Goal: Feedback & Contribution: Submit feedback/report problem

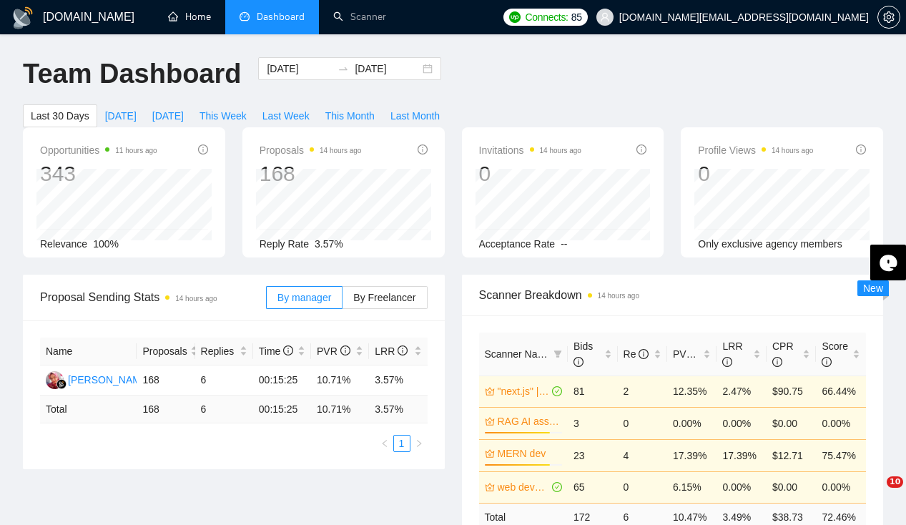
click at [182, 20] on link "Home" at bounding box center [189, 17] width 43 height 12
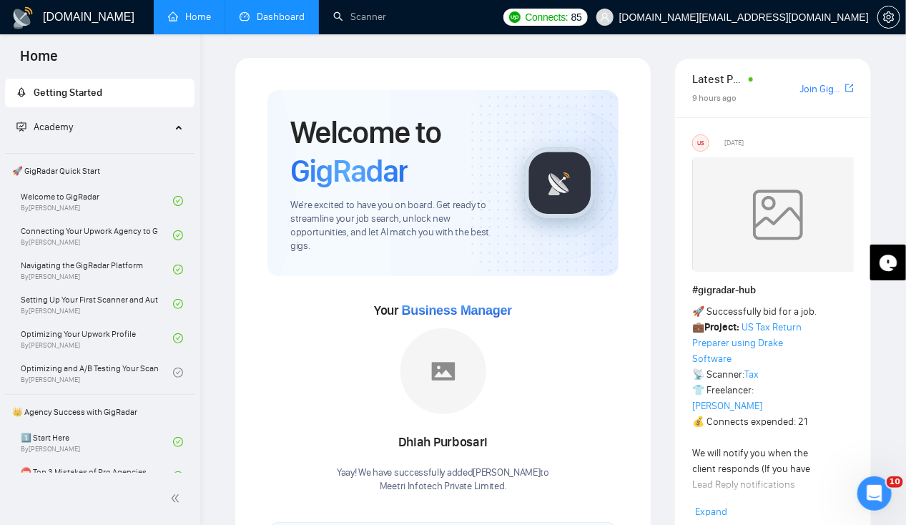
click at [283, 21] on link "Dashboard" at bounding box center [272, 17] width 65 height 12
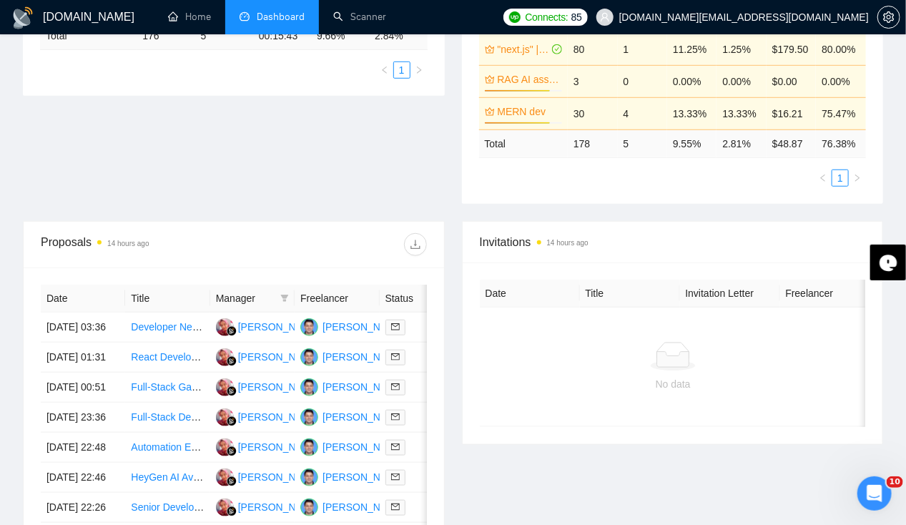
scroll to position [373, 0]
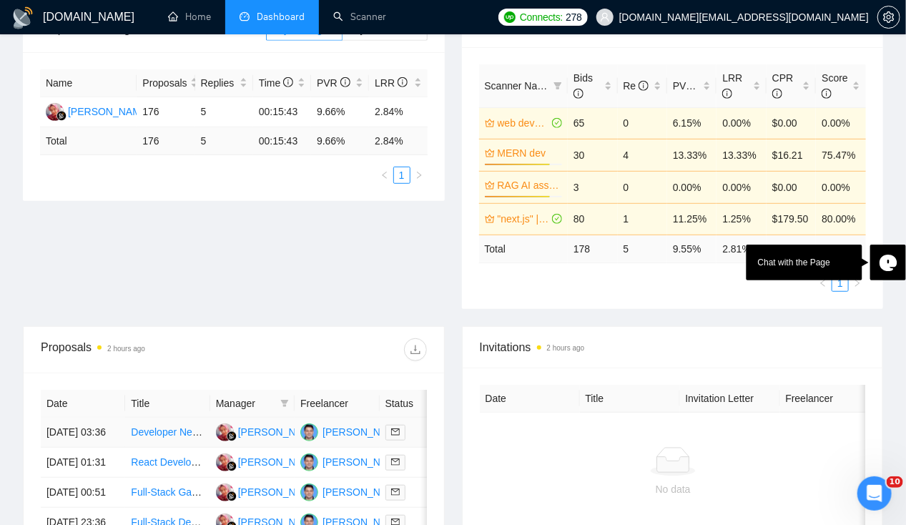
click at [69, 418] on td "[DATE] 03:36" at bounding box center [83, 433] width 84 height 30
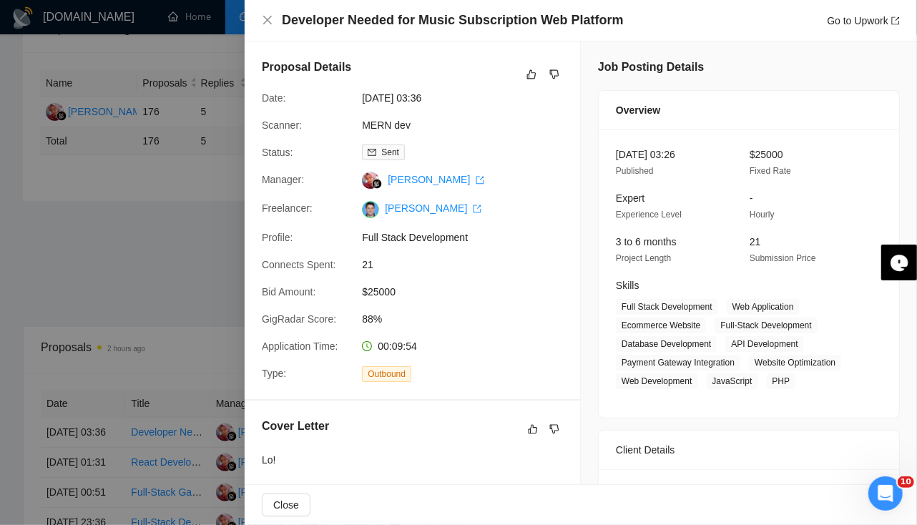
click at [71, 413] on div at bounding box center [458, 262] width 917 height 525
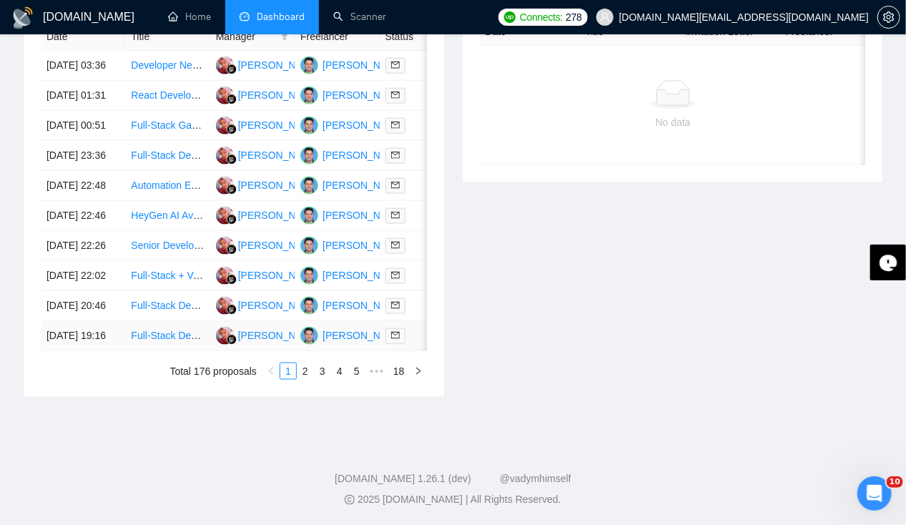
click at [67, 351] on td "[DATE] 19:16" at bounding box center [83, 336] width 84 height 30
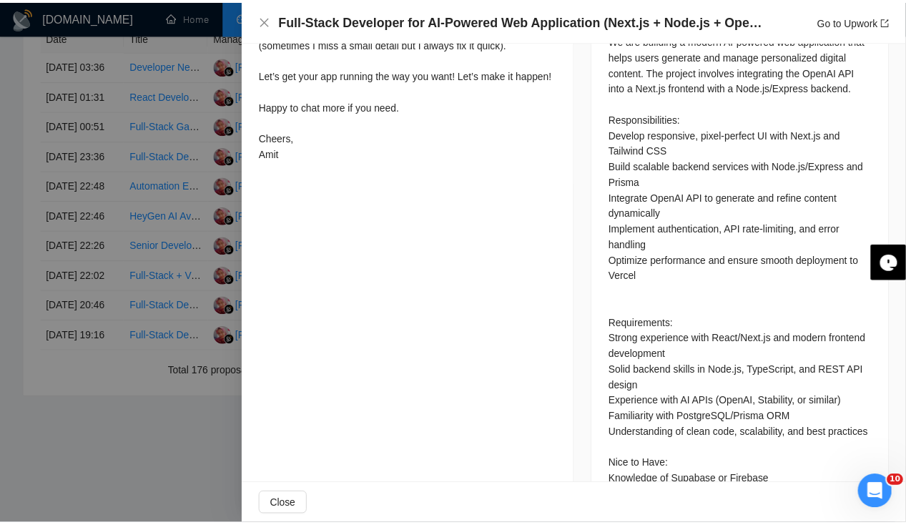
scroll to position [739, 0]
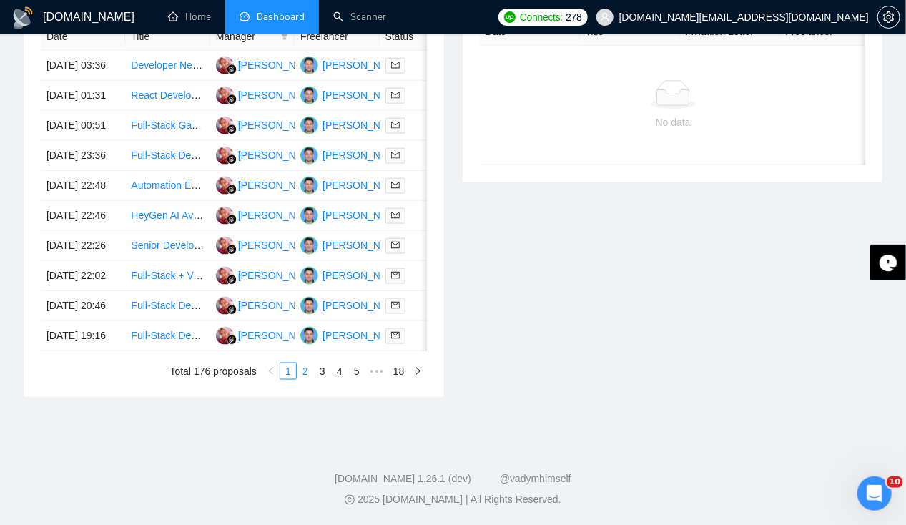
click at [308, 379] on link "2" at bounding box center [306, 371] width 16 height 16
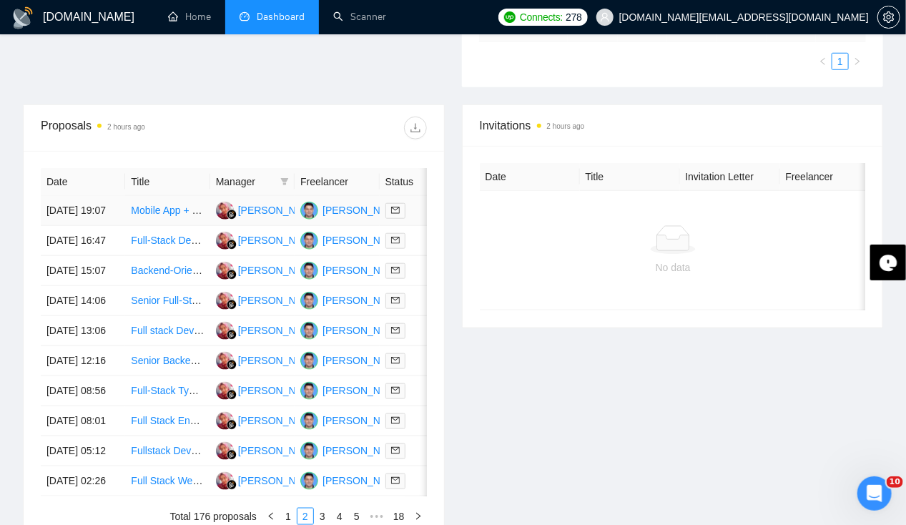
click at [59, 196] on td "[DATE] 19:07" at bounding box center [83, 211] width 84 height 30
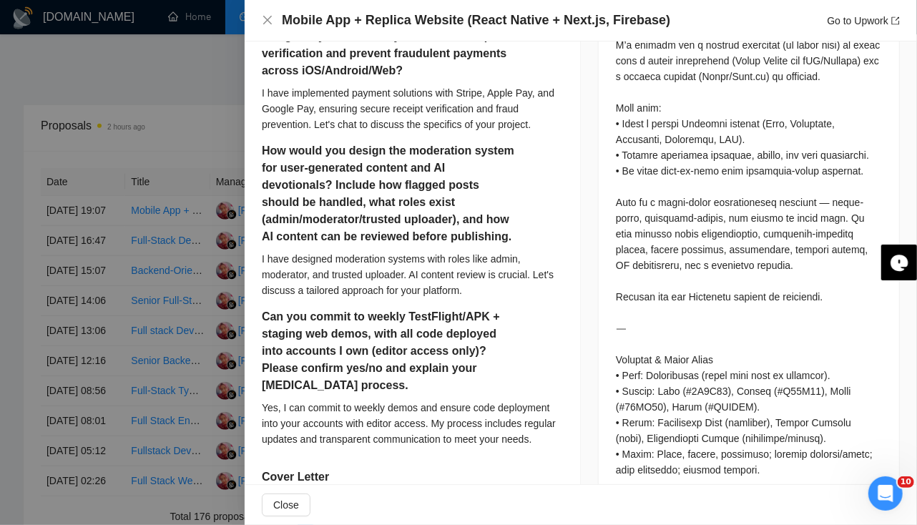
click at [59, 190] on div at bounding box center [458, 262] width 917 height 525
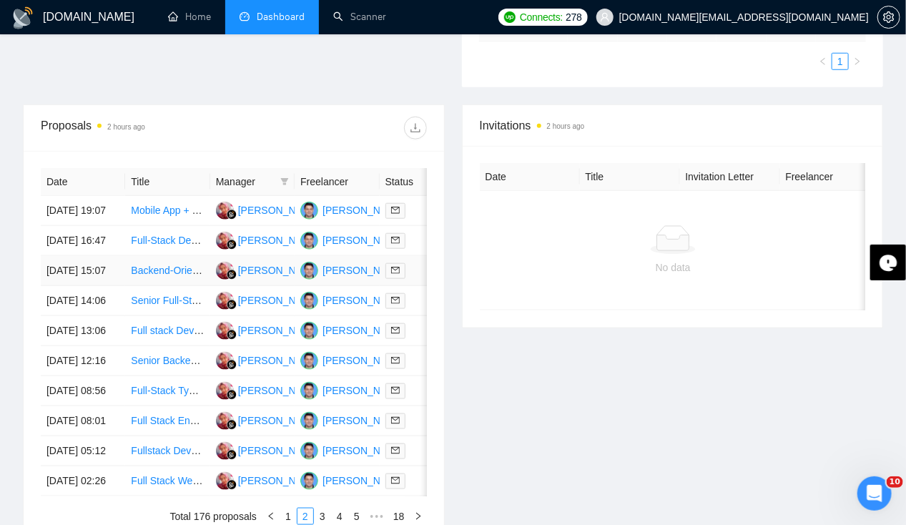
click at [59, 276] on td "[DATE] 15:07" at bounding box center [83, 271] width 84 height 30
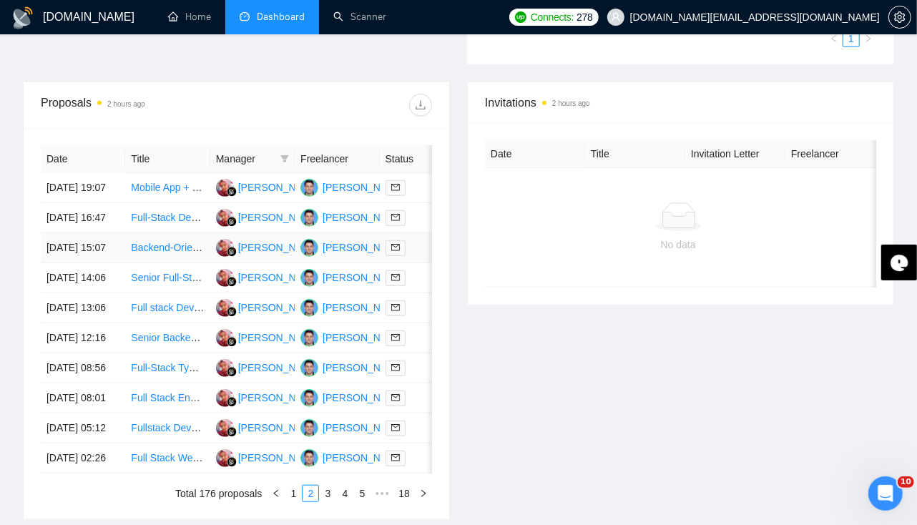
scroll to position [610, 0]
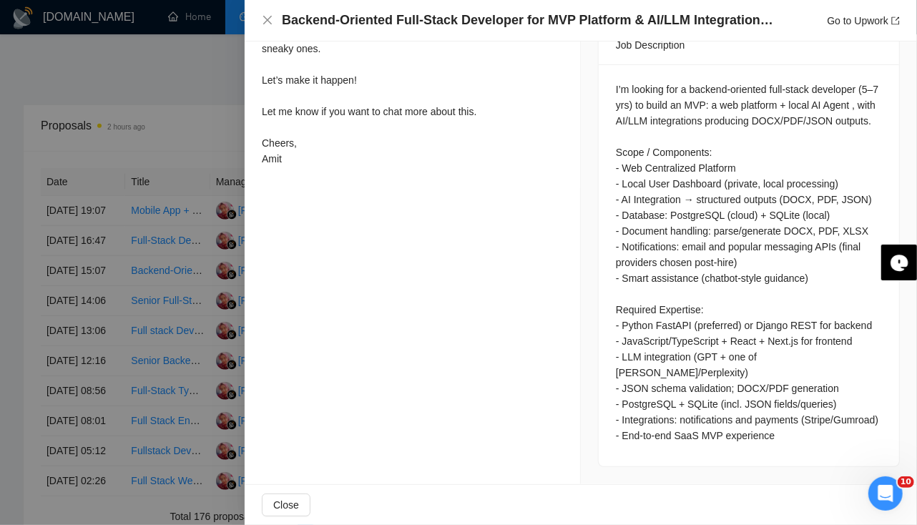
click at [62, 331] on div at bounding box center [458, 262] width 917 height 525
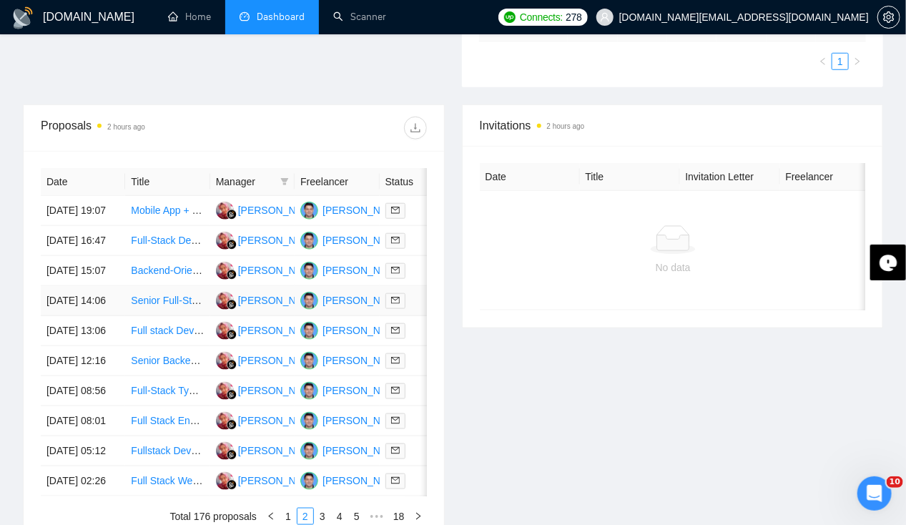
click at [62, 316] on td "[DATE] 14:06" at bounding box center [83, 301] width 84 height 30
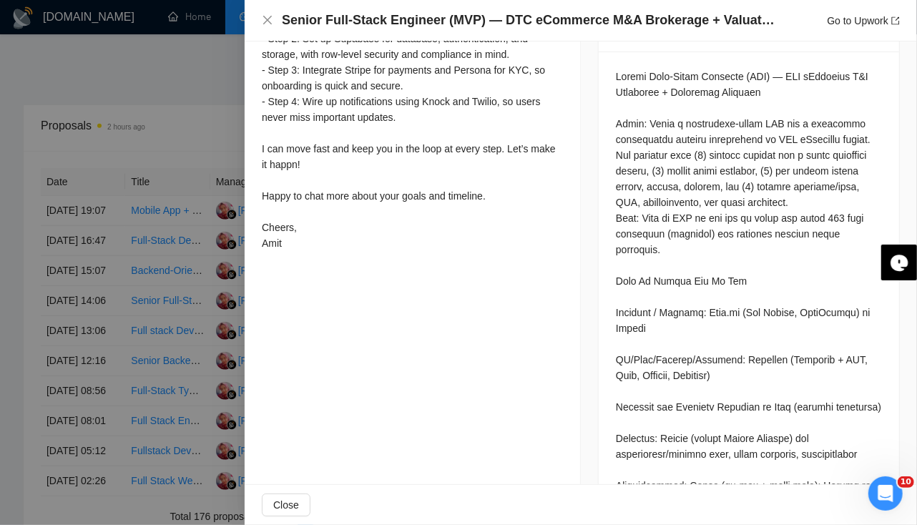
click at [62, 331] on div at bounding box center [458, 262] width 917 height 525
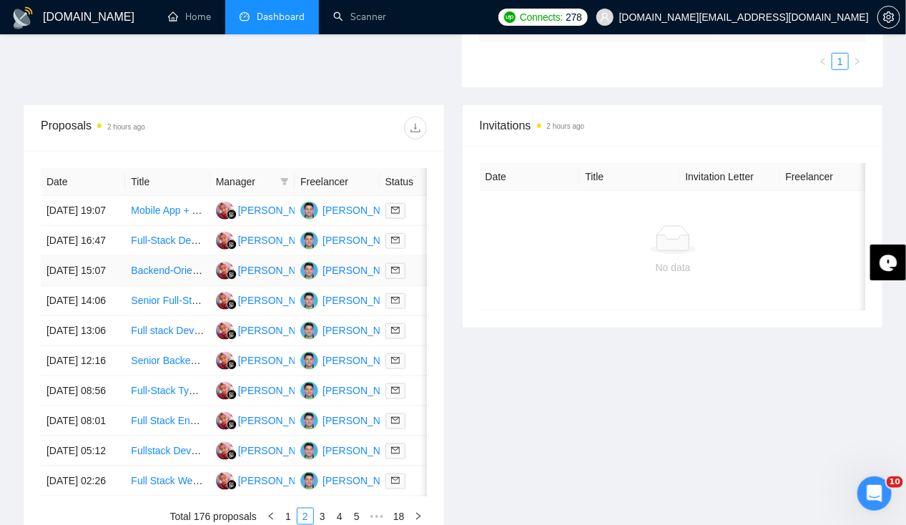
click at [66, 286] on td "[DATE] 15:07" at bounding box center [83, 271] width 84 height 30
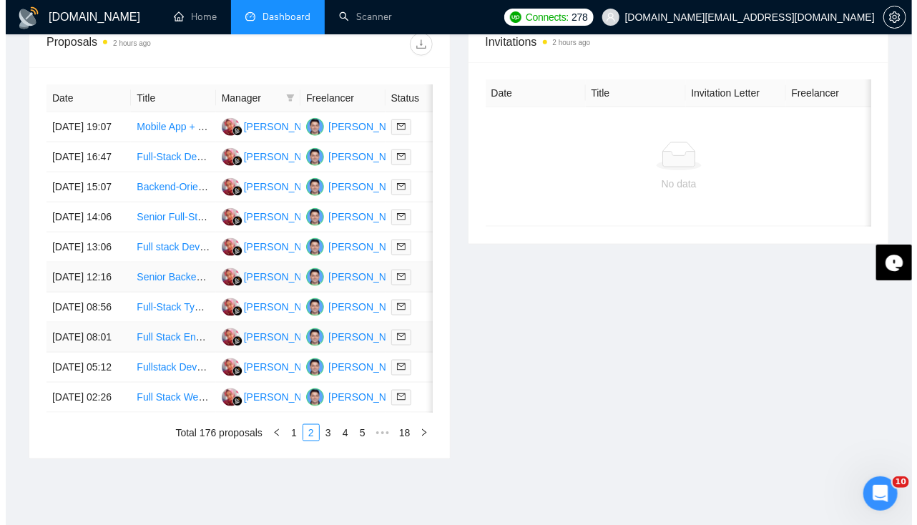
scroll to position [0, 1]
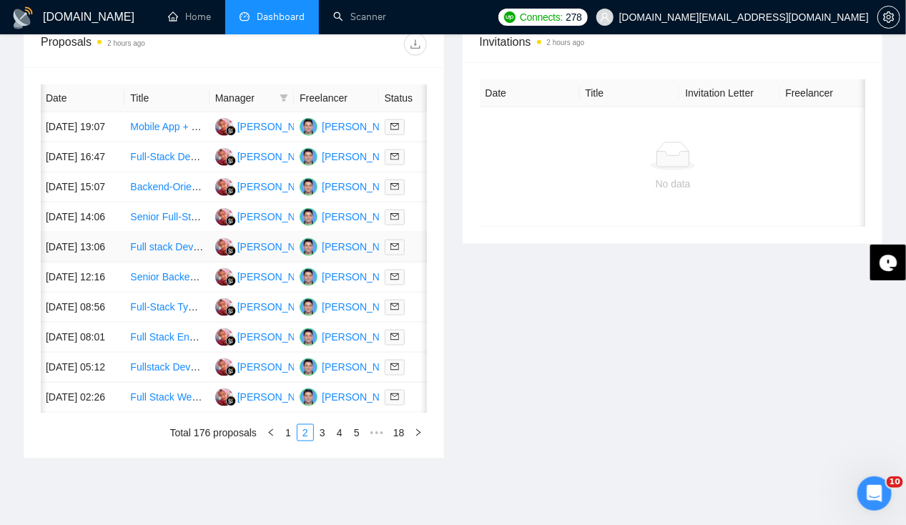
click at [67, 263] on td "[DATE] 13:06" at bounding box center [82, 247] width 84 height 30
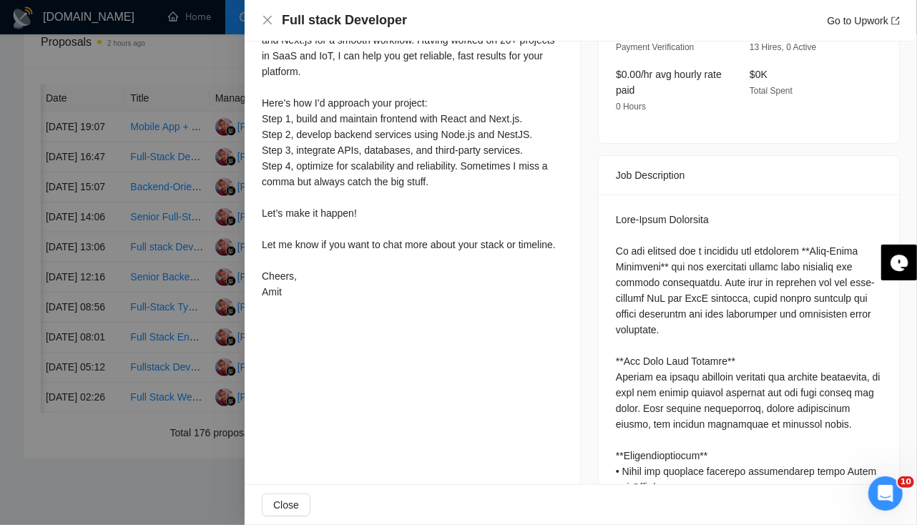
scroll to position [0, 0]
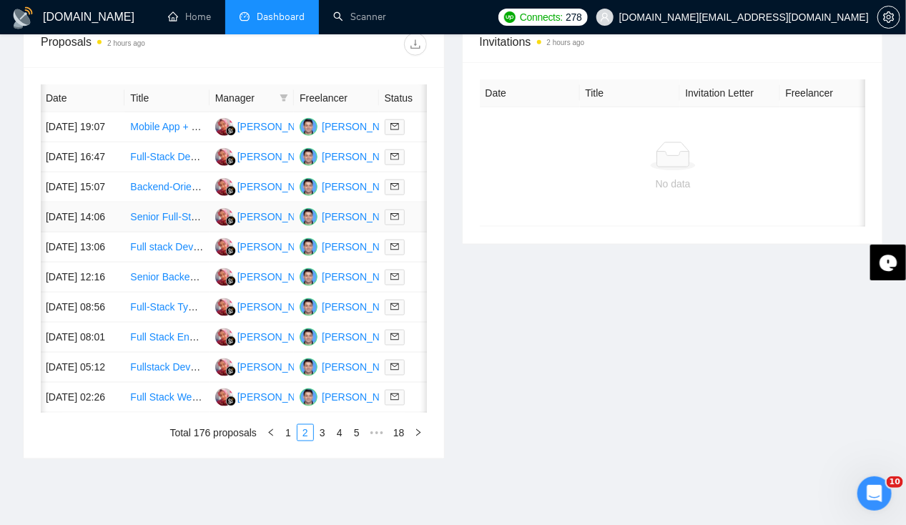
click at [73, 232] on td "[DATE] 14:06" at bounding box center [82, 217] width 84 height 30
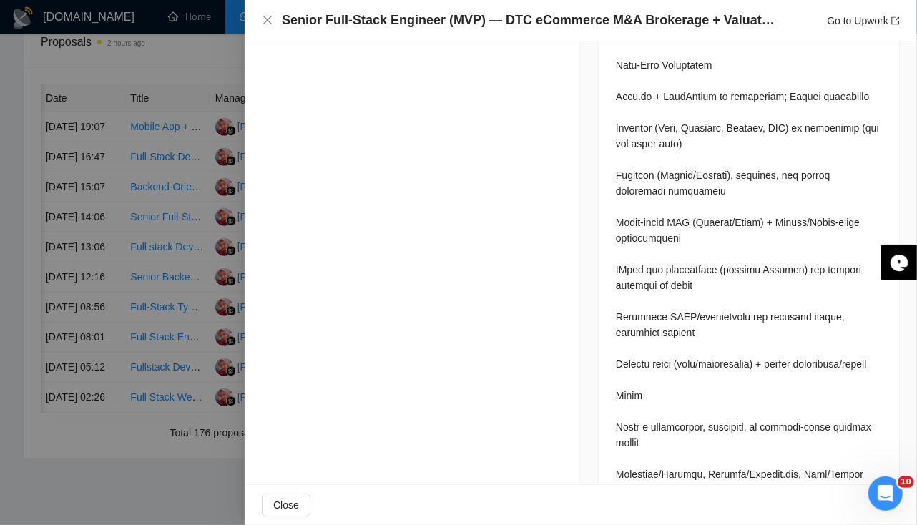
scroll to position [4652, 0]
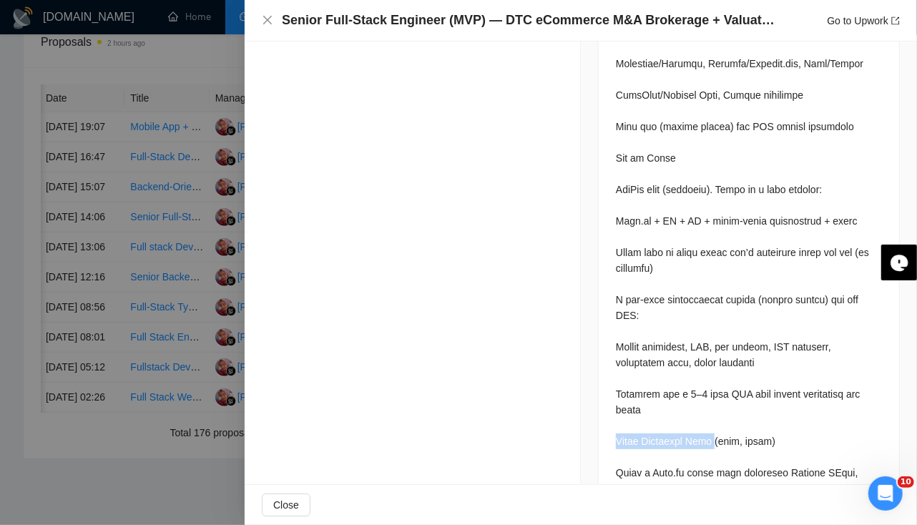
drag, startPoint x: 612, startPoint y: 324, endPoint x: 705, endPoint y: 325, distance: 92.3
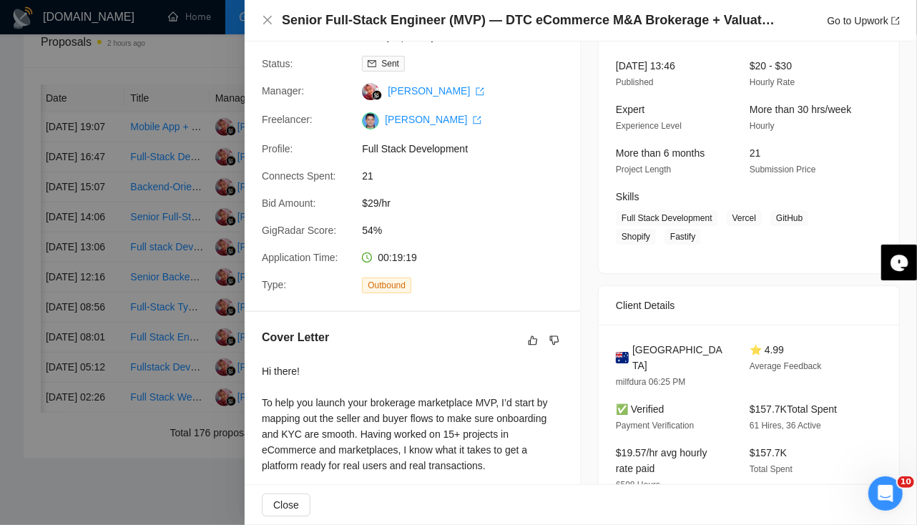
scroll to position [0, 0]
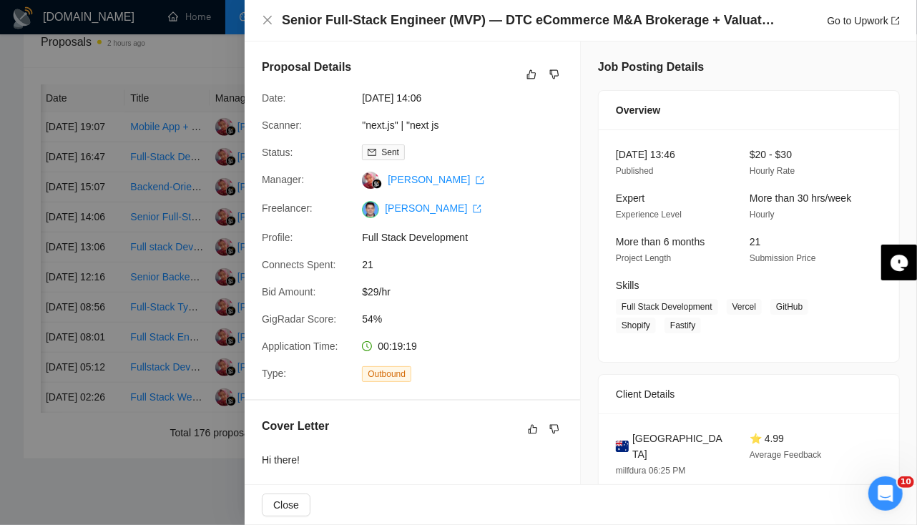
click at [548, 65] on div "Proposal Details" at bounding box center [412, 74] width 301 height 31
click at [549, 76] on icon "dislike" at bounding box center [554, 74] width 10 height 11
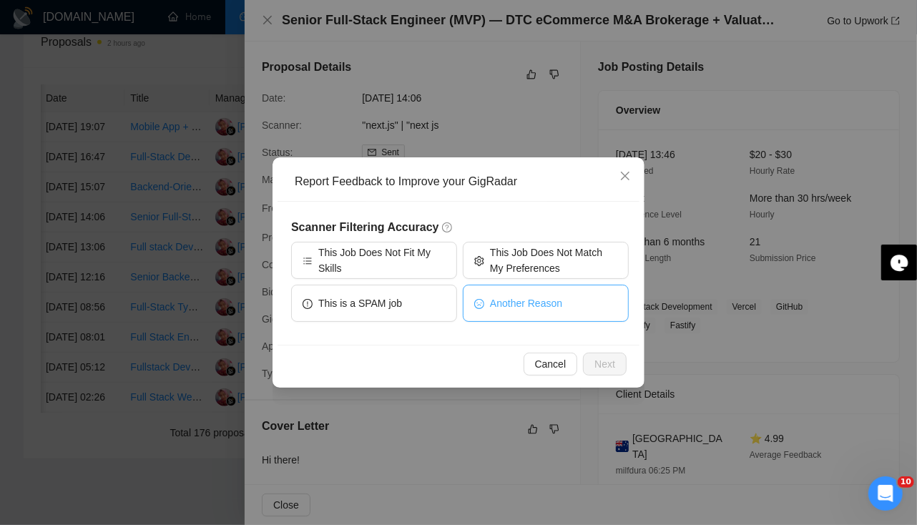
click at [513, 310] on button "Another Reason" at bounding box center [546, 303] width 166 height 37
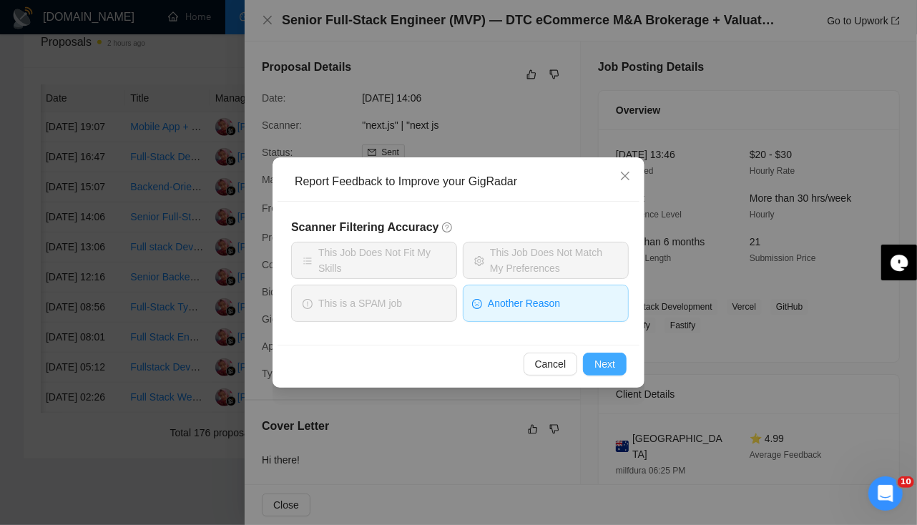
click at [601, 367] on span "Next" at bounding box center [604, 364] width 21 height 16
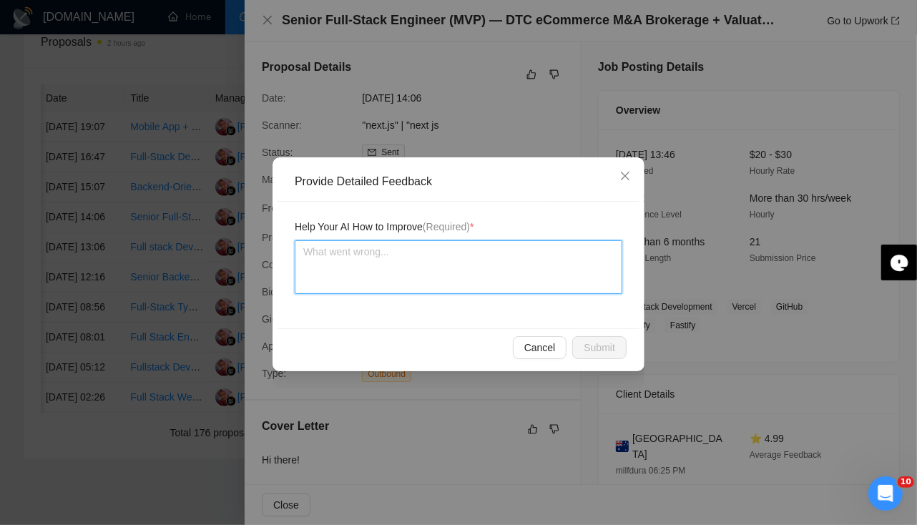
click at [411, 258] on textarea at bounding box center [459, 267] width 328 height 54
type textarea "I"
type textarea "In"
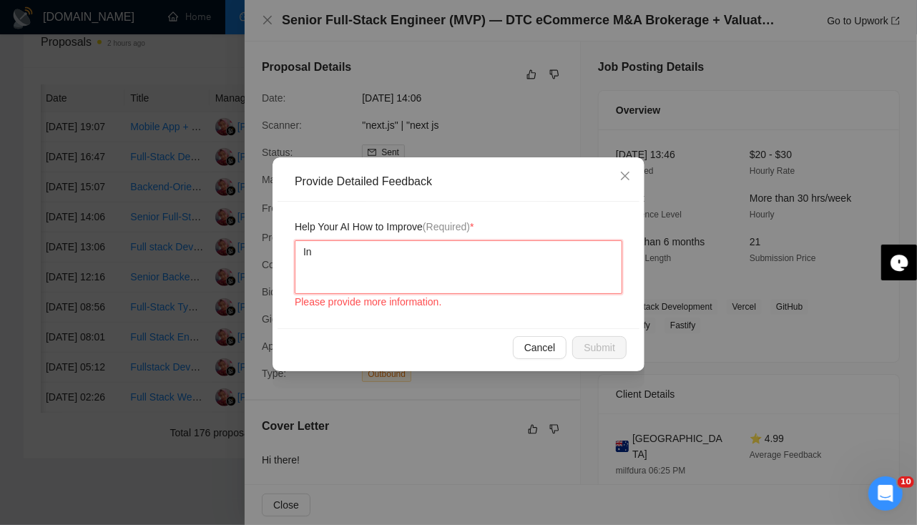
type textarea "In"
type textarea "In j"
type textarea "In jo"
type textarea "In job"
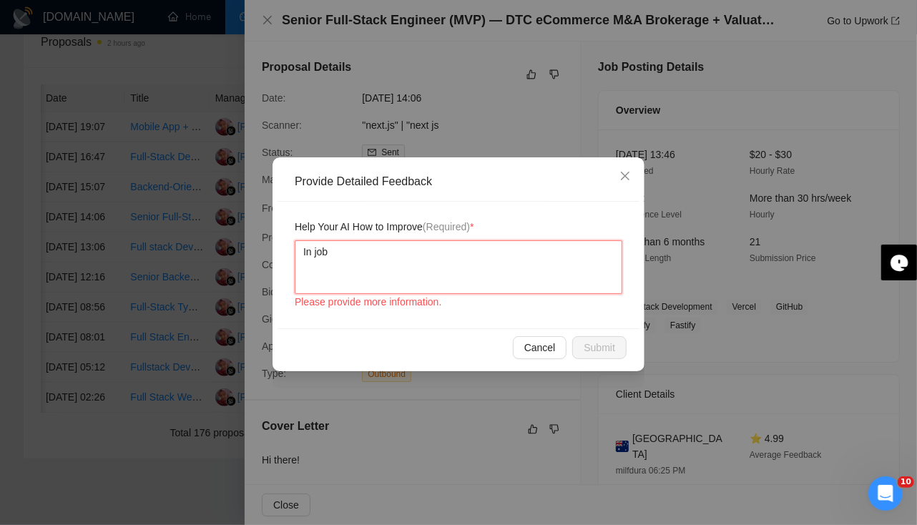
type textarea "In job d"
type textarea "In job de"
type textarea "In job des"
type textarea "In job desc"
type textarea "In job descr"
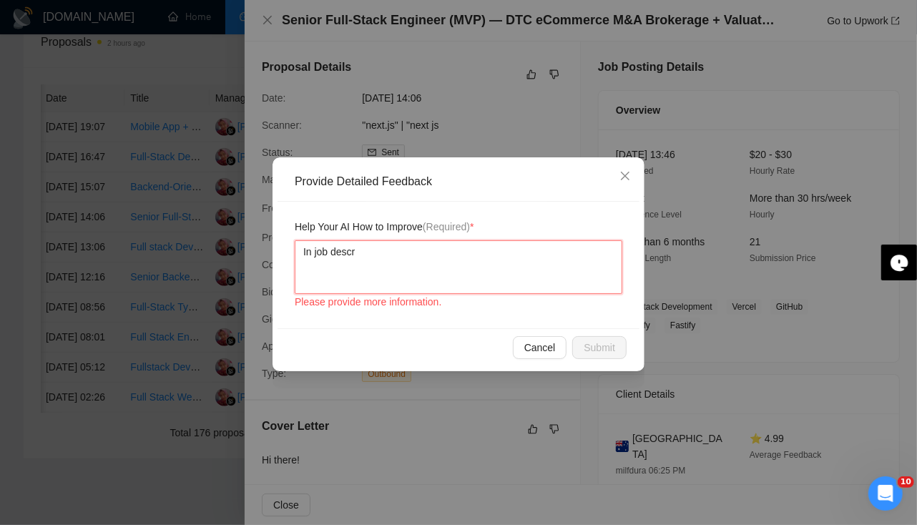
type textarea "In job descri"
type textarea "In job descrip"
type textarea "In job descript"
type textarea "In job descripti"
type textarea "In job descriptio"
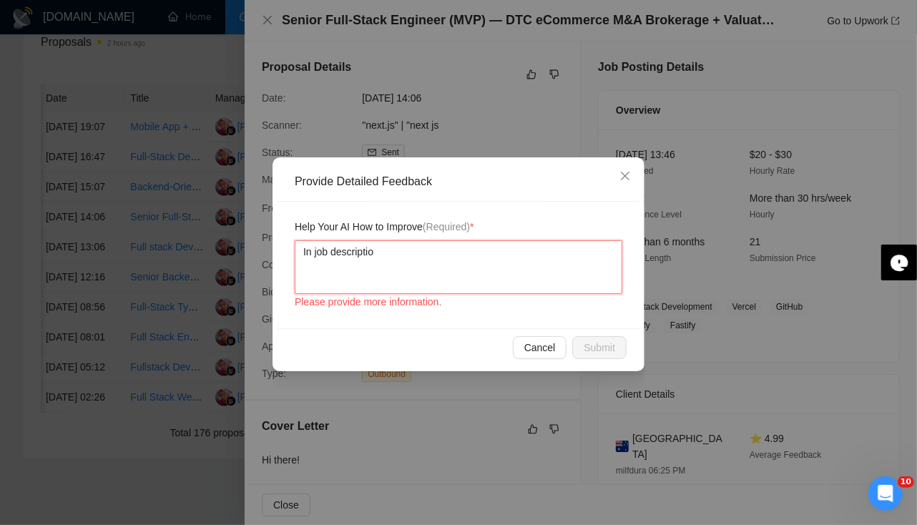
type textarea "In job description"
type textarea "In job description i"
type textarea "In job description it"
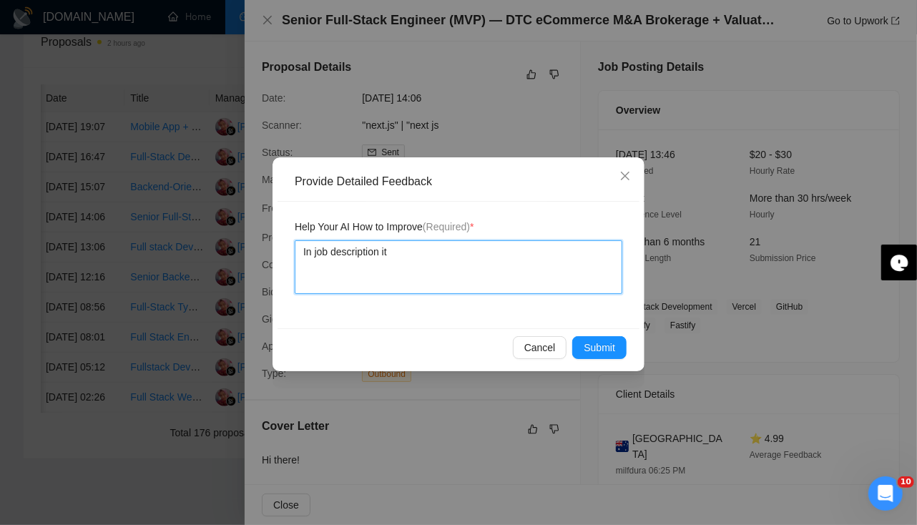
type textarea "In job description it"
type textarea "In job description it wa"
type textarea "In job description it was"
type textarea "In job description it was m"
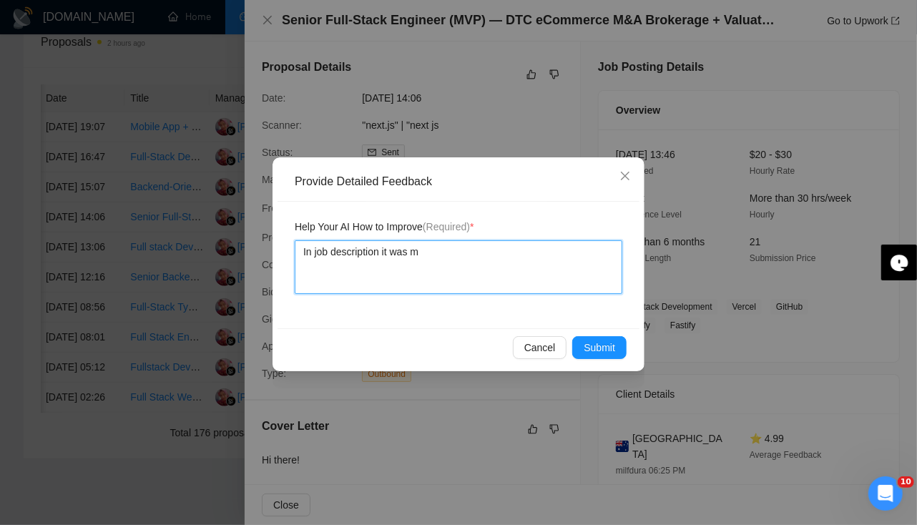
type textarea "In job description it was me"
type textarea "In job description it was men"
type textarea "In job description it was ment"
type textarea "In job description it was menti"
type textarea "In job description it was mentio"
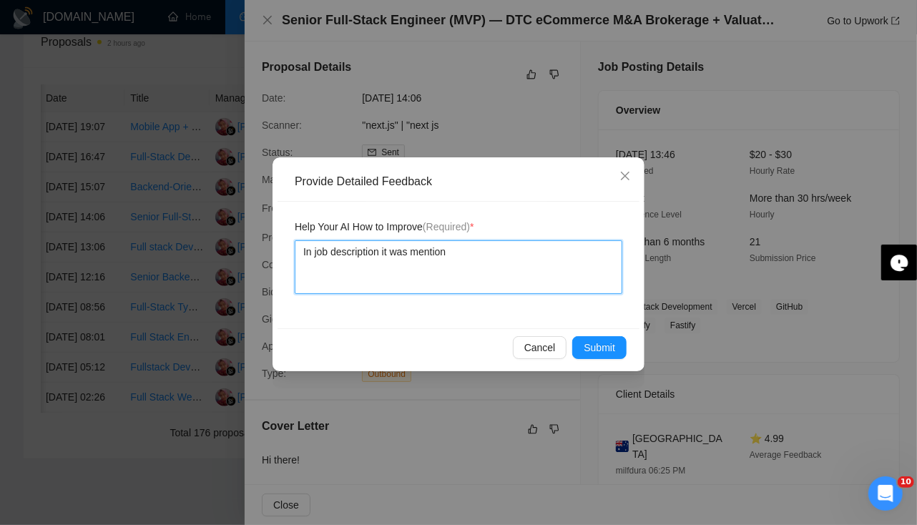
type textarea "In job description it was mentione"
type textarea "In job description it was mentioned"
type textarea "In job description it was mentioned f"
type textarea "In job description it was mentioned fo"
type textarea "In job description it was mentioned for"
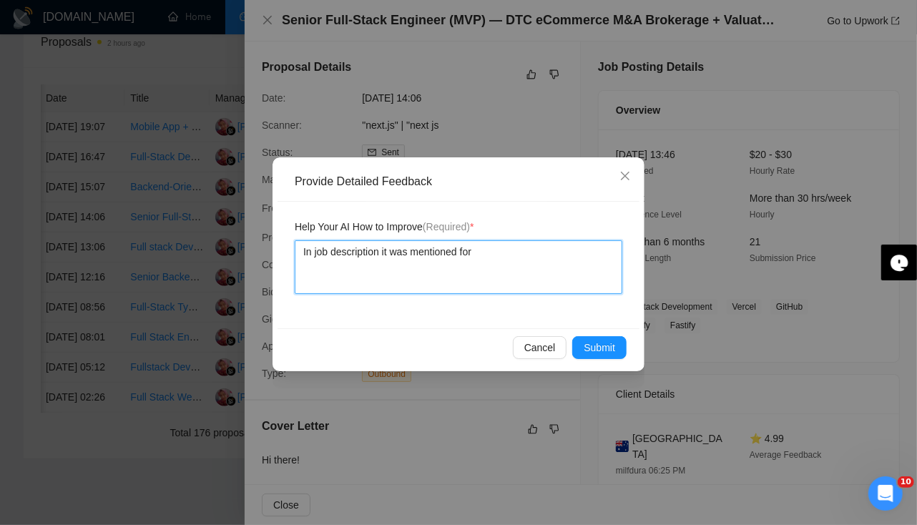
type textarea "In job description it was mentioned for"
type textarea "In job description it was mentioned for t"
type textarea "In job description it was mentioned for te"
type textarea "In job description it was mentioned for test"
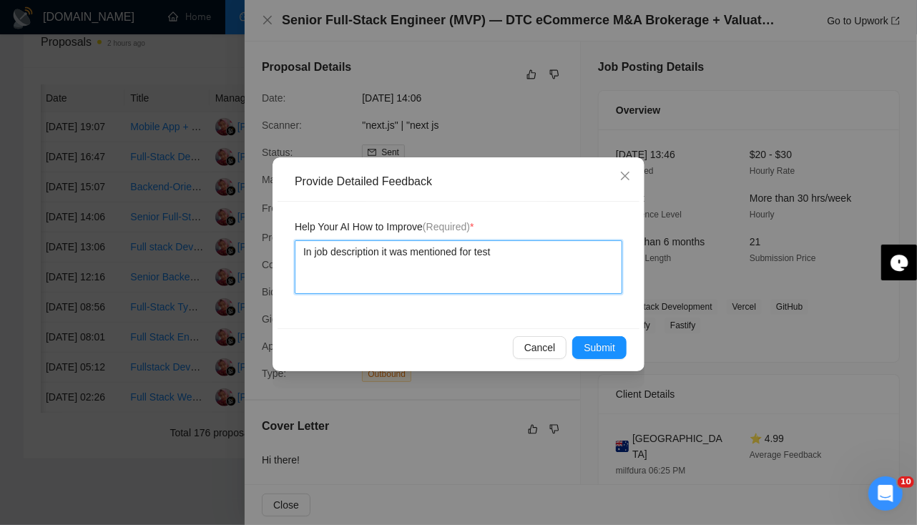
type textarea "In job description it was mentioned for test t"
type textarea "In job description it was mentioned for test ta"
type textarea "In job description it was mentioned for test tas"
type textarea "In job description it was mentioned for test task"
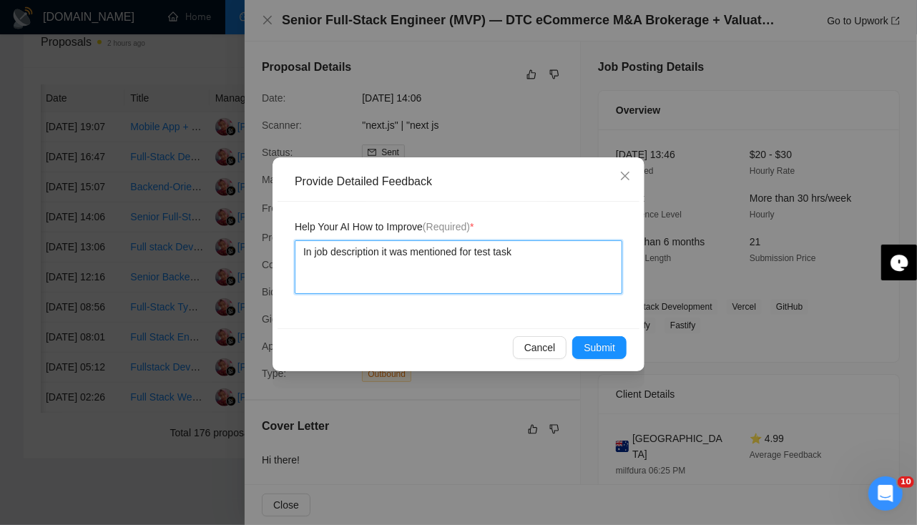
type textarea "In job description it was mentioned for test task w"
type textarea "In job description it was mentioned for test task wh"
type textarea "In job description it was mentioned for test task whi"
type textarea "In job description it was mentioned for test task whic"
type textarea "In job description it was mentioned for test task which"
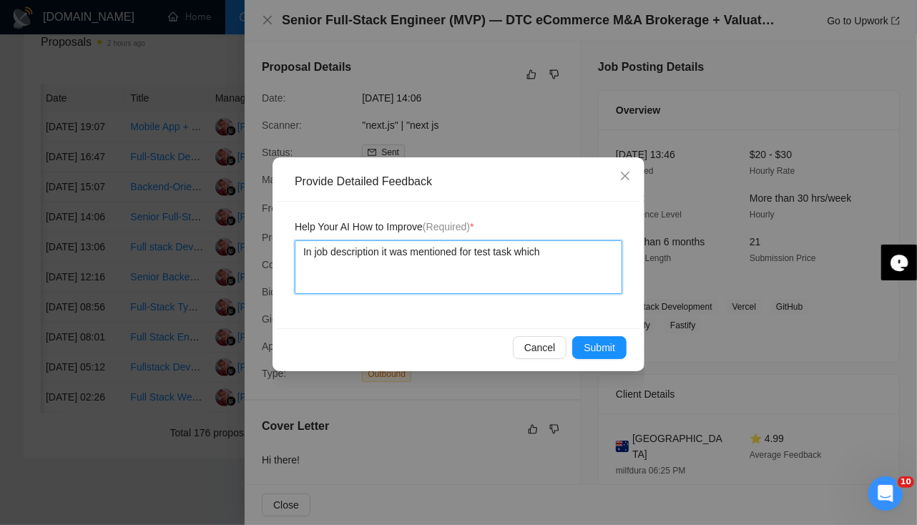
type textarea "In job description it was mentioned for test task which"
type textarea "In job description it was mentioned for test task which w"
type textarea "In job description it was mentioned for test task which wa"
type textarea "In job description it was mentioned for test task which was"
type textarea "In job description it was mentioned for test task which was m"
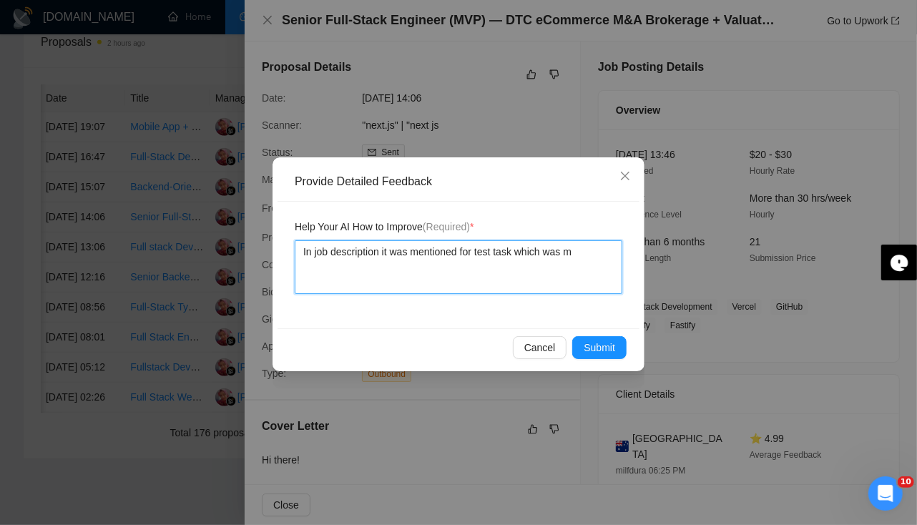
type textarea "In job description it was mentioned for test task which was mi"
type textarea "In job description it was mentioned for test task which was mis"
type textarea "In job description it was mentioned for test task which was miss"
type textarea "In job description it was mentioned for test task which was misse"
type textarea "In job description it was mentioned for test task which was missed"
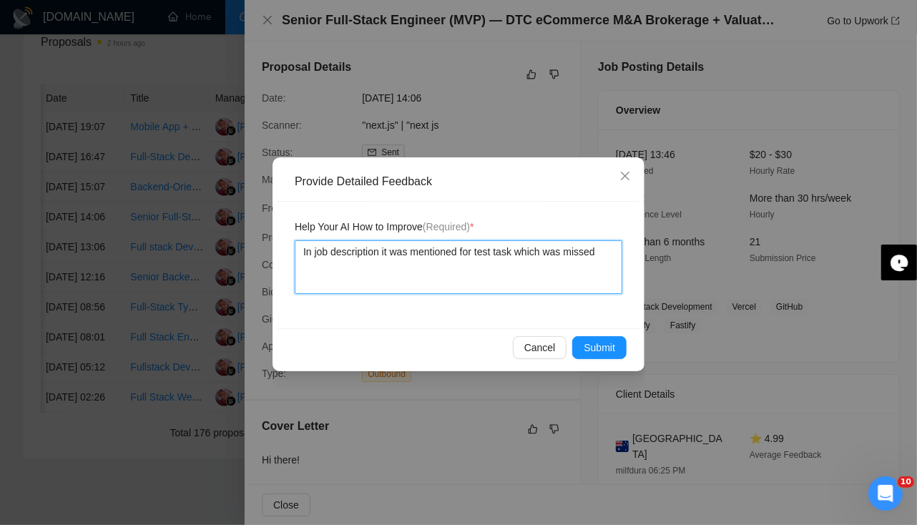
type textarea "In job description it was mentioned for test task which was missed"
type textarea "In job description it was mentioned for test task which was missed i"
type textarea "In job description it was mentioned for test task which was missed in"
type textarea "In job description it was mentioned for test task which was missed in c"
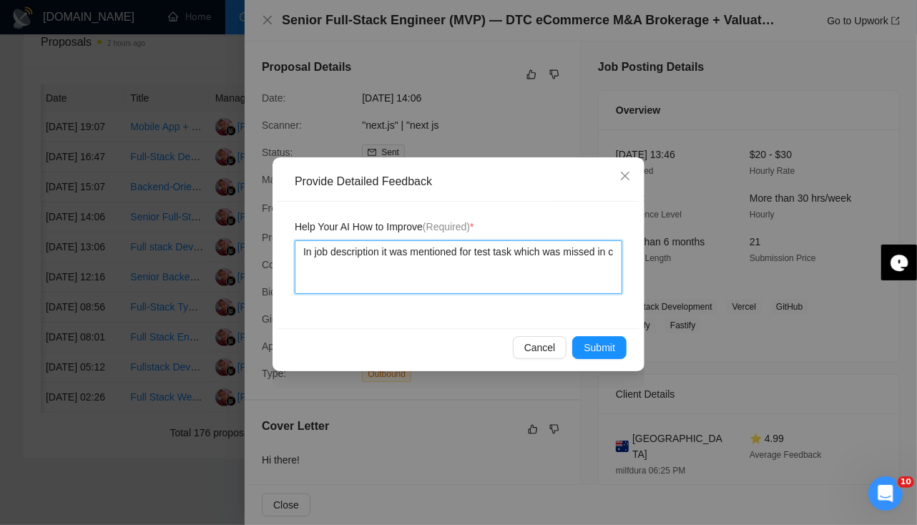
type textarea "In job description it was mentioned for test task which was missed in co"
type textarea "In job description it was mentioned for test task which was missed in cov"
type textarea "In job description it was mentioned for test task which was missed in cove"
type textarea "In job description it was mentioned for test task which was missed in cover"
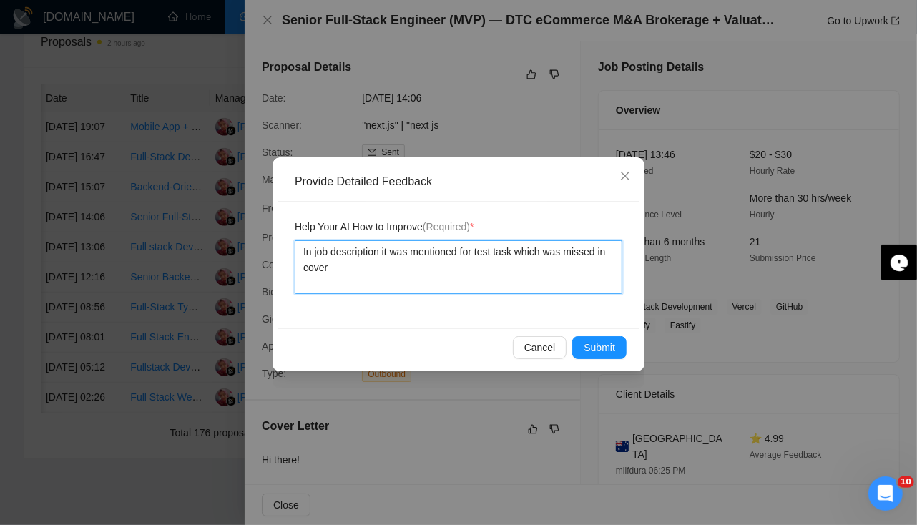
type textarea "In job description it was mentioned for test task which was missed in cover l"
type textarea "In job description it was mentioned for test task which was missed in cover le"
type textarea "In job description it was mentioned for test task which was missed in cover let"
type textarea "In job description it was mentioned for test task which was missed in cover lett"
type textarea "In job description it was mentioned for test task which was missed in cover let…"
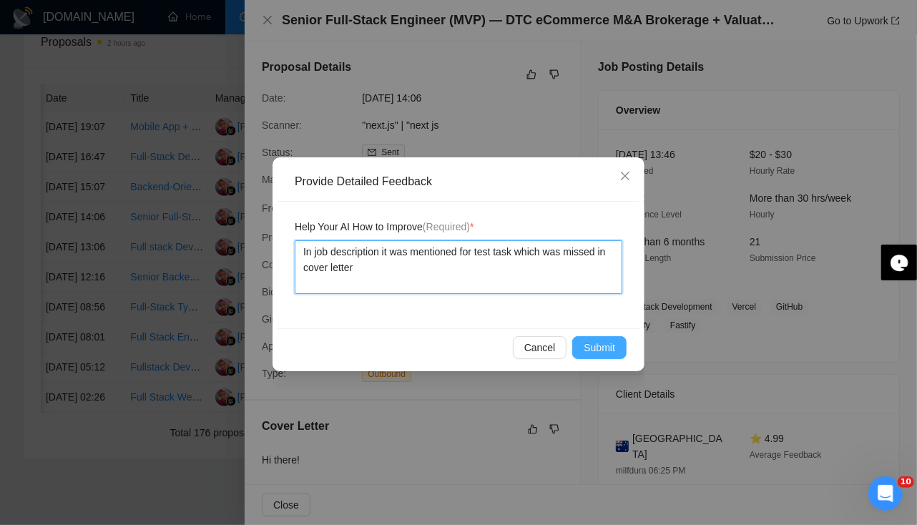
type textarea "In job description it was mentioned for test task which was missed in cover let…"
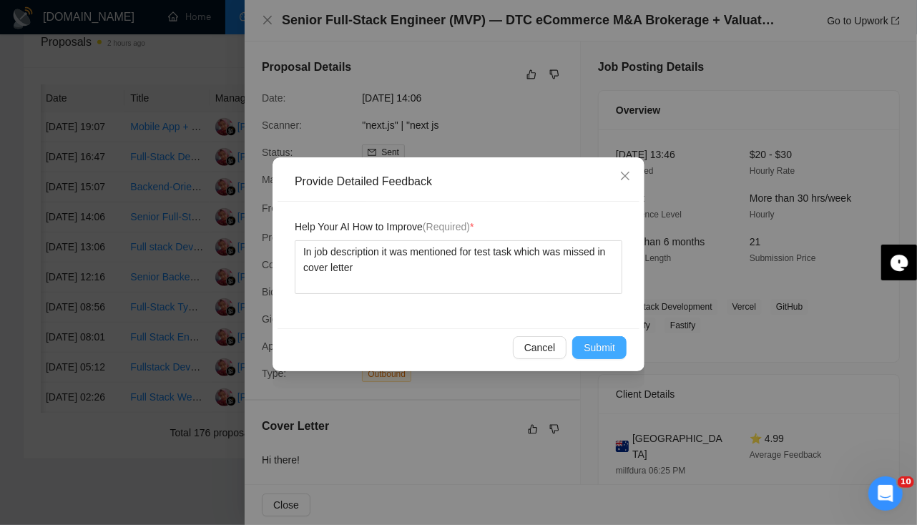
click at [598, 346] on span "Submit" at bounding box center [599, 348] width 31 height 16
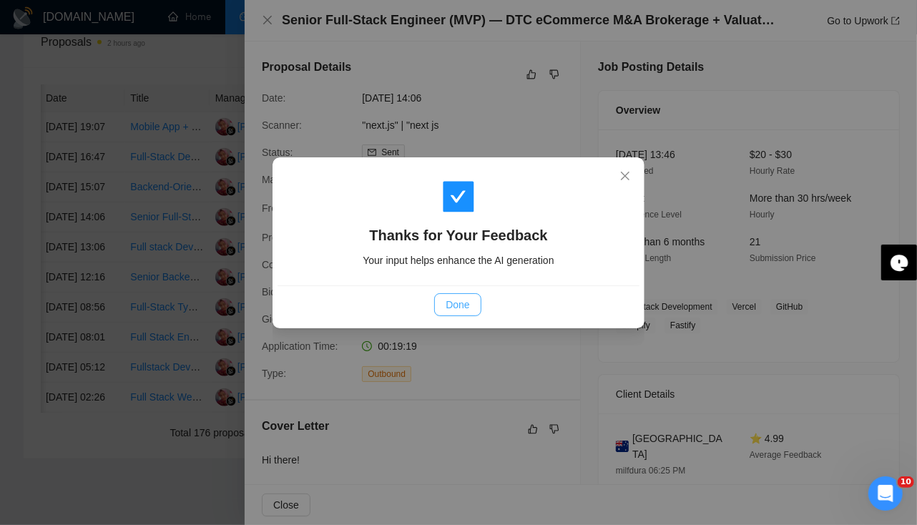
click at [463, 310] on span "Done" at bounding box center [458, 305] width 24 height 16
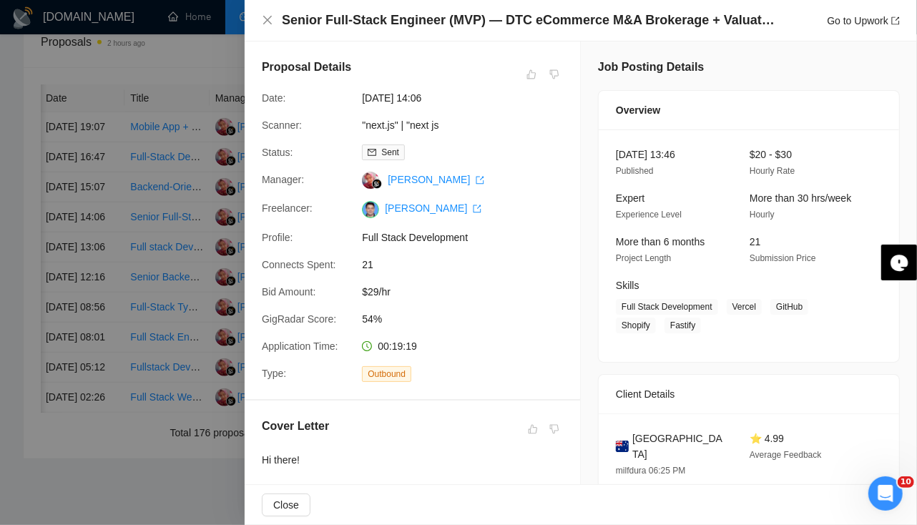
click at [79, 289] on div at bounding box center [458, 262] width 917 height 525
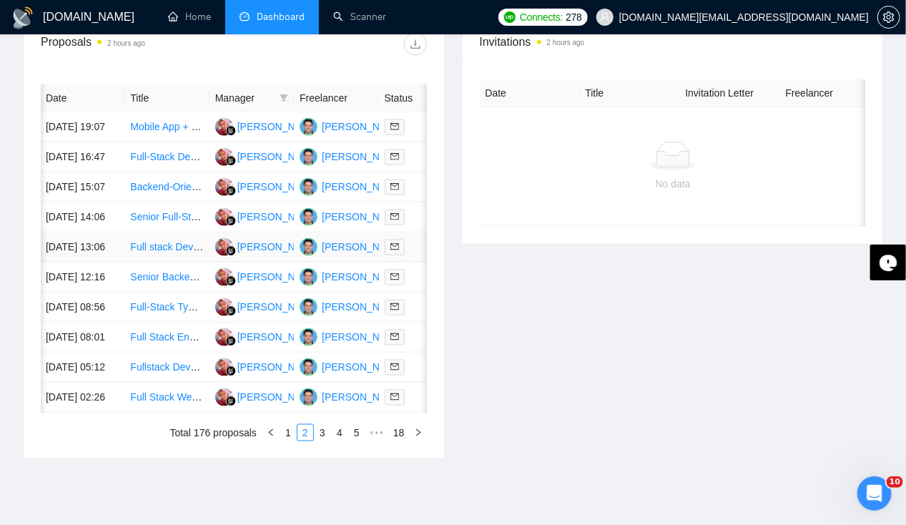
click at [79, 263] on td "[DATE] 13:06" at bounding box center [82, 247] width 84 height 30
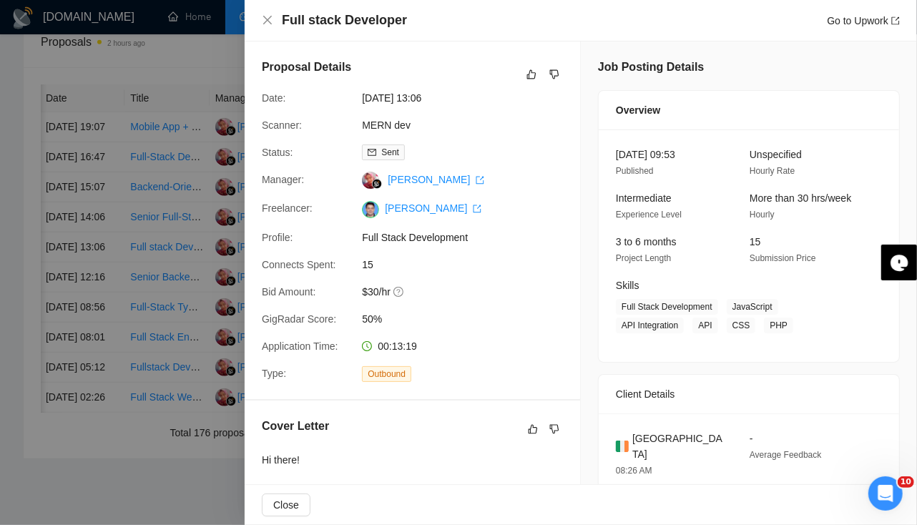
click at [78, 240] on div at bounding box center [458, 262] width 917 height 525
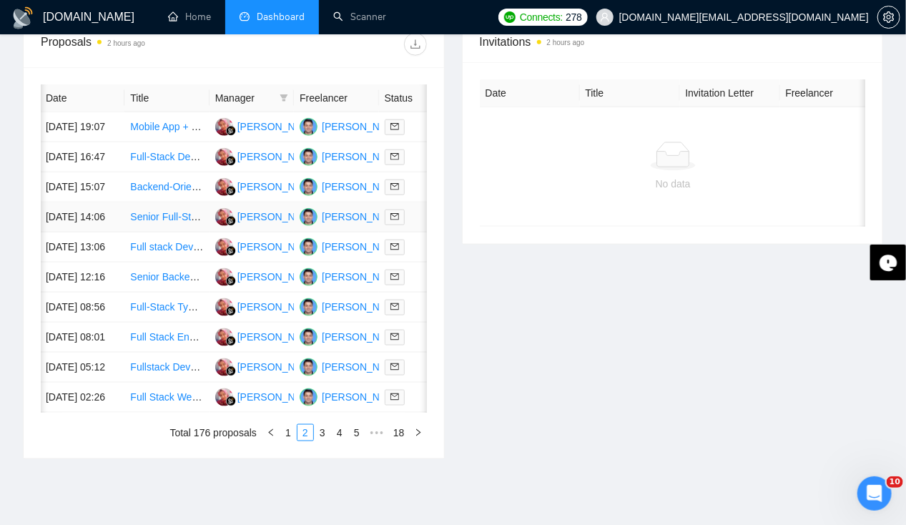
click at [78, 232] on td "[DATE] 14:06" at bounding box center [82, 217] width 84 height 30
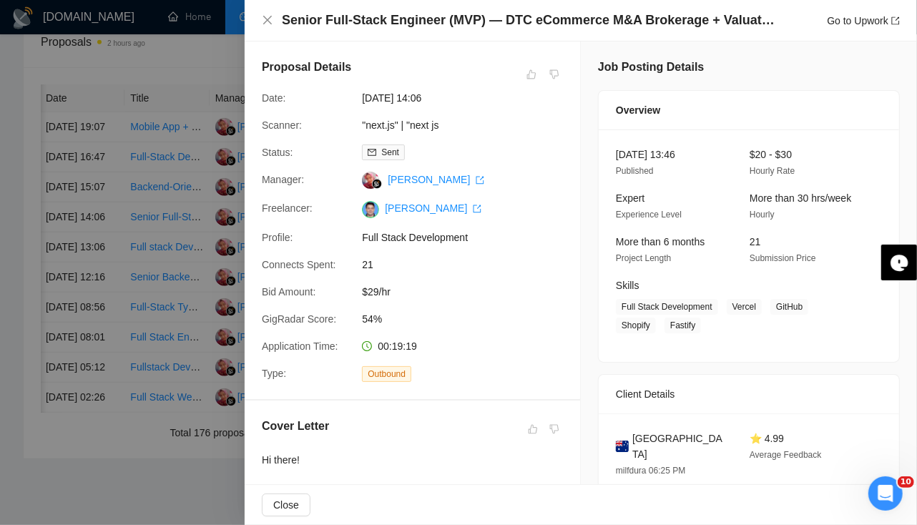
click at [70, 243] on div at bounding box center [458, 262] width 917 height 525
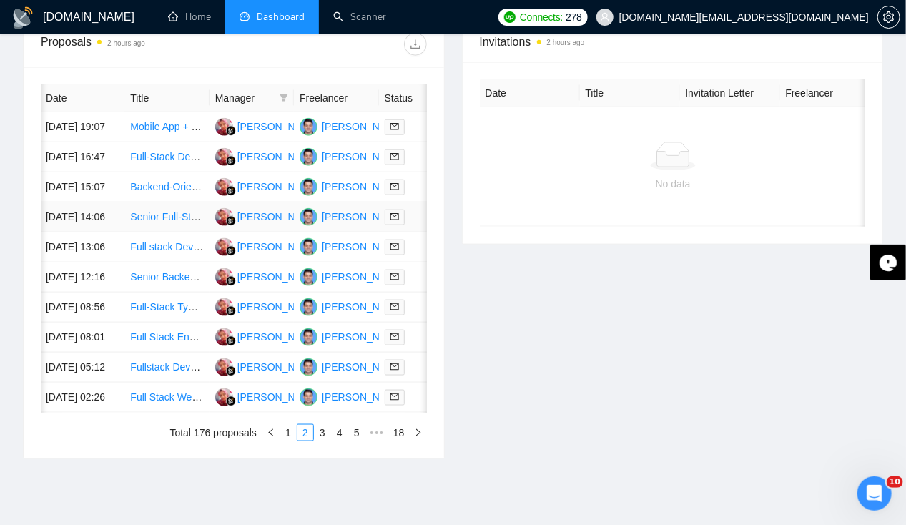
click at [70, 232] on td "[DATE] 14:06" at bounding box center [82, 217] width 84 height 30
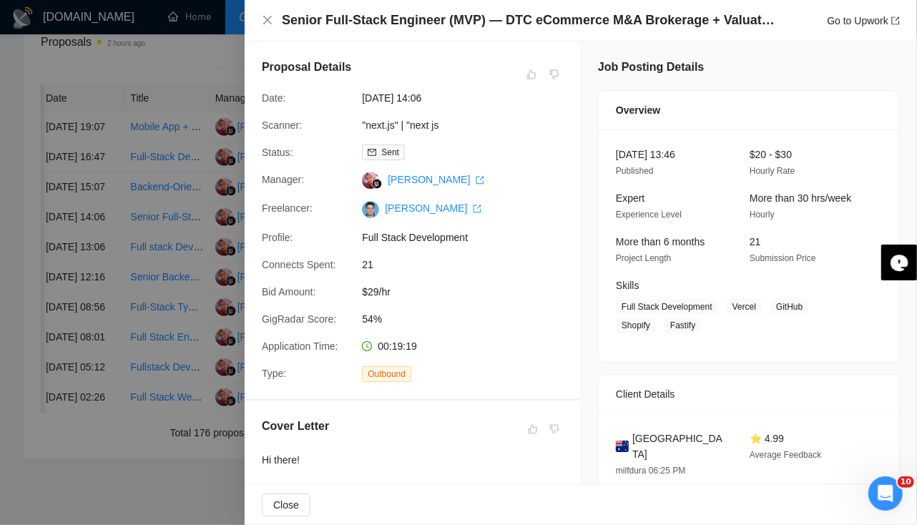
click at [46, 205] on div at bounding box center [458, 262] width 917 height 525
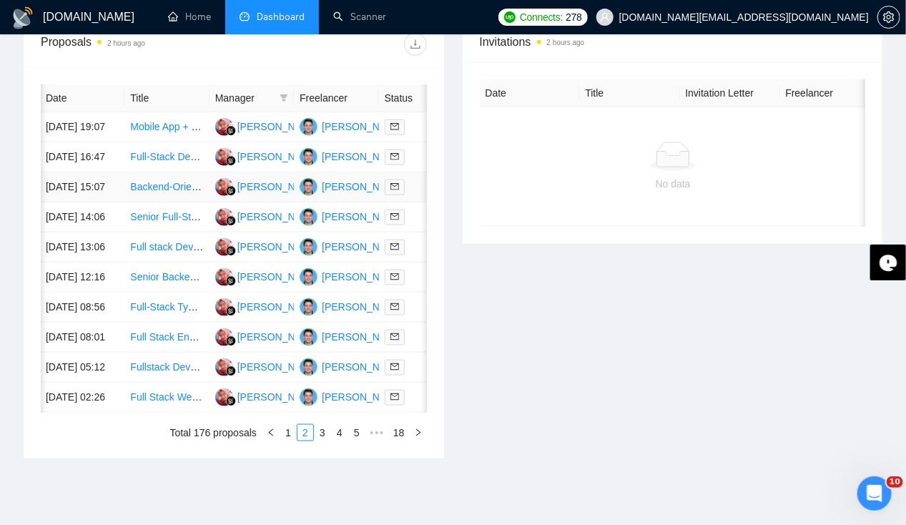
click at [62, 201] on td "[DATE] 15:07" at bounding box center [82, 187] width 84 height 30
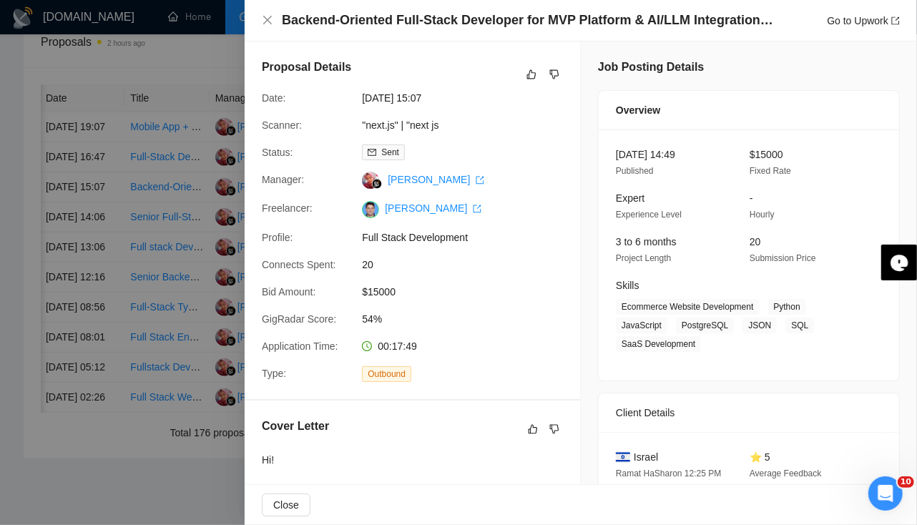
click at [64, 153] on div at bounding box center [458, 262] width 917 height 525
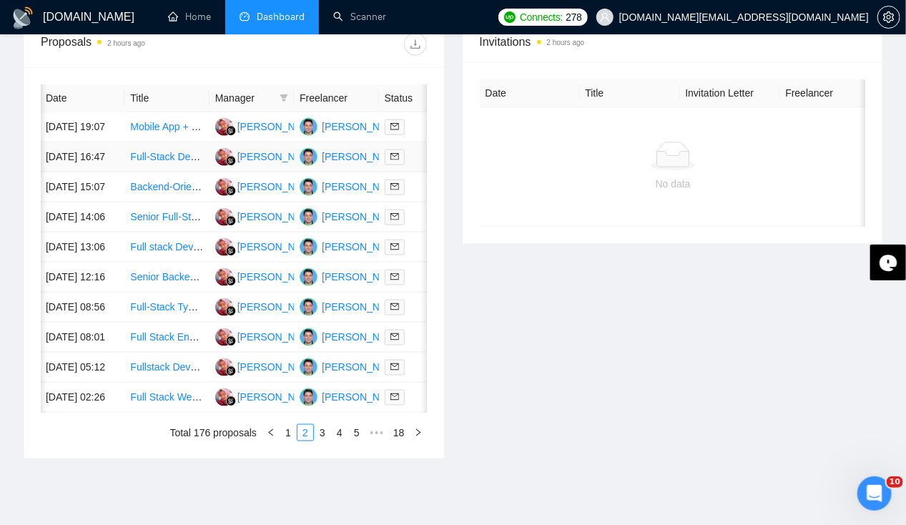
click at [64, 153] on td "[DATE] 16:47" at bounding box center [82, 157] width 84 height 30
click at [74, 112] on td "[DATE] 19:07" at bounding box center [82, 127] width 84 height 30
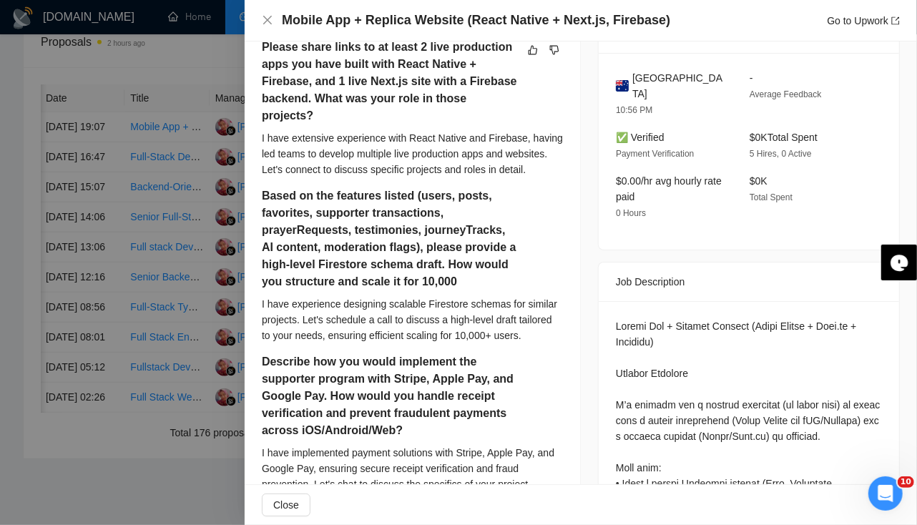
scroll to position [558, 0]
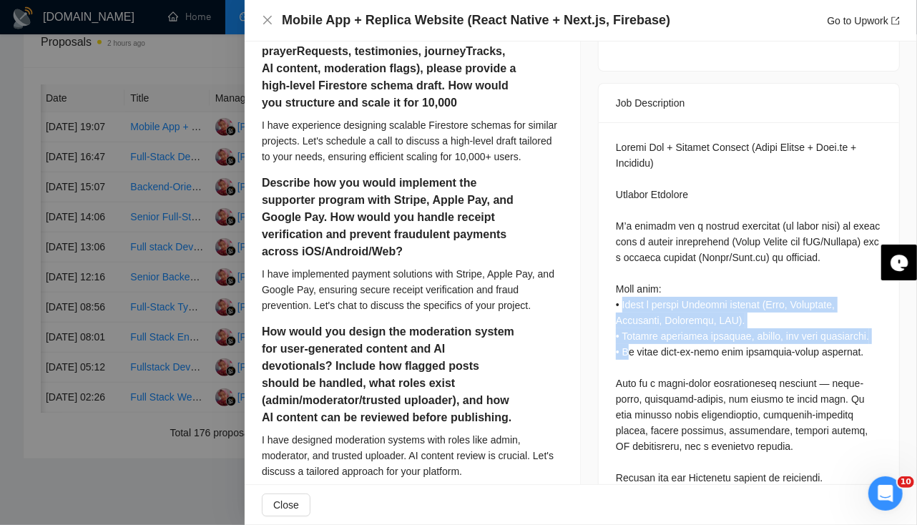
drag, startPoint x: 617, startPoint y: 287, endPoint x: 620, endPoint y: 329, distance: 42.4
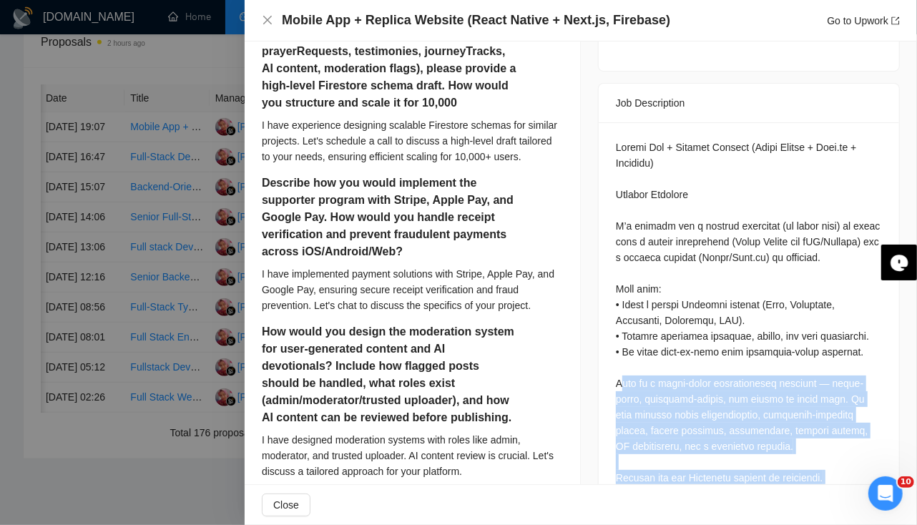
scroll to position [582, 0]
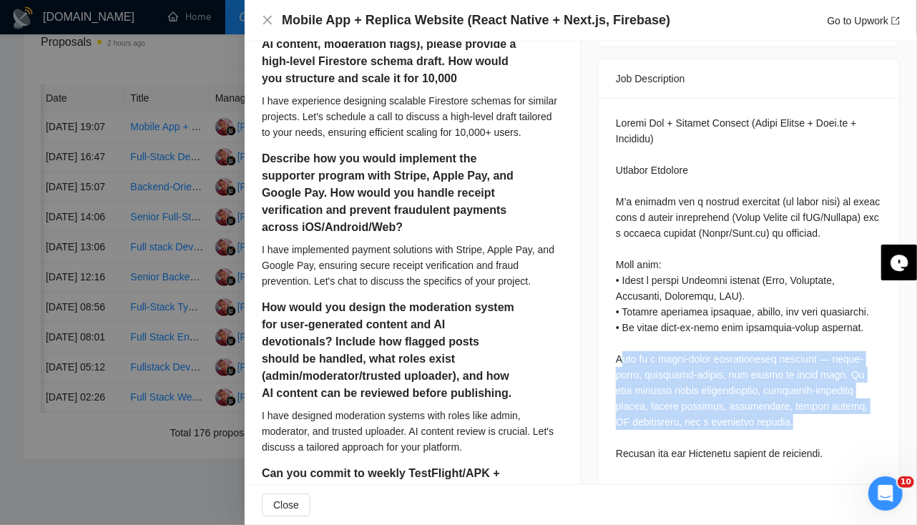
drag, startPoint x: 620, startPoint y: 329, endPoint x: 738, endPoint y: 405, distance: 139.7
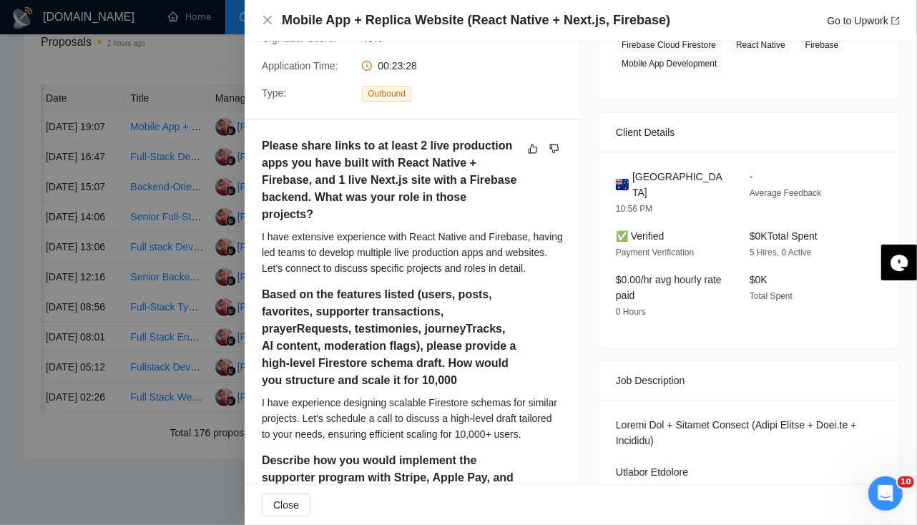
scroll to position [273, 0]
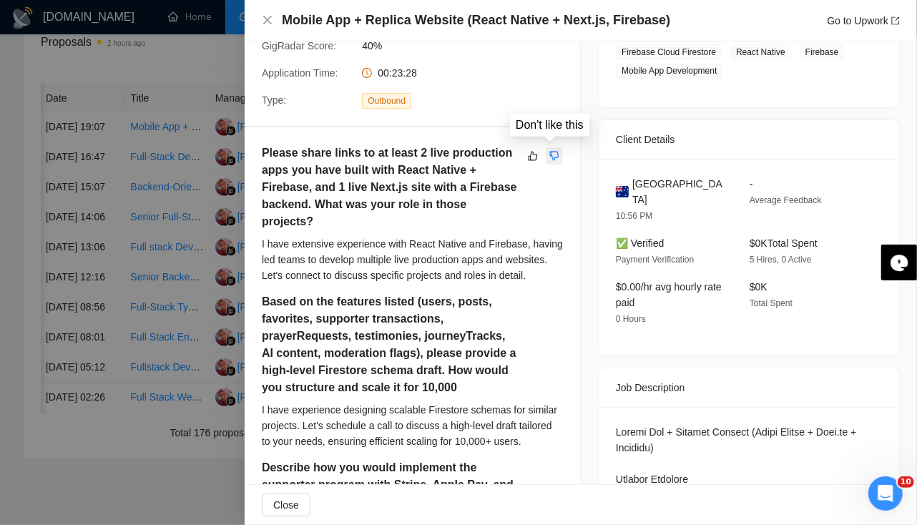
click at [550, 157] on icon "dislike" at bounding box center [554, 155] width 9 height 9
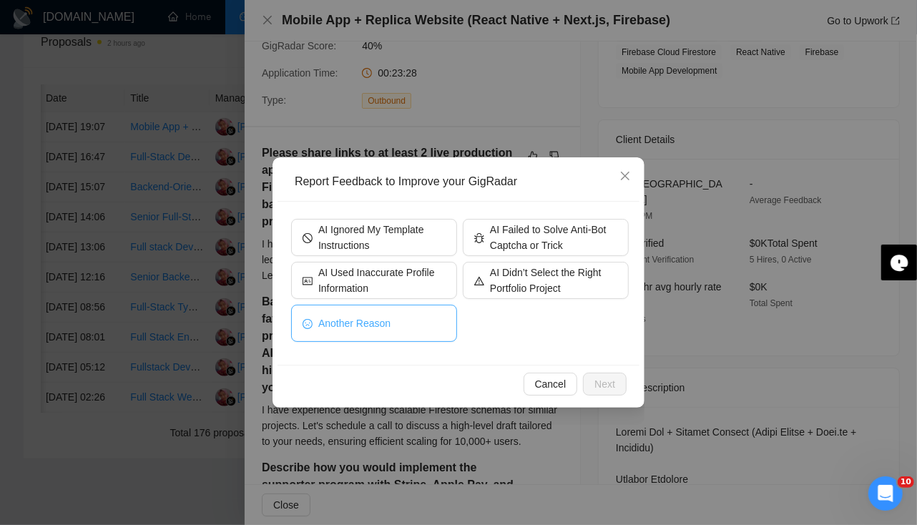
click at [406, 335] on button "Another Reason" at bounding box center [374, 323] width 166 height 37
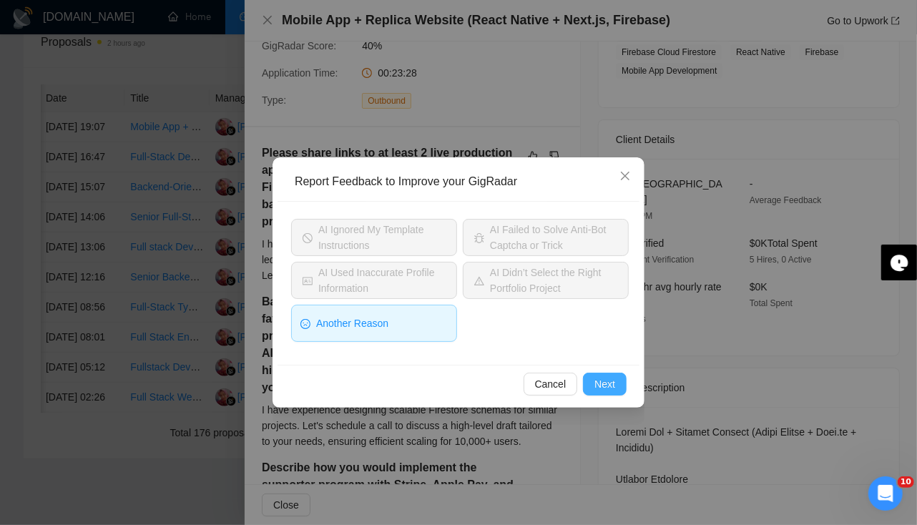
click at [600, 382] on span "Next" at bounding box center [604, 384] width 21 height 16
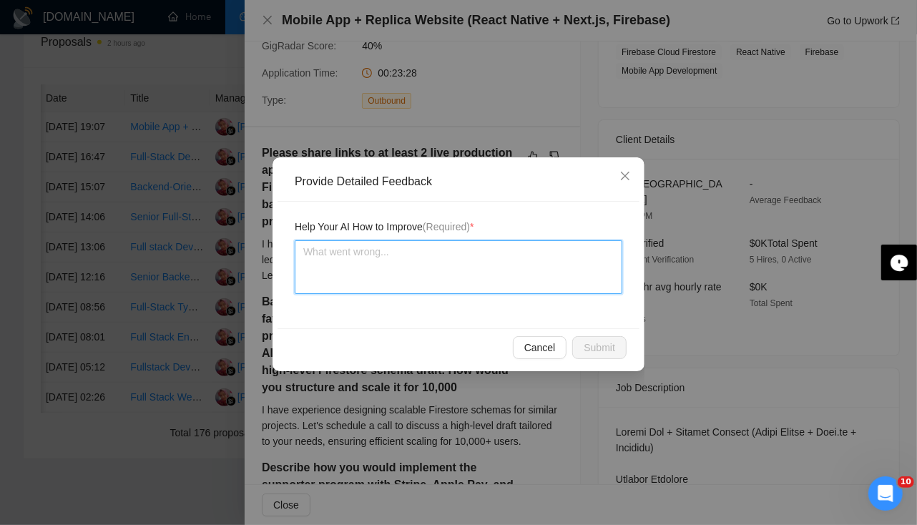
click at [406, 282] on textarea at bounding box center [459, 267] width 328 height 54
type textarea "W"
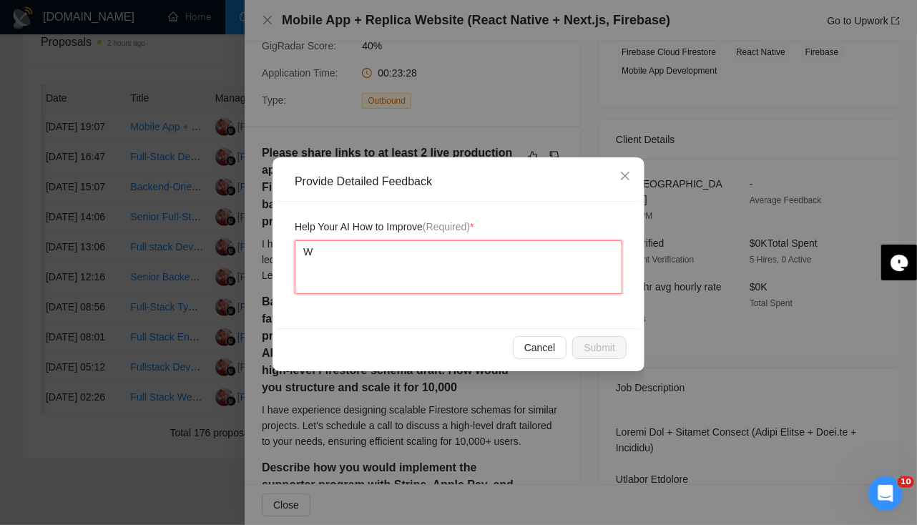
type textarea "Wh"
type textarea "Whe"
type textarea "When"
type textarea "When a"
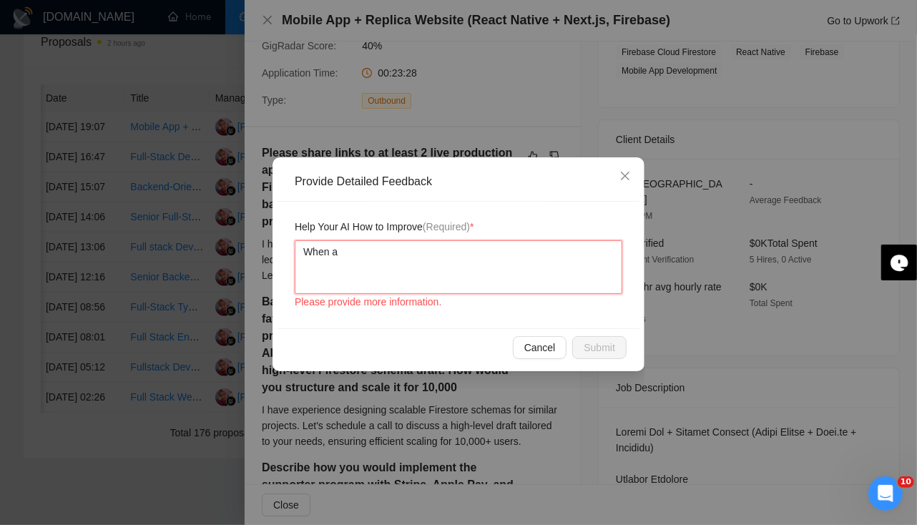
type textarea "When as"
type textarea "When ask"
type textarea "When aske"
type textarea "When asked"
type textarea "When asked f"
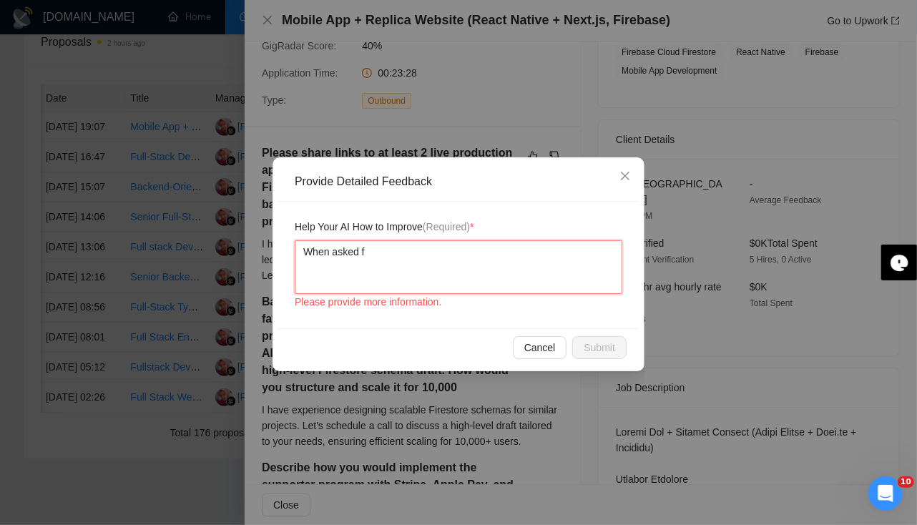
type textarea "When asked"
type textarea "When asked t"
type textarea "When asked te"
type textarea "When asked tec"
type textarea "When asked tech"
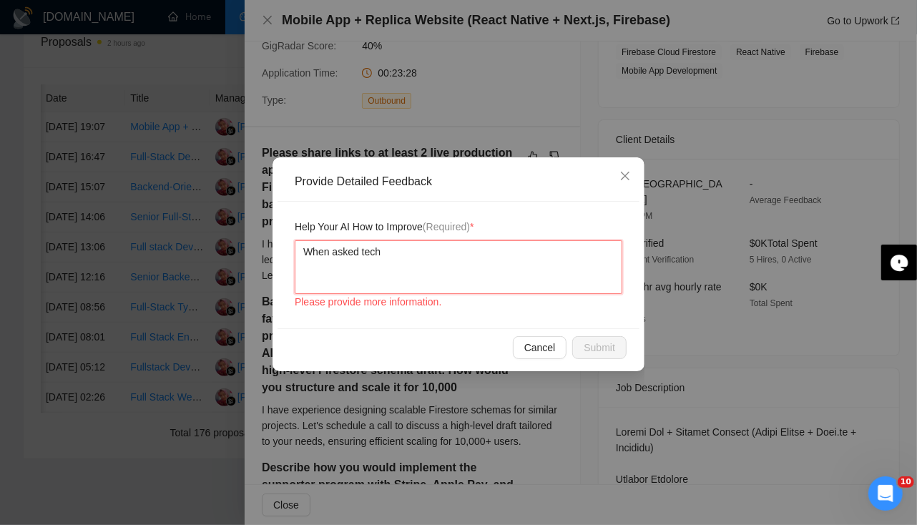
type textarea "When asked techn"
type textarea "When asked techni"
type textarea "When asked technic"
type textarea "When asked technica"
type textarea "When asked technical"
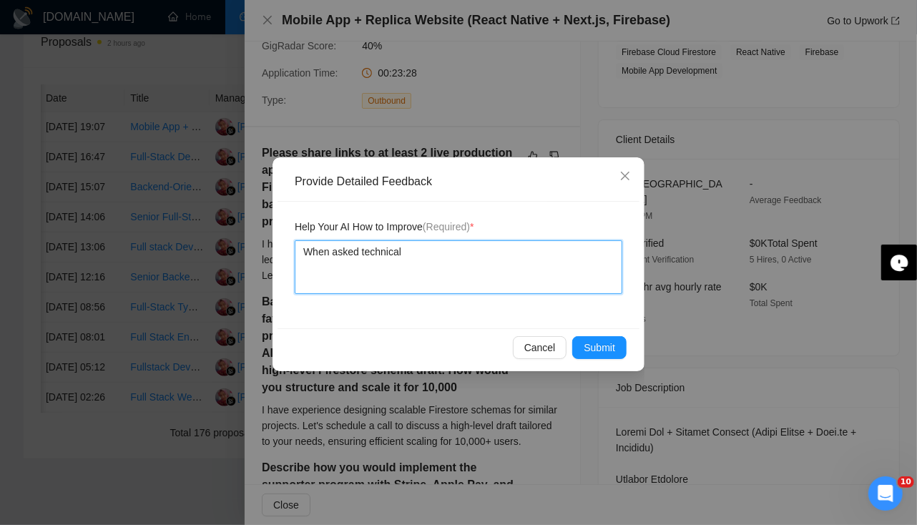
type textarea "When asked technical"
type textarea "When asked technical q"
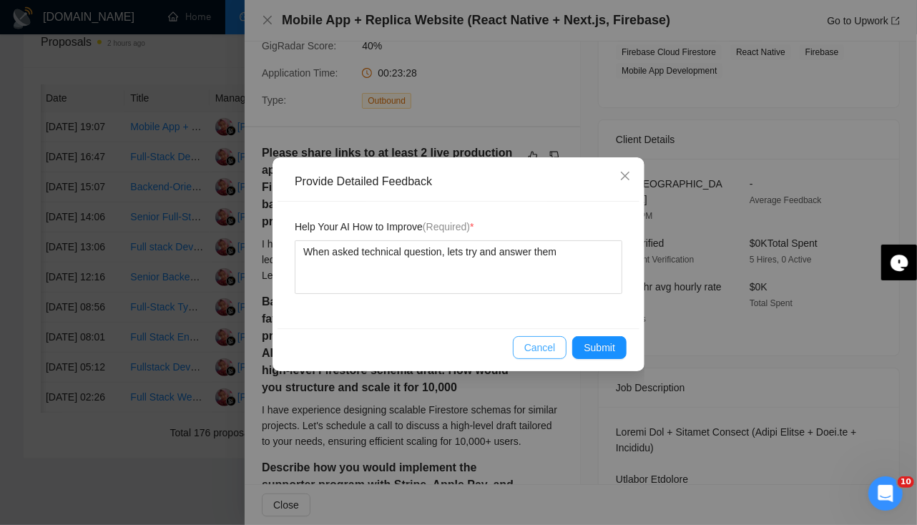
click at [544, 356] on button "Cancel" at bounding box center [540, 347] width 54 height 23
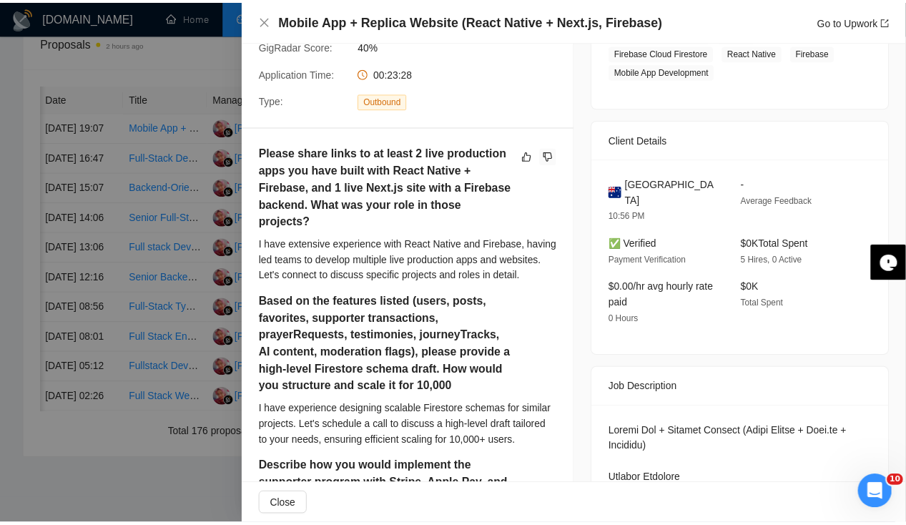
scroll to position [0, 0]
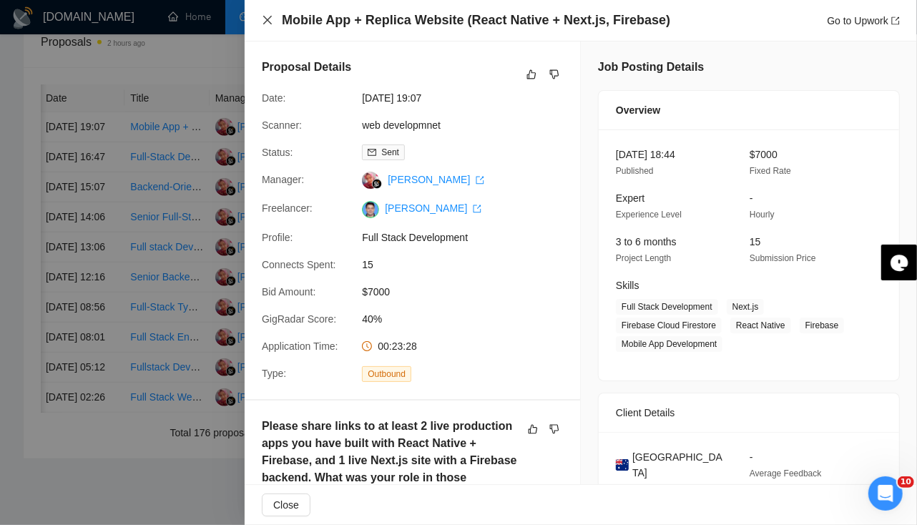
click at [268, 19] on icon "close" at bounding box center [267, 20] width 9 height 9
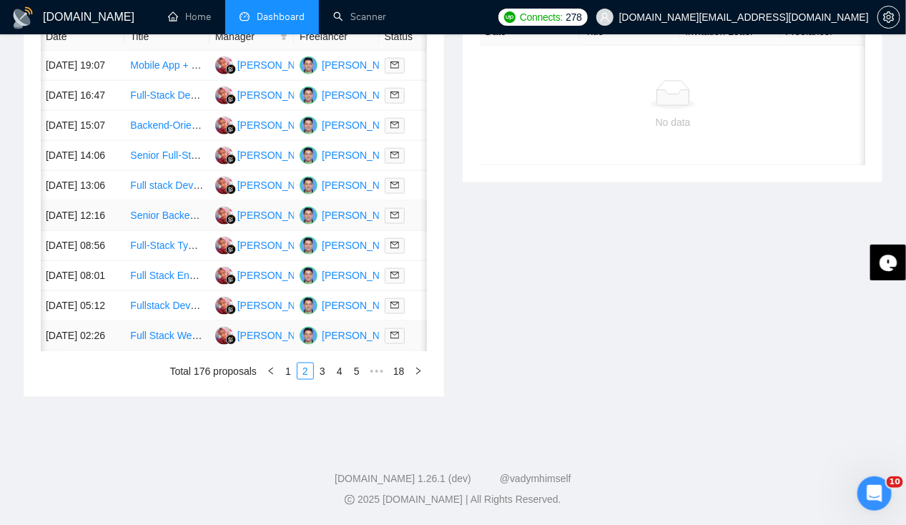
scroll to position [753, 0]
click at [292, 375] on link "1" at bounding box center [288, 371] width 16 height 16
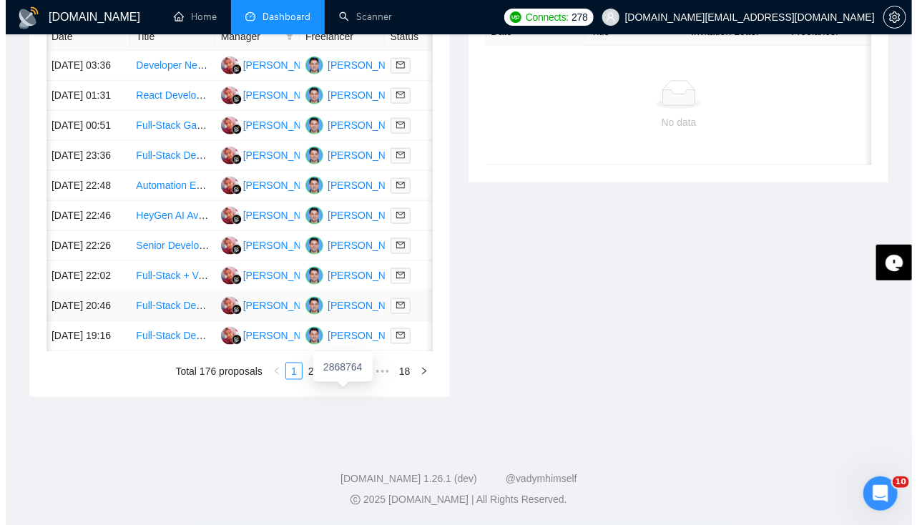
scroll to position [739, 0]
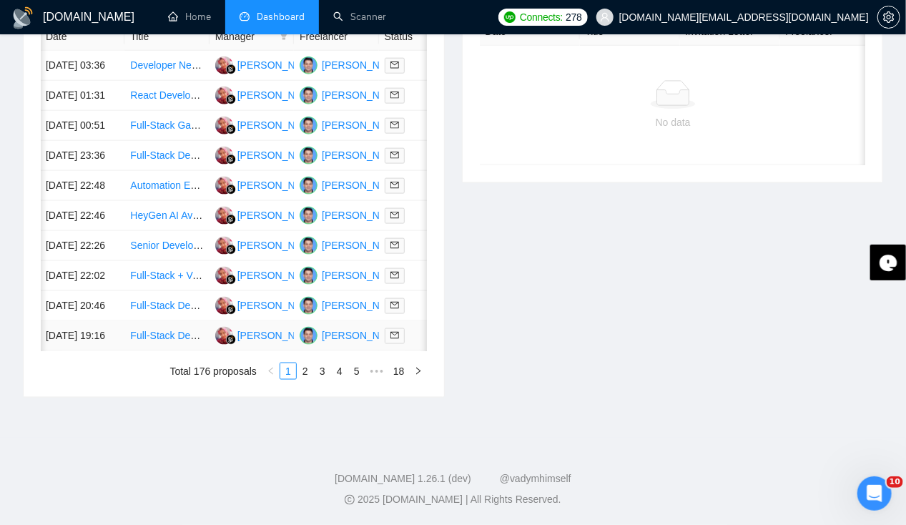
click at [92, 331] on td "[DATE] 19:16" at bounding box center [82, 336] width 84 height 30
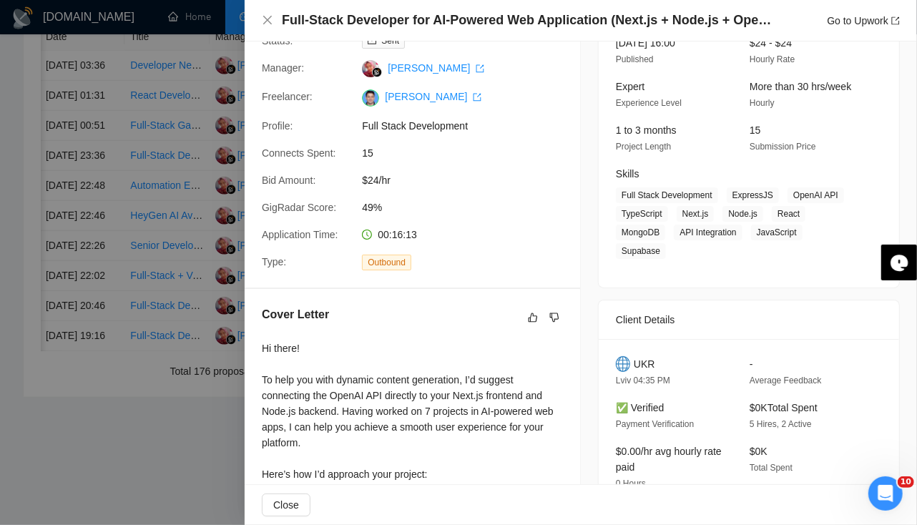
scroll to position [0, 0]
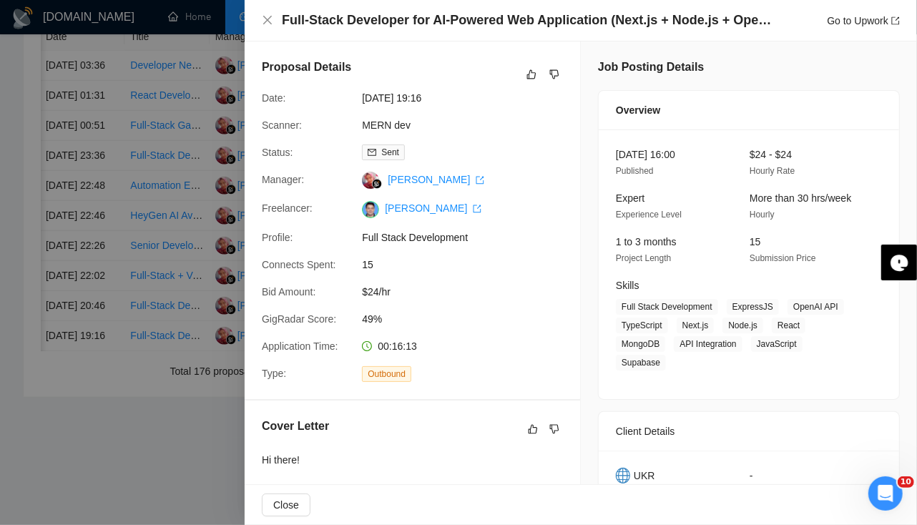
click at [63, 296] on div at bounding box center [458, 262] width 917 height 525
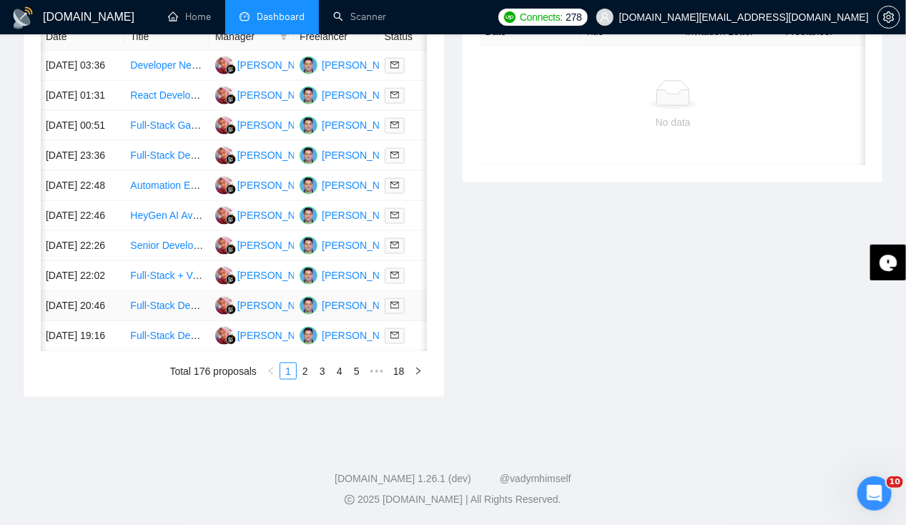
click at [64, 298] on td "[DATE] 20:46" at bounding box center [82, 306] width 84 height 30
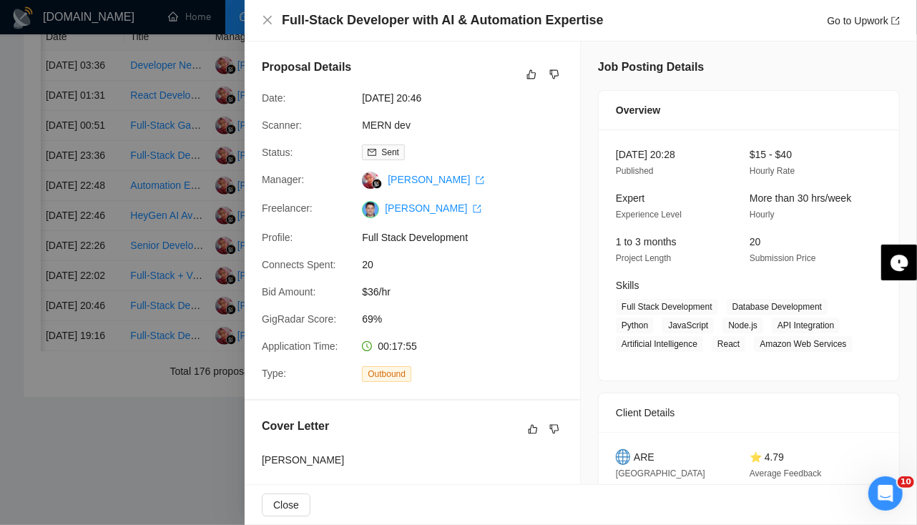
click at [64, 243] on div at bounding box center [458, 262] width 917 height 525
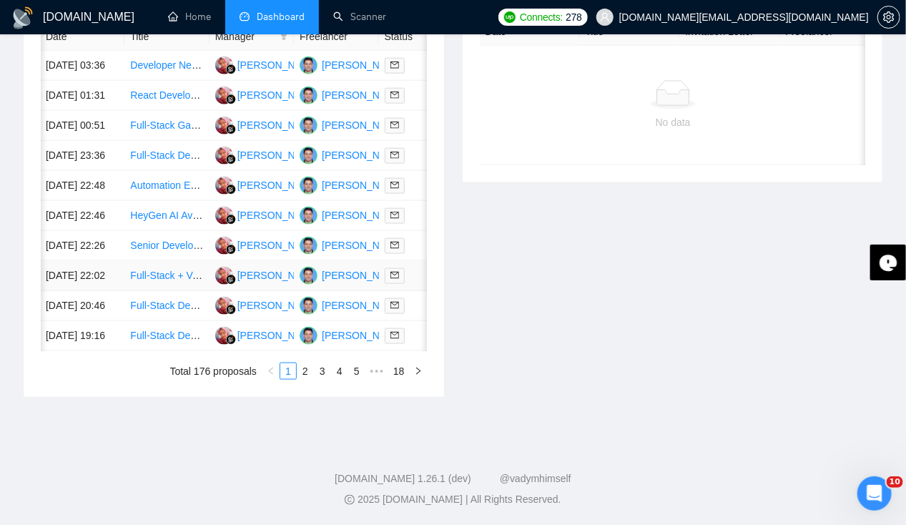
click at [64, 261] on td "[DATE] 22:02" at bounding box center [82, 276] width 84 height 30
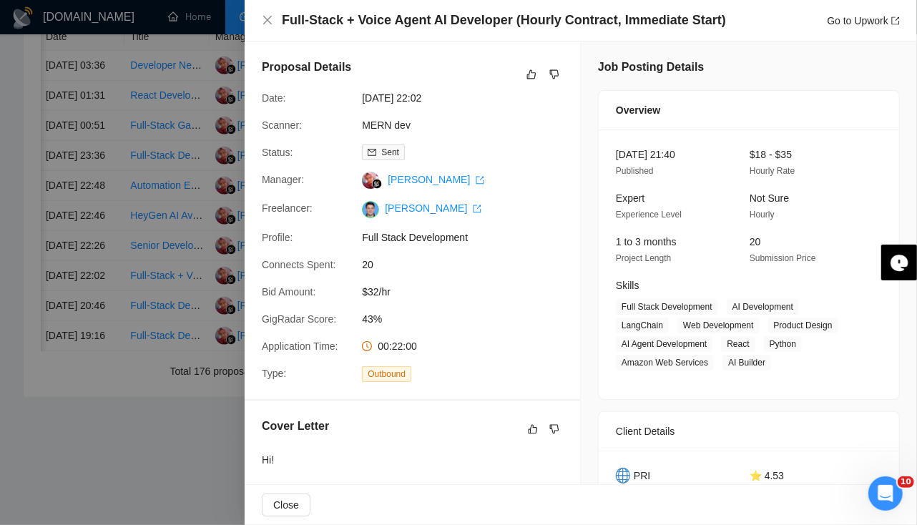
click at [82, 254] on div at bounding box center [458, 262] width 917 height 525
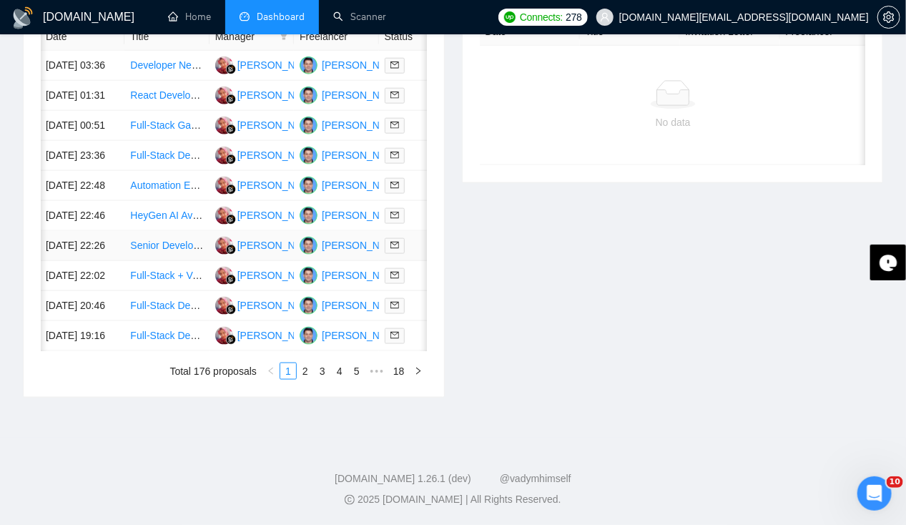
click at [71, 231] on td "[DATE] 22:26" at bounding box center [82, 246] width 84 height 30
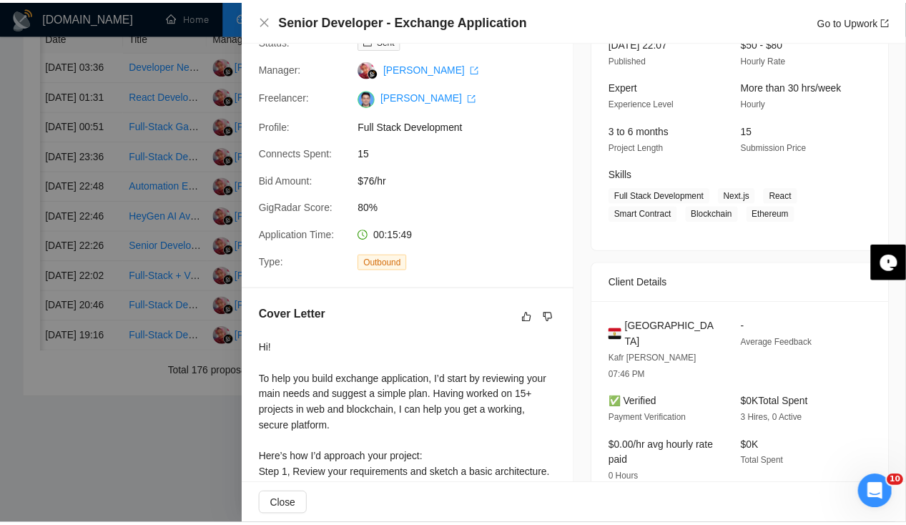
scroll to position [112, 0]
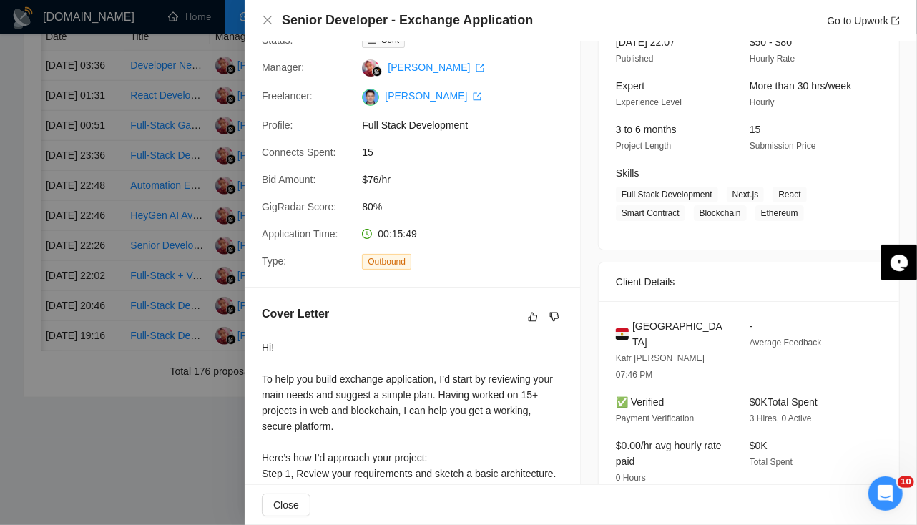
click at [102, 217] on div at bounding box center [458, 262] width 917 height 525
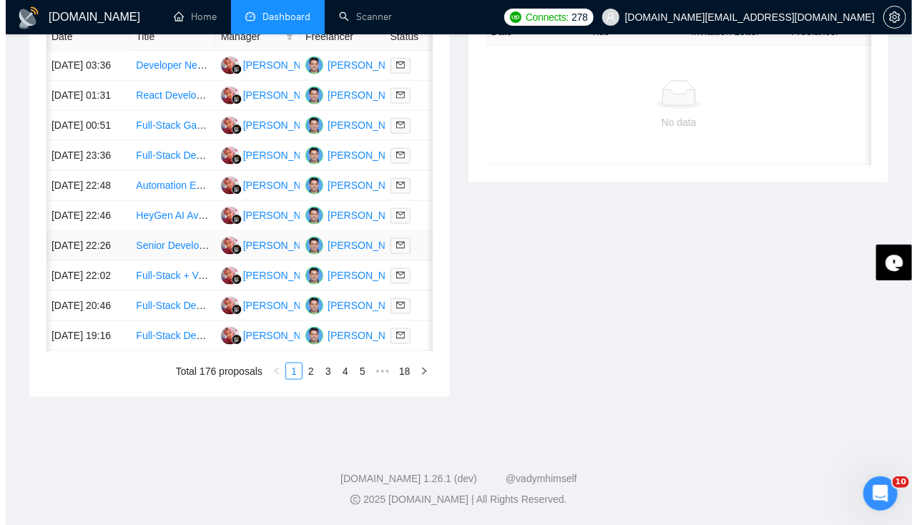
scroll to position [687, 0]
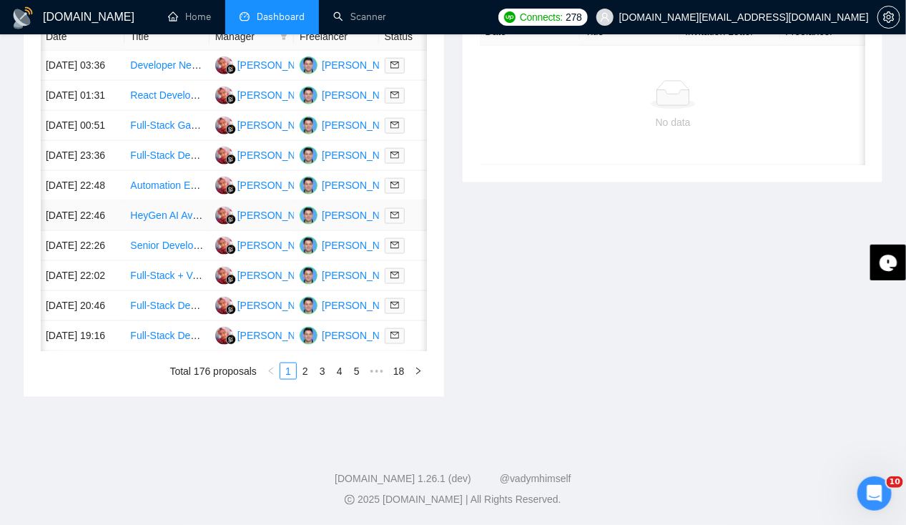
click at [103, 221] on td "[DATE] 22:46" at bounding box center [82, 216] width 84 height 30
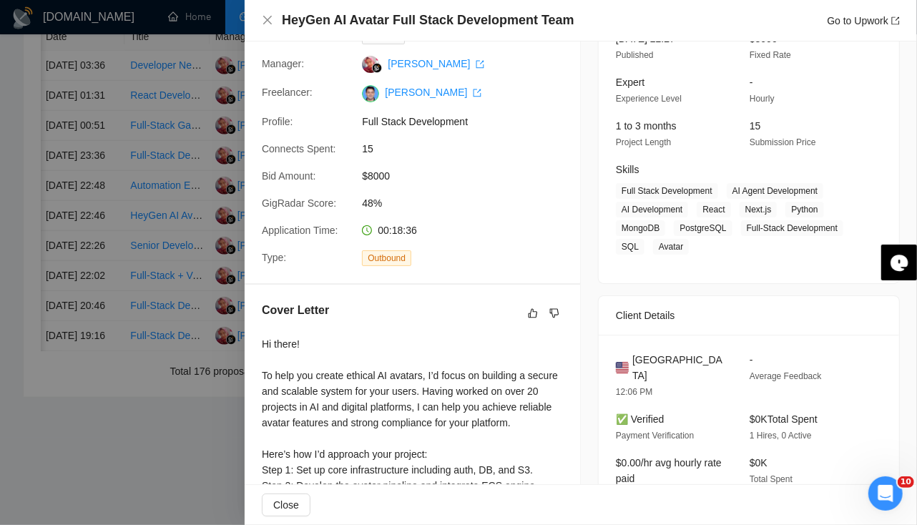
scroll to position [121, 0]
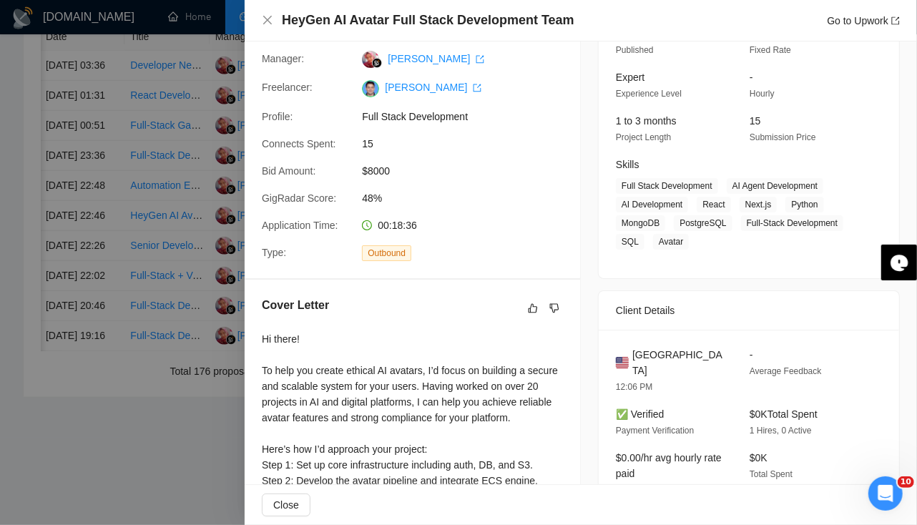
click at [62, 245] on div at bounding box center [458, 262] width 917 height 525
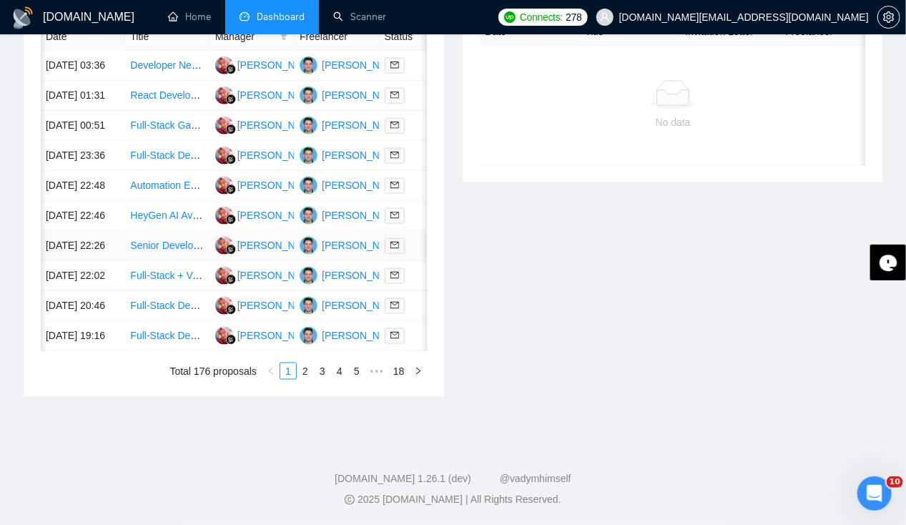
click at [62, 245] on td "[DATE] 22:26" at bounding box center [82, 246] width 84 height 30
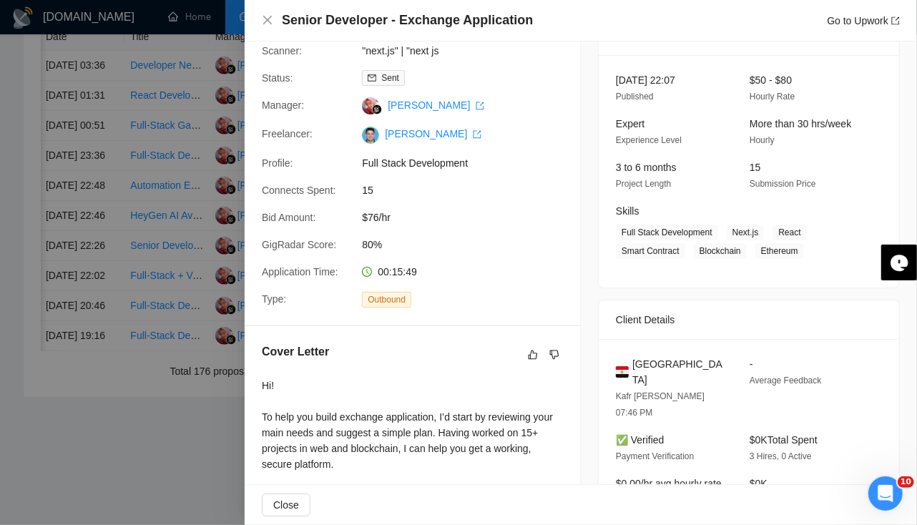
scroll to position [74, 0]
click at [54, 209] on div at bounding box center [458, 262] width 917 height 525
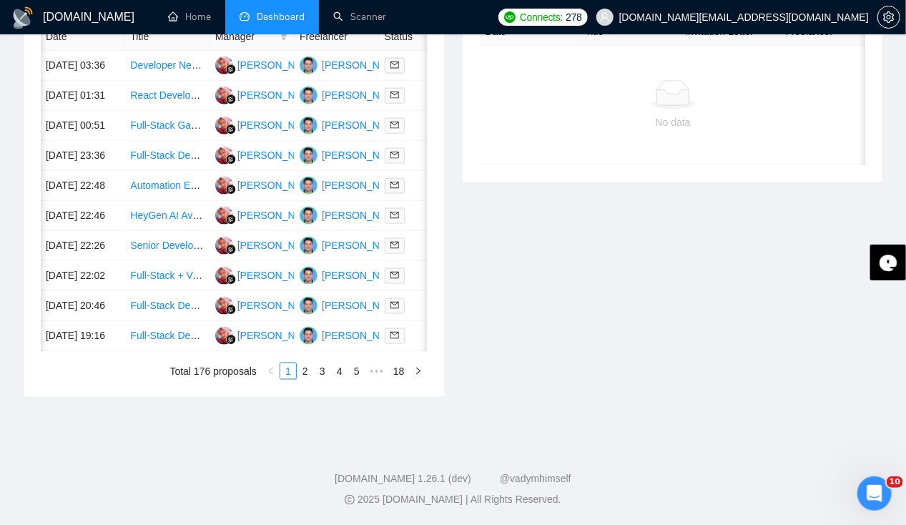
click at [54, 209] on td "[DATE] 22:46" at bounding box center [82, 216] width 84 height 30
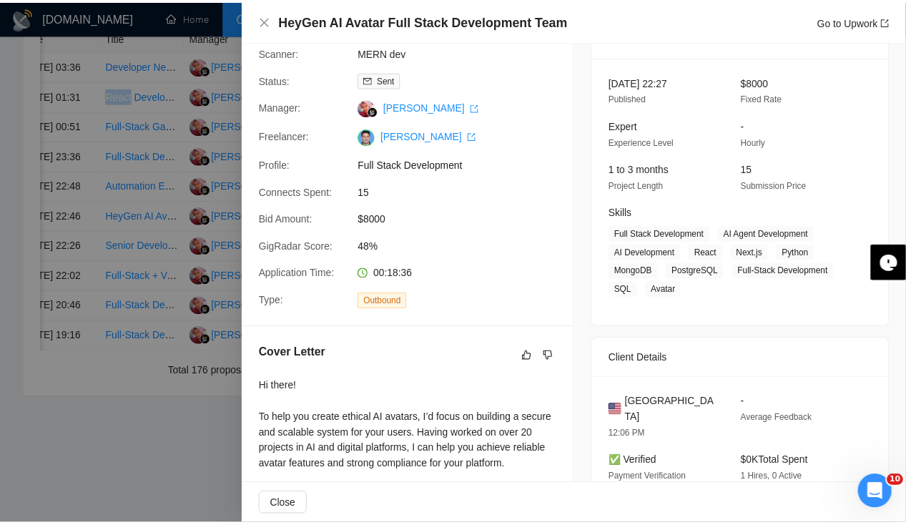
scroll to position [0, 0]
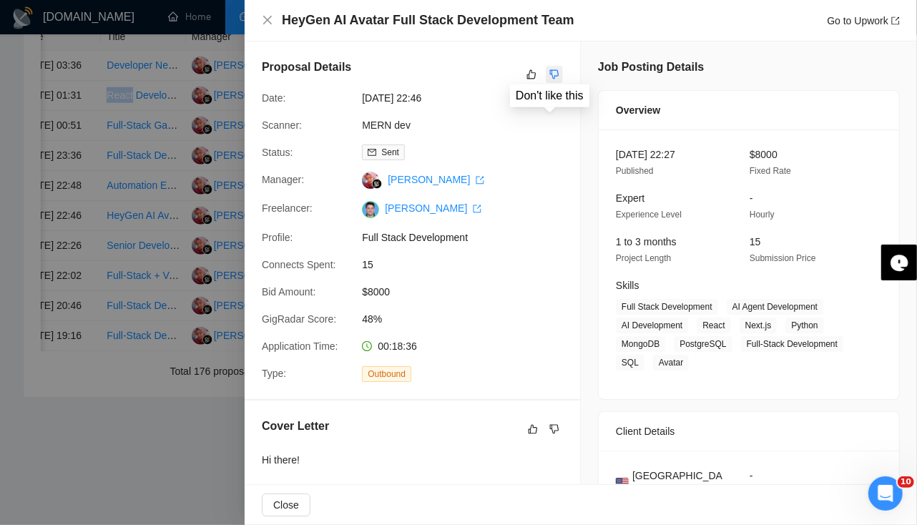
click at [549, 74] on icon "dislike" at bounding box center [554, 74] width 10 height 11
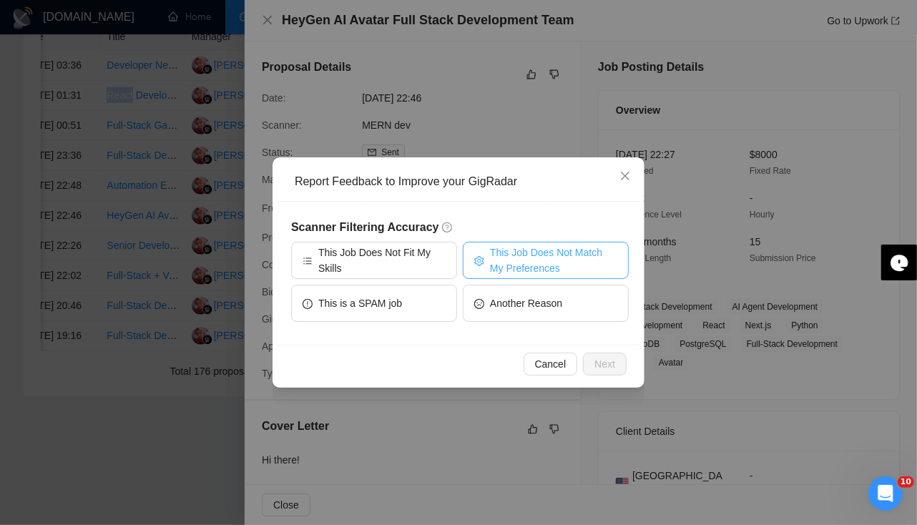
click at [539, 265] on span "This Job Does Not Match My Preferences" at bounding box center [553, 260] width 127 height 31
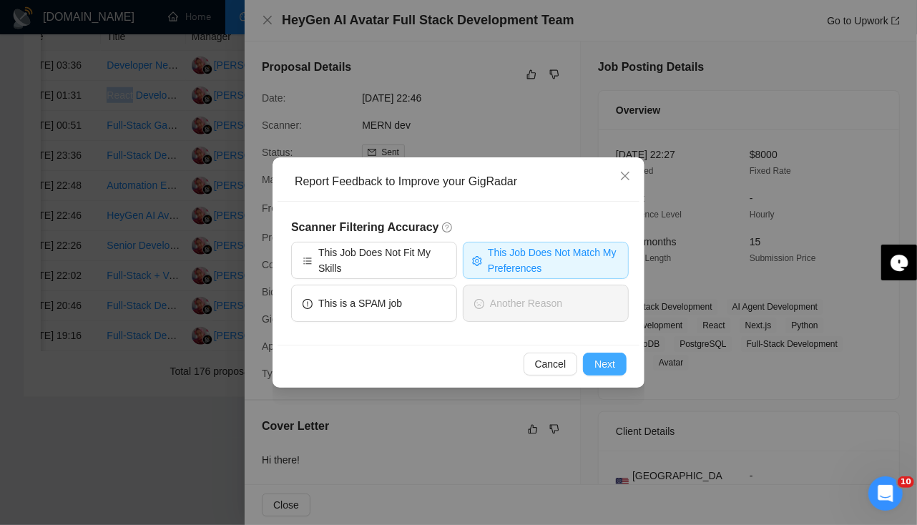
click at [592, 359] on button "Next" at bounding box center [605, 364] width 44 height 23
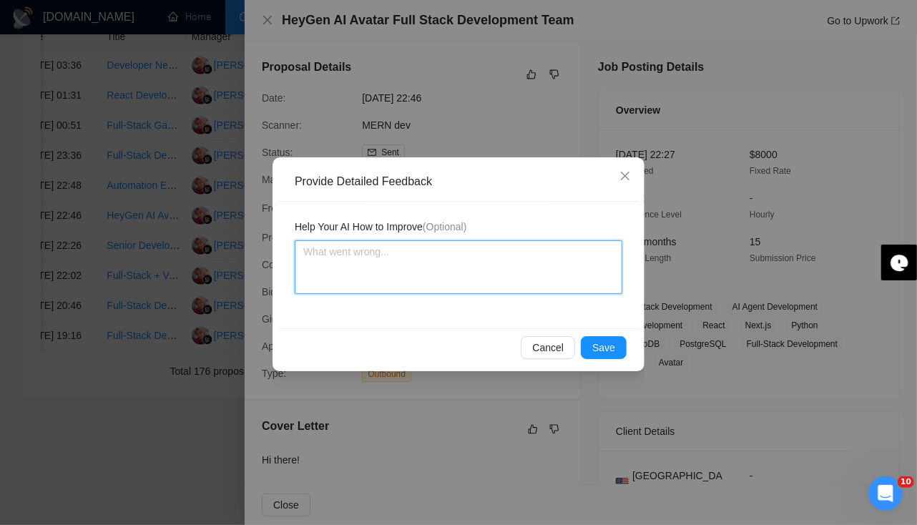
click at [383, 265] on textarea at bounding box center [459, 267] width 328 height 54
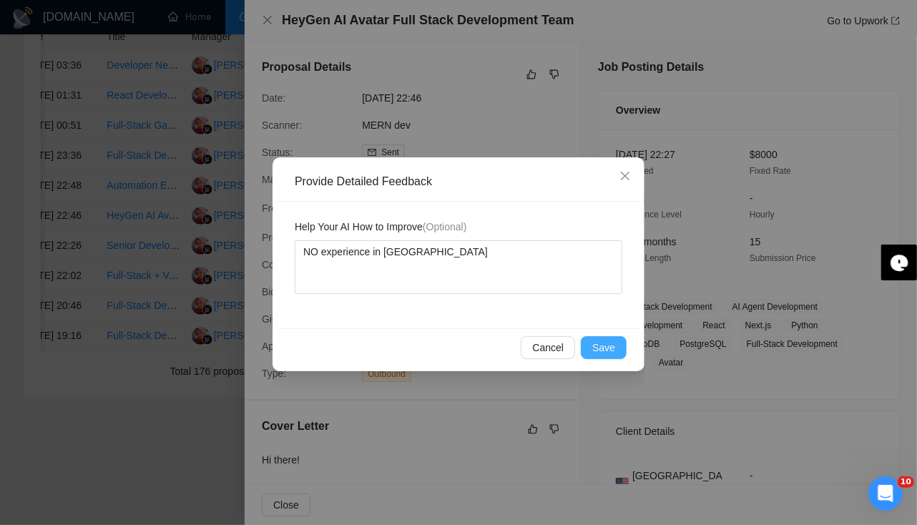
click at [604, 348] on span "Save" at bounding box center [603, 348] width 23 height 16
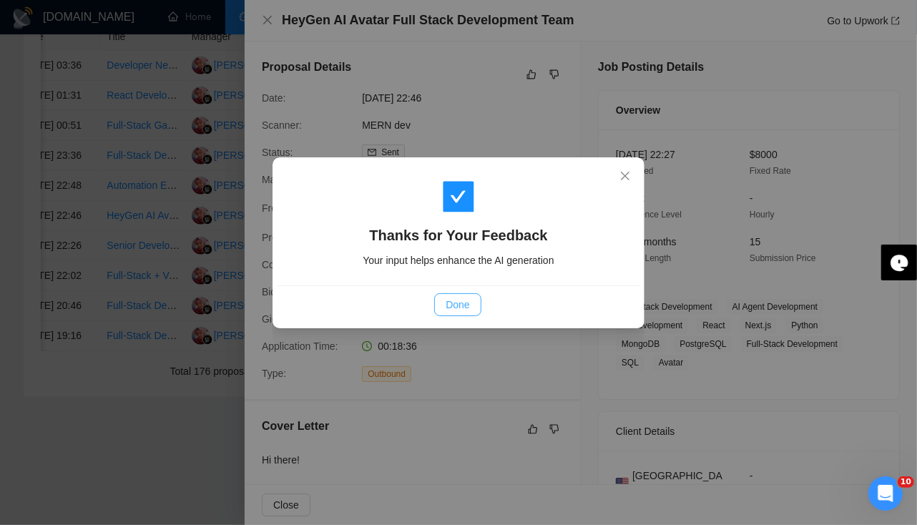
click at [465, 313] on button "Done" at bounding box center [457, 304] width 46 height 23
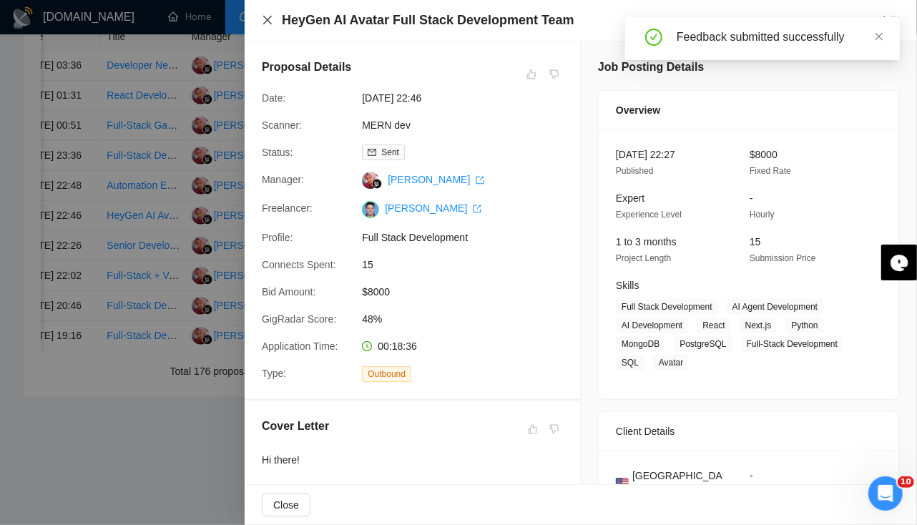
click at [264, 21] on icon "close" at bounding box center [267, 19] width 11 height 11
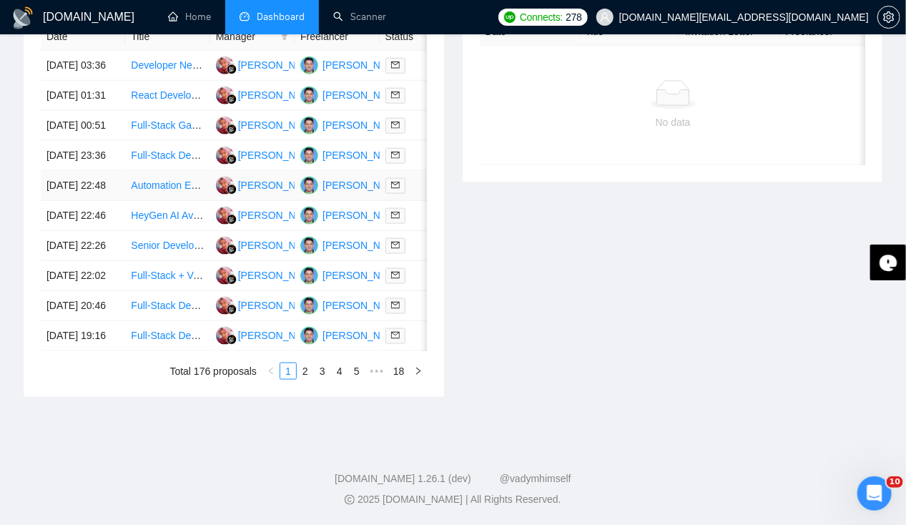
click at [93, 171] on td "[DATE] 22:48" at bounding box center [83, 186] width 84 height 30
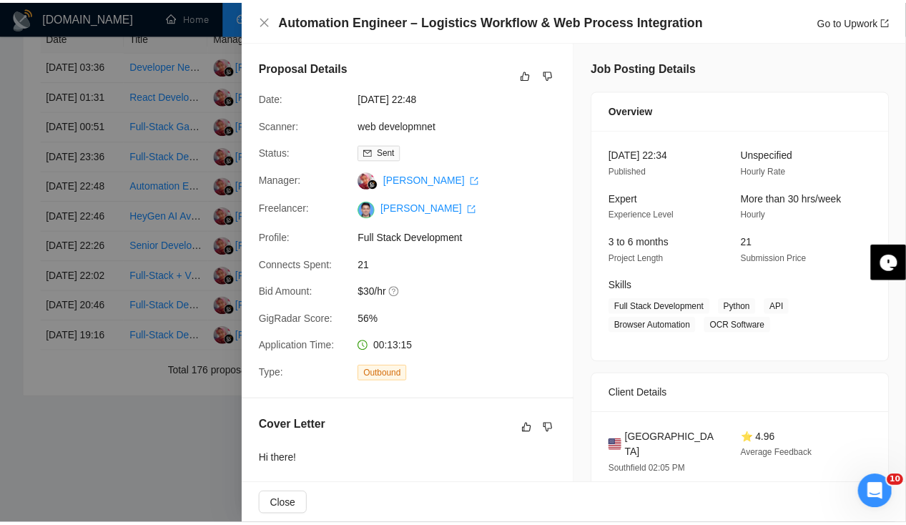
scroll to position [1, 0]
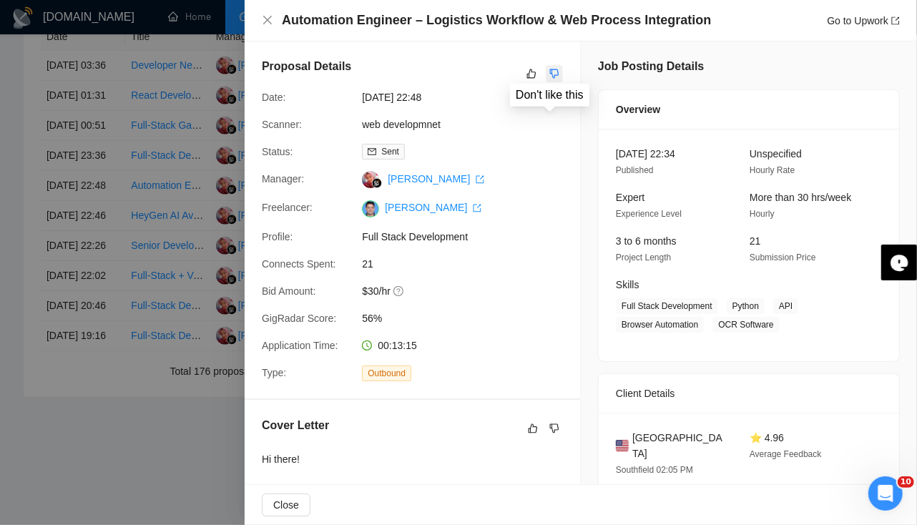
click at [550, 74] on icon "dislike" at bounding box center [554, 73] width 9 height 9
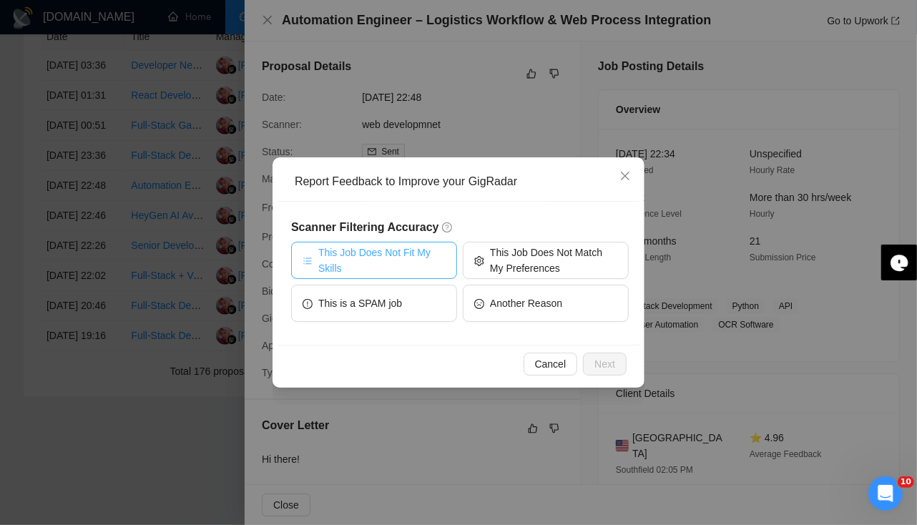
click at [356, 257] on span "This Job Does Not Fit My Skills" at bounding box center [381, 260] width 127 height 31
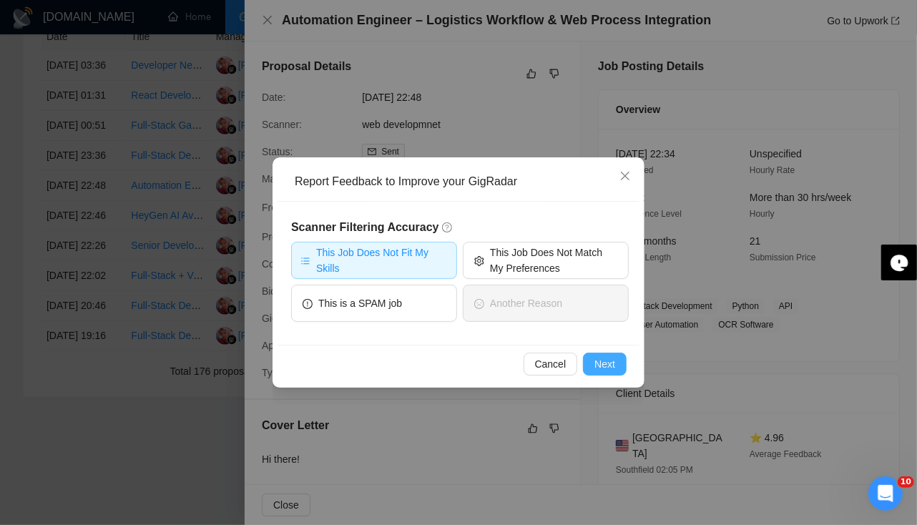
click at [617, 367] on button "Next" at bounding box center [605, 364] width 44 height 23
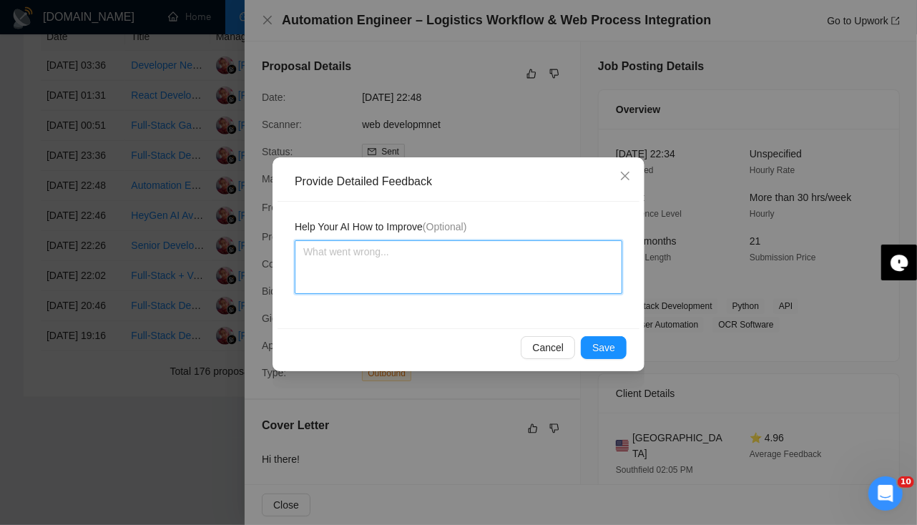
click at [432, 280] on textarea at bounding box center [459, 267] width 328 height 54
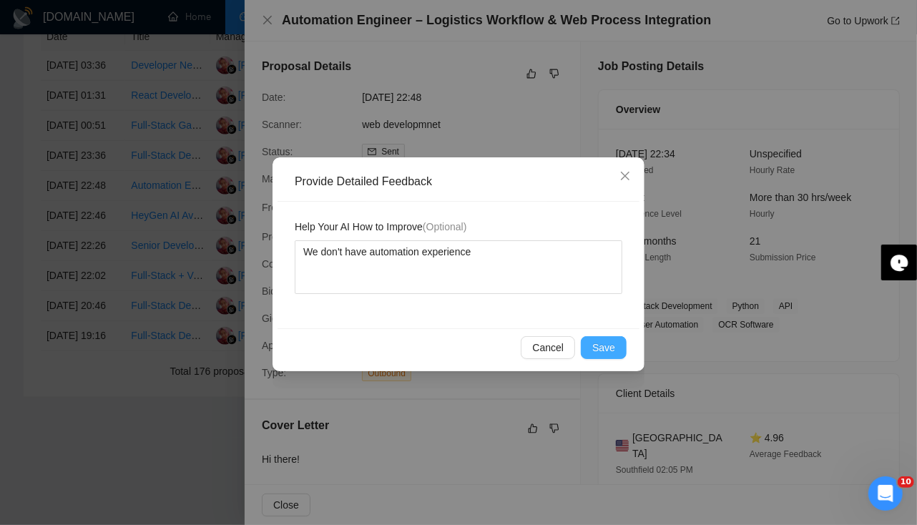
click at [602, 353] on span "Save" at bounding box center [603, 348] width 23 height 16
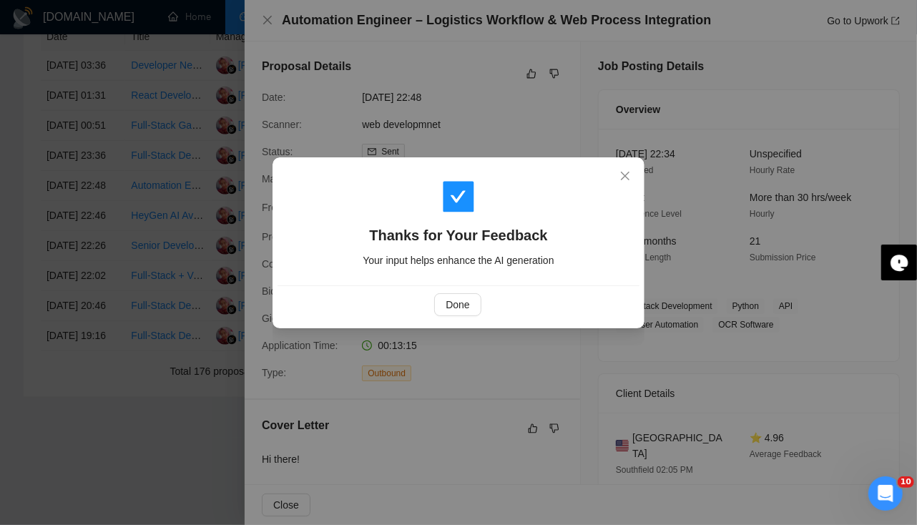
click at [266, 30] on div "Thanks for Your Feedback Your input helps enhance the AI generation Done" at bounding box center [458, 262] width 917 height 525
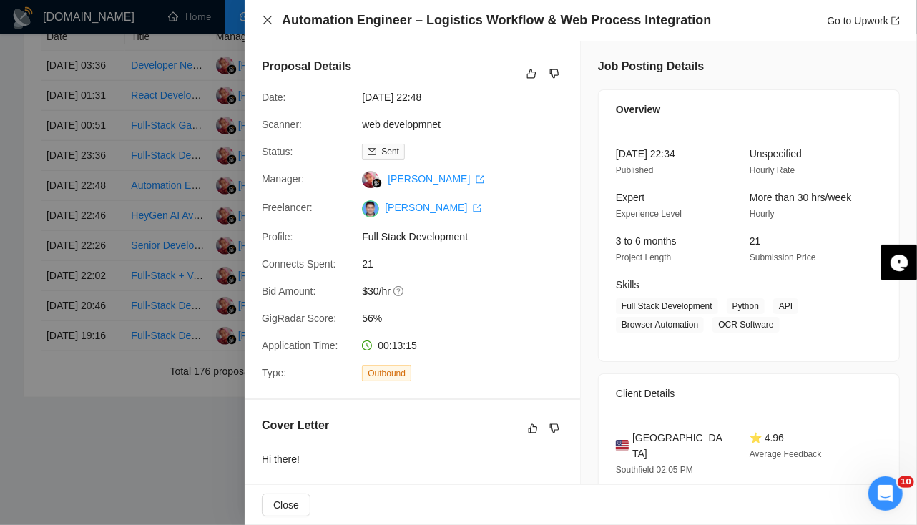
click at [268, 26] on icon "close" at bounding box center [267, 19] width 11 height 11
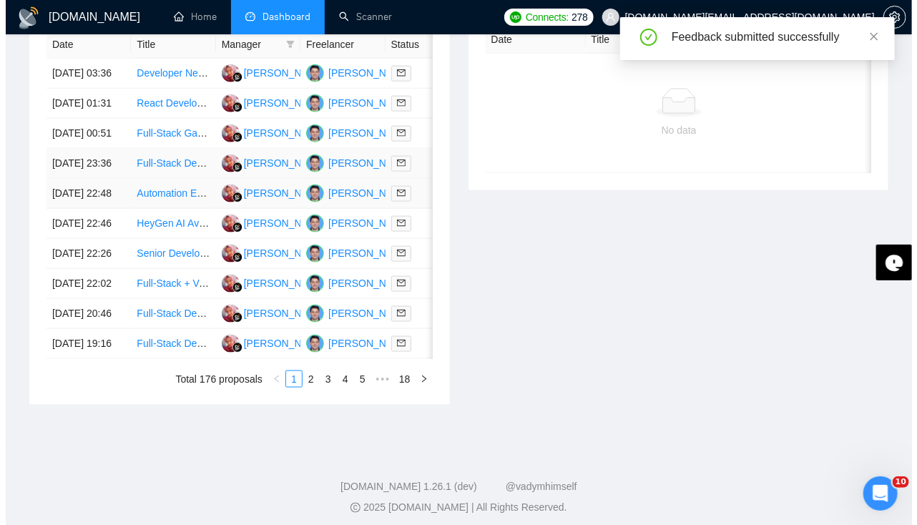
scroll to position [607, 0]
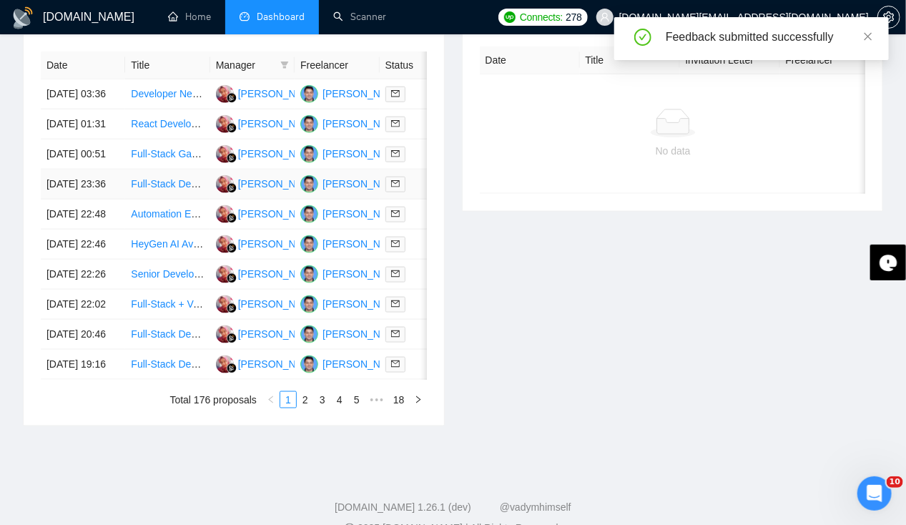
click at [74, 200] on td "[DATE] 23:36" at bounding box center [83, 185] width 84 height 30
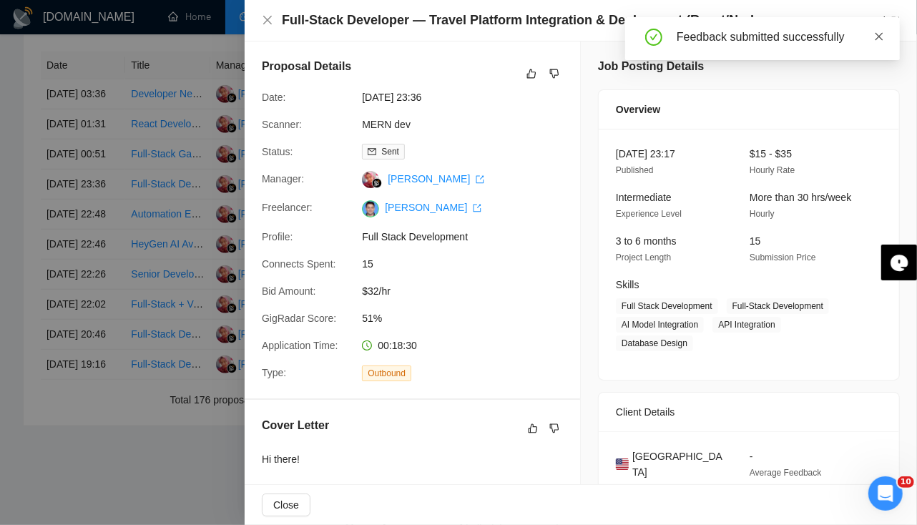
click at [881, 38] on icon "close" at bounding box center [880, 36] width 8 height 8
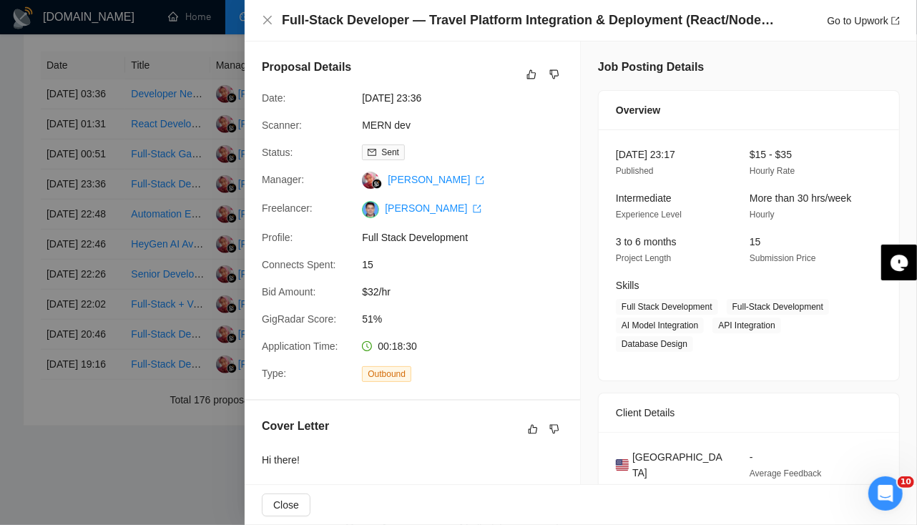
scroll to position [124, 0]
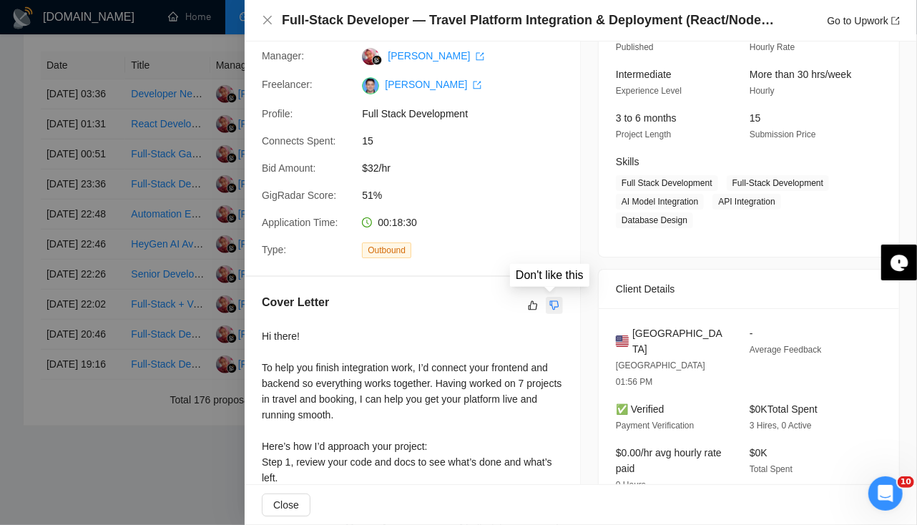
click at [550, 306] on icon "dislike" at bounding box center [554, 304] width 9 height 9
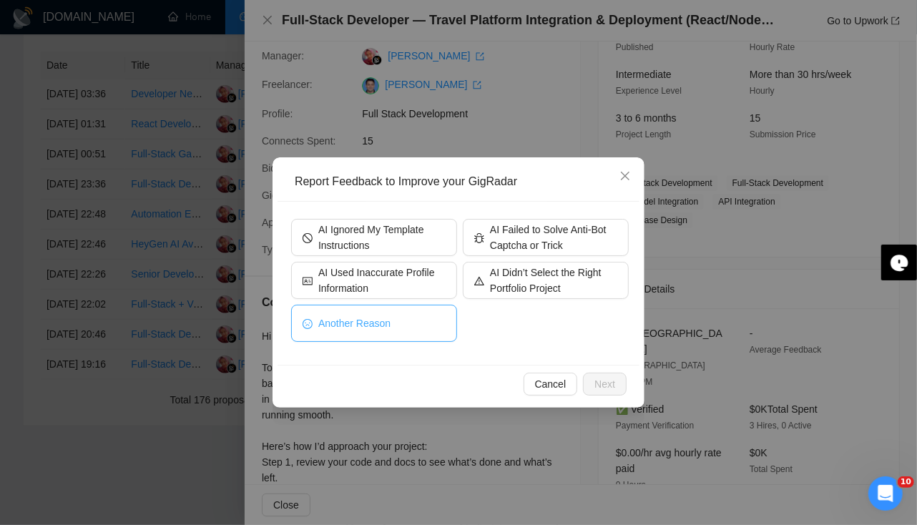
click at [401, 333] on button "Another Reason" at bounding box center [374, 323] width 166 height 37
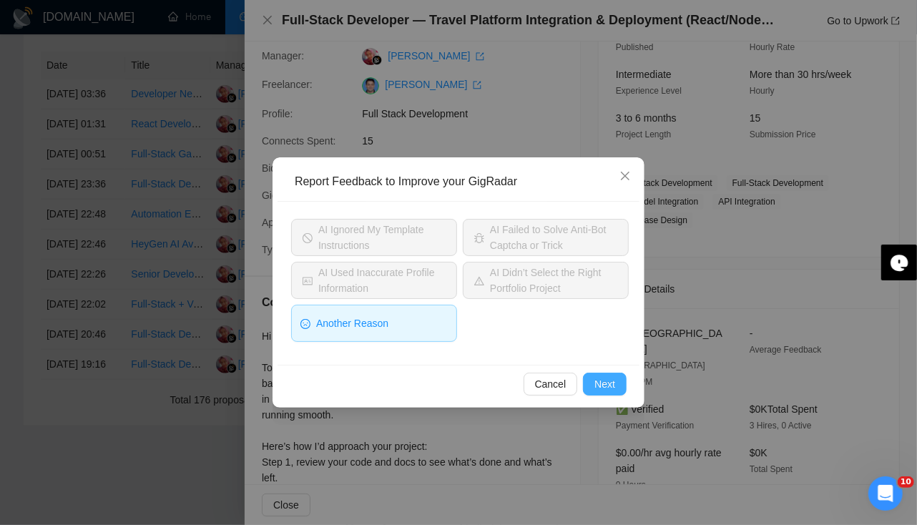
click at [599, 376] on span "Next" at bounding box center [604, 384] width 21 height 16
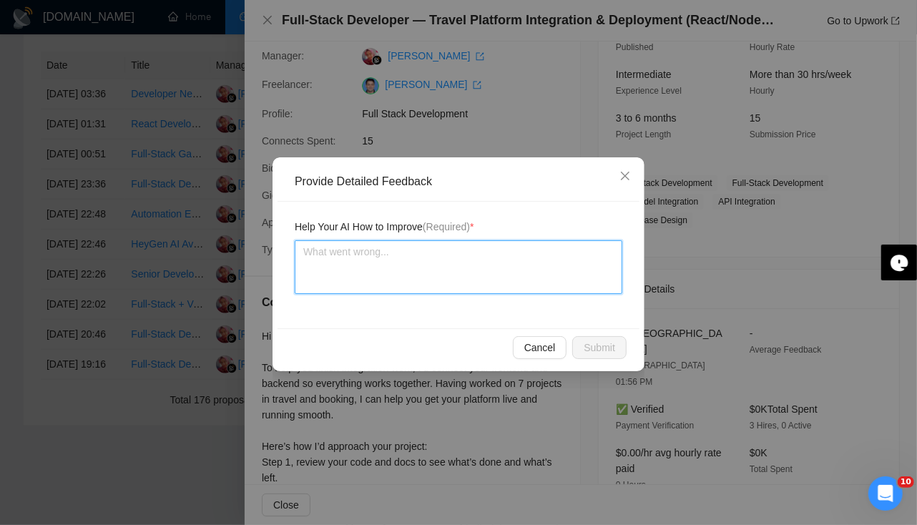
click at [403, 263] on textarea at bounding box center [459, 267] width 328 height 54
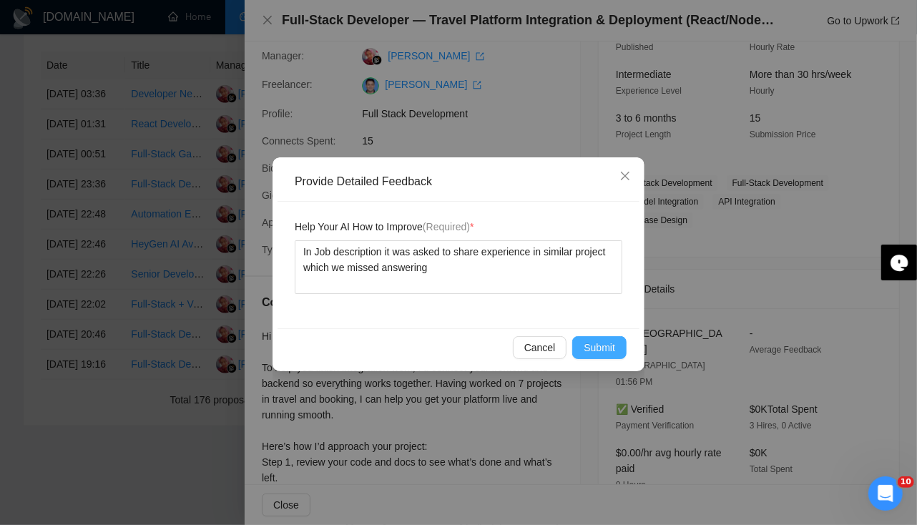
click at [611, 345] on span "Submit" at bounding box center [599, 348] width 31 height 16
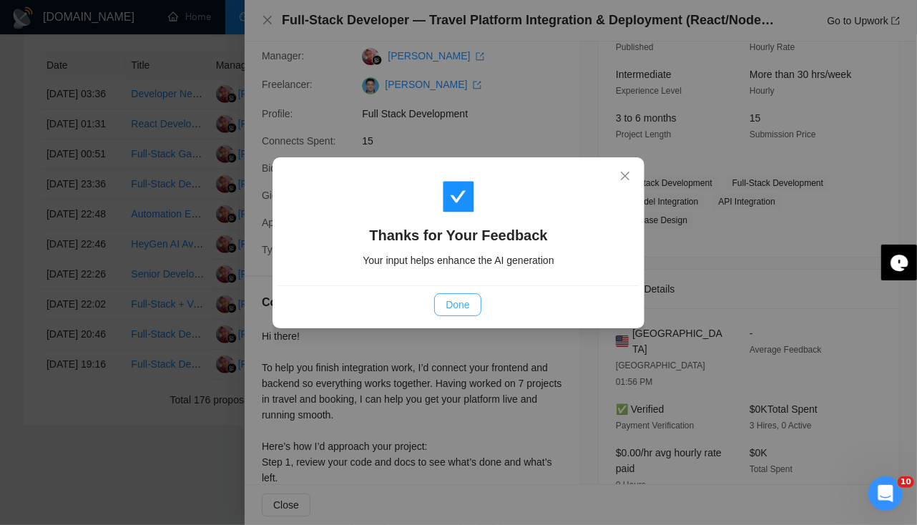
click at [448, 302] on span "Done" at bounding box center [458, 305] width 24 height 16
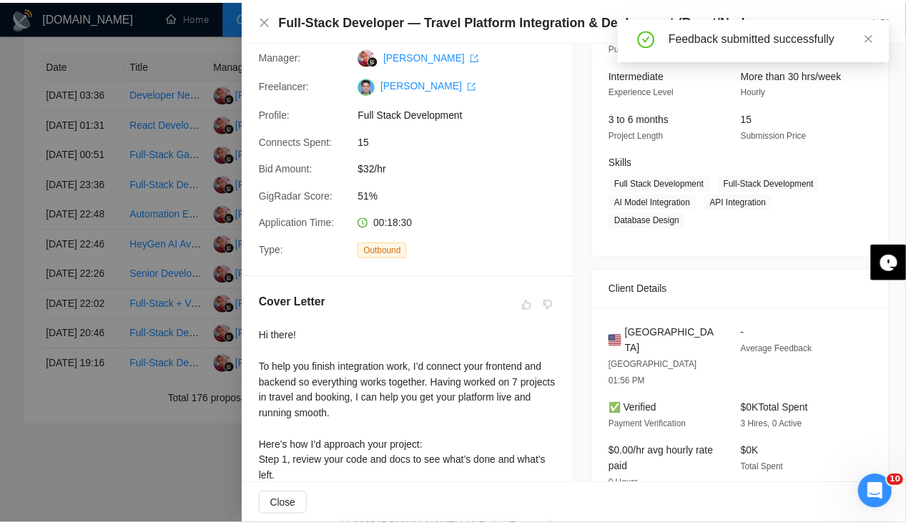
scroll to position [0, 0]
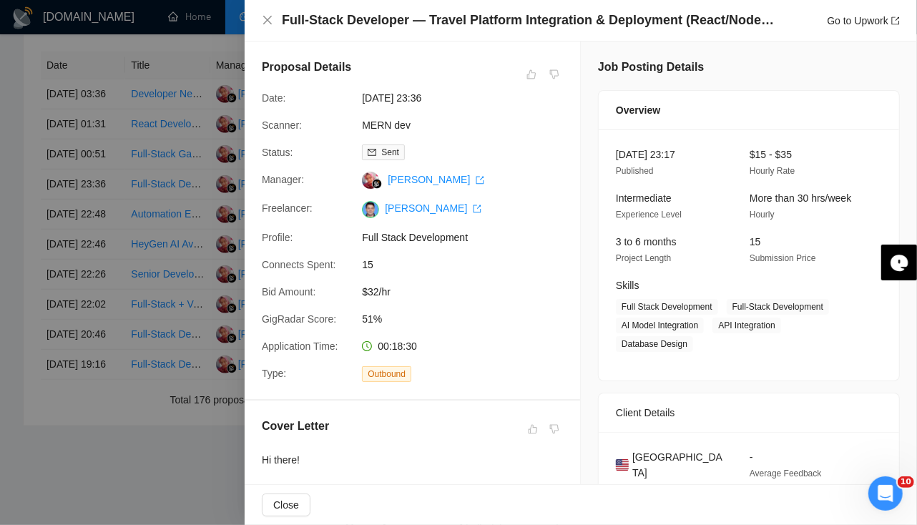
click at [61, 213] on div at bounding box center [458, 262] width 917 height 525
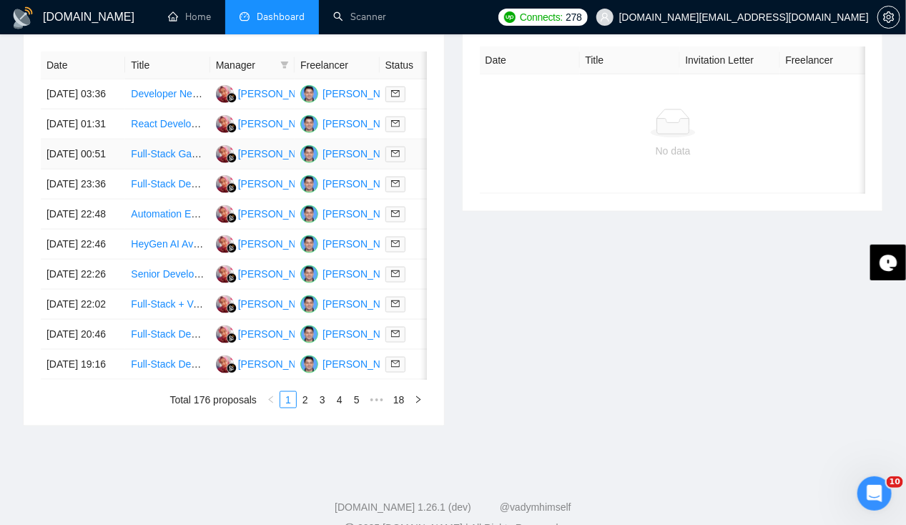
click at [64, 155] on td "[DATE] 00:51" at bounding box center [83, 154] width 84 height 30
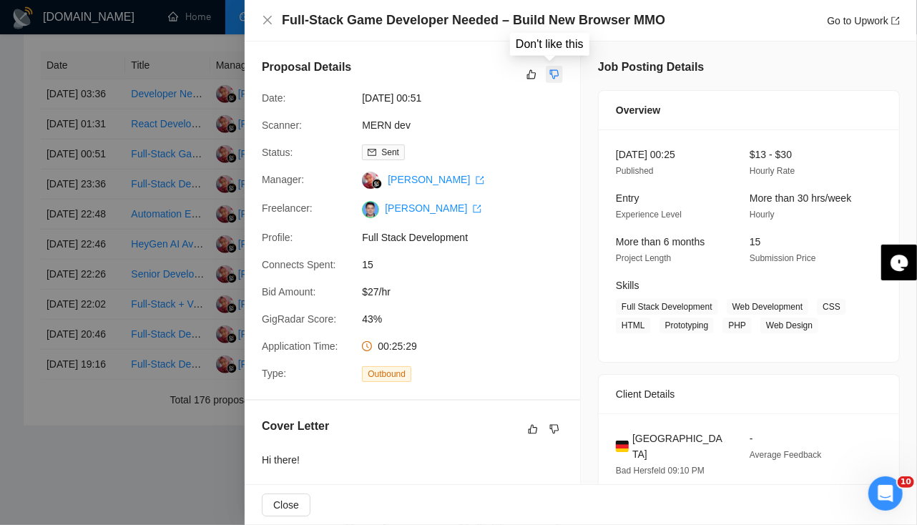
click at [554, 72] on icon "dislike" at bounding box center [554, 74] width 10 height 11
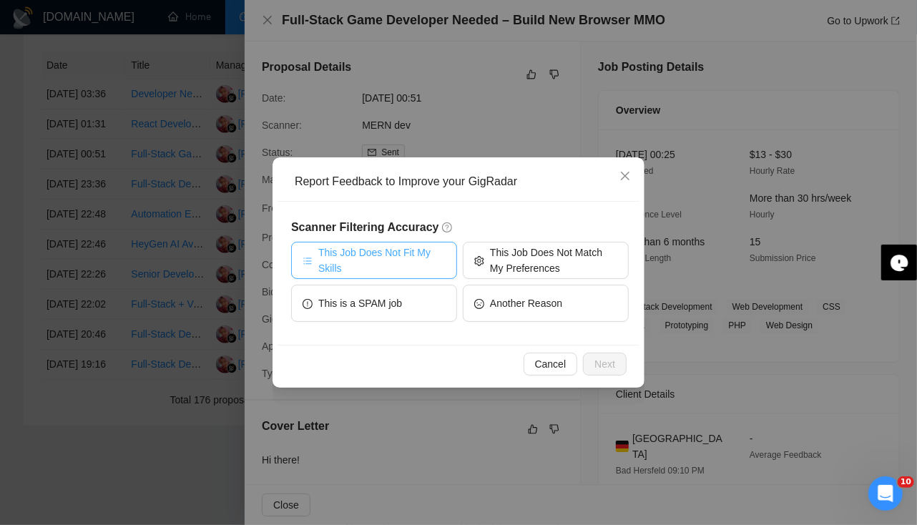
click at [413, 265] on span "This Job Does Not Fit My Skills" at bounding box center [381, 260] width 127 height 31
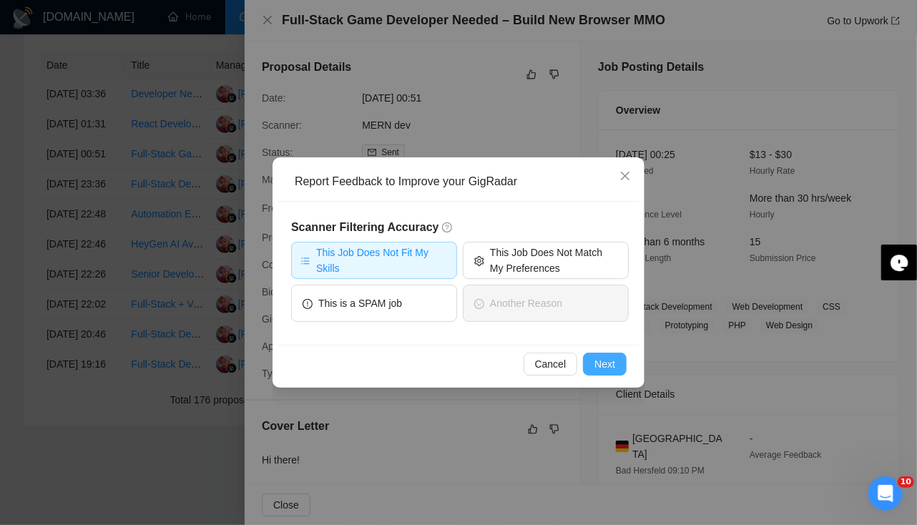
click at [618, 372] on button "Next" at bounding box center [605, 364] width 44 height 23
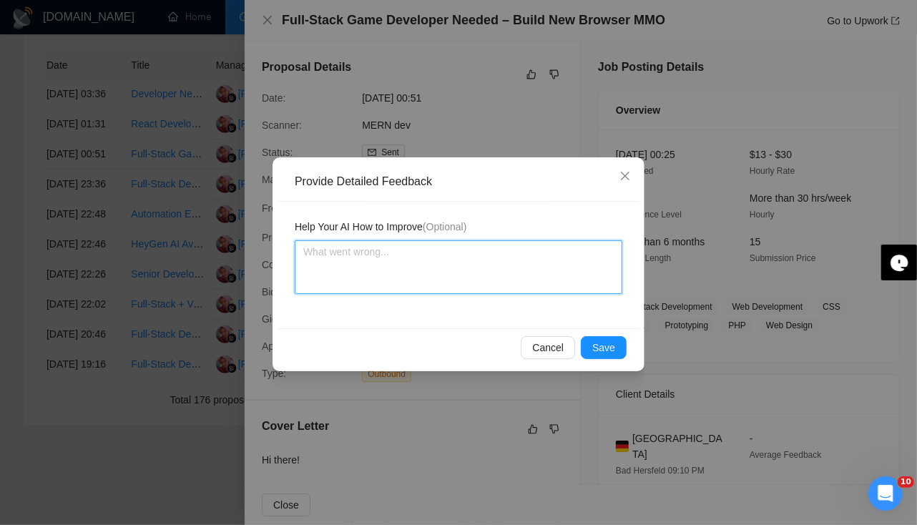
click at [416, 266] on textarea at bounding box center [459, 267] width 328 height 54
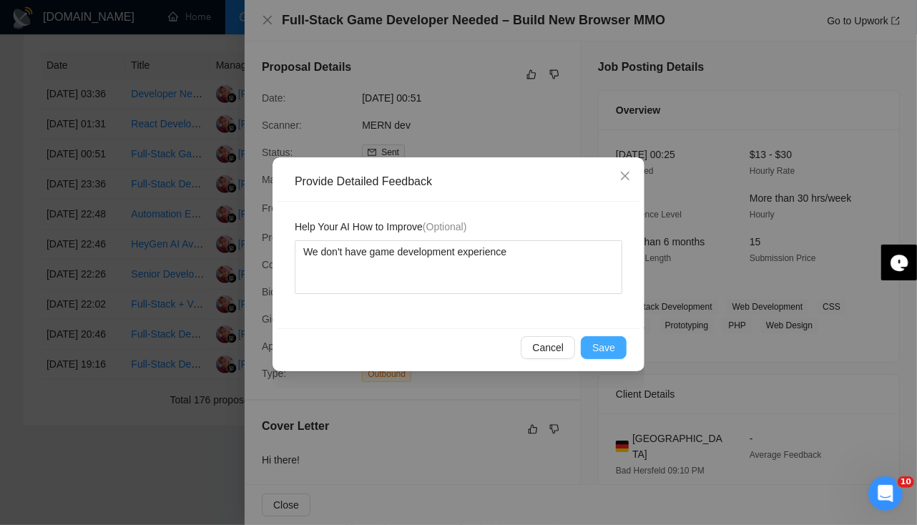
click at [606, 354] on span "Save" at bounding box center [603, 348] width 23 height 16
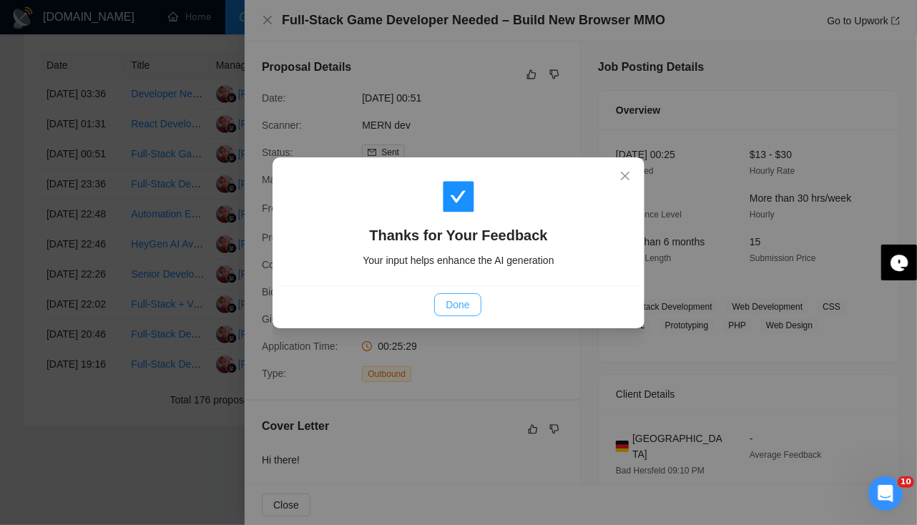
click at [462, 306] on span "Done" at bounding box center [458, 305] width 24 height 16
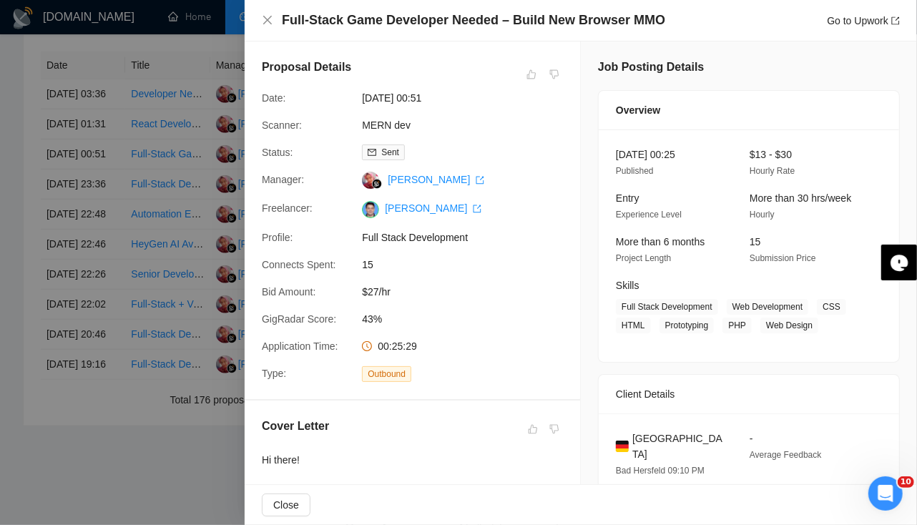
click at [66, 172] on div at bounding box center [458, 262] width 917 height 525
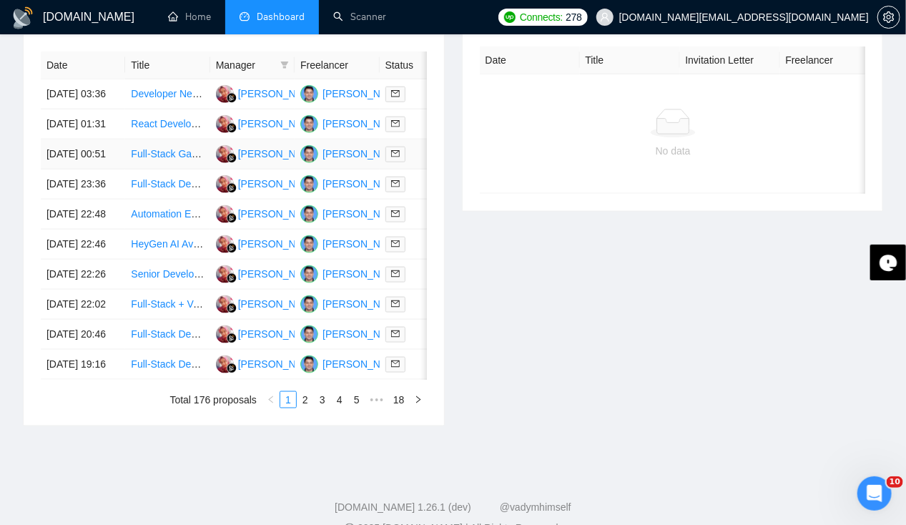
click at [66, 170] on td "[DATE] 00:51" at bounding box center [83, 154] width 84 height 30
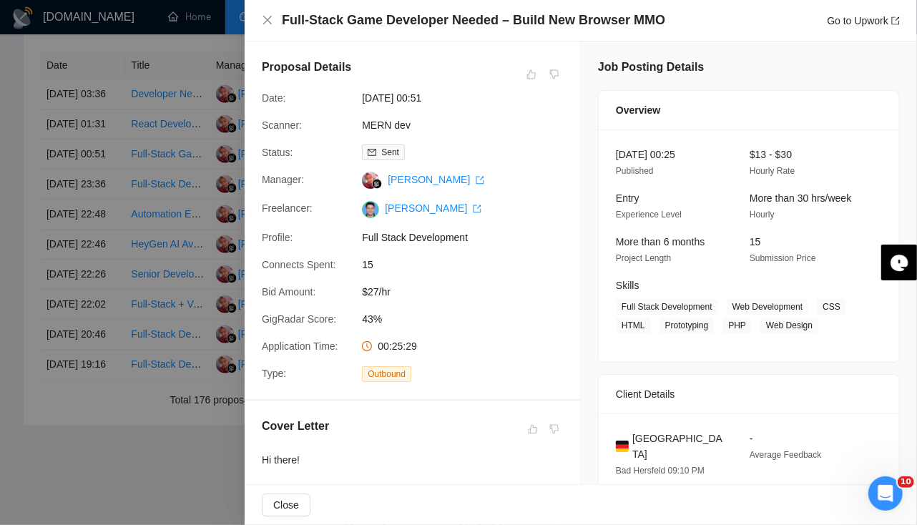
click at [56, 119] on div at bounding box center [458, 262] width 917 height 525
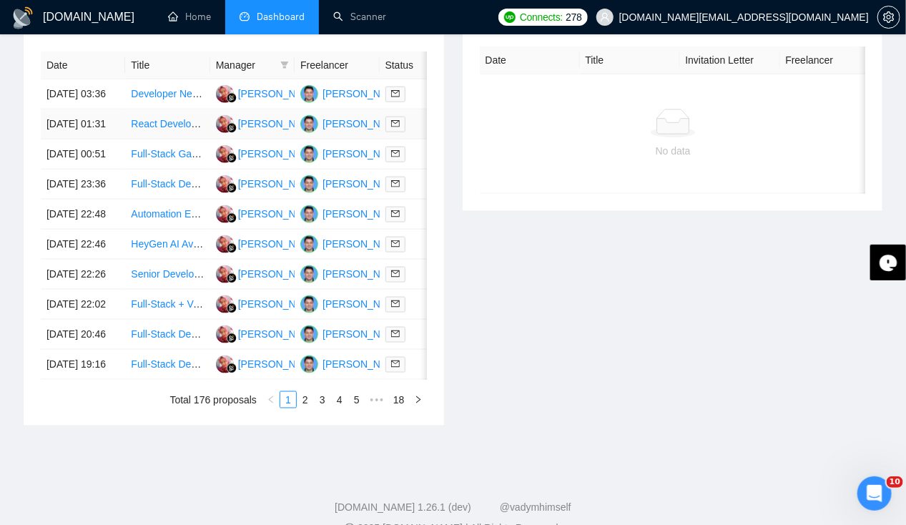
click at [57, 122] on td "[DATE] 01:31" at bounding box center [83, 124] width 84 height 30
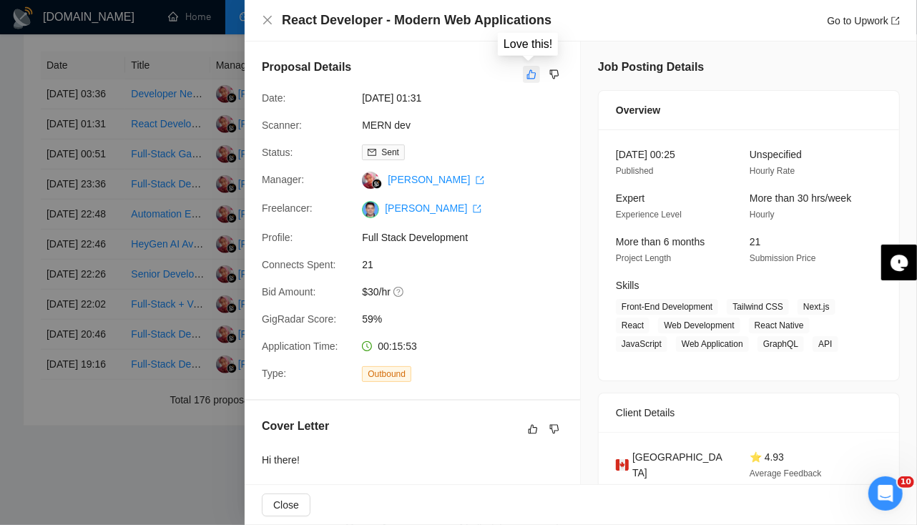
click at [526, 77] on icon "like" at bounding box center [531, 74] width 10 height 11
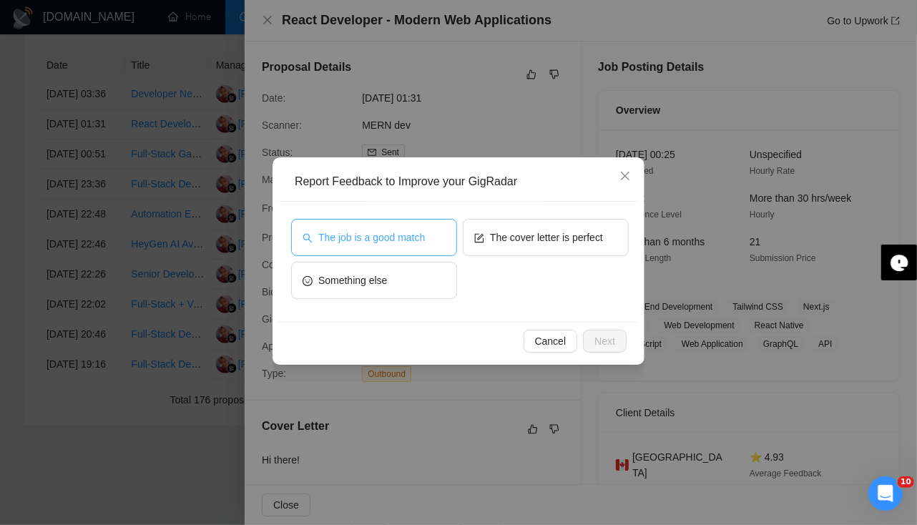
click at [418, 234] on span "The job is a good match" at bounding box center [371, 238] width 107 height 16
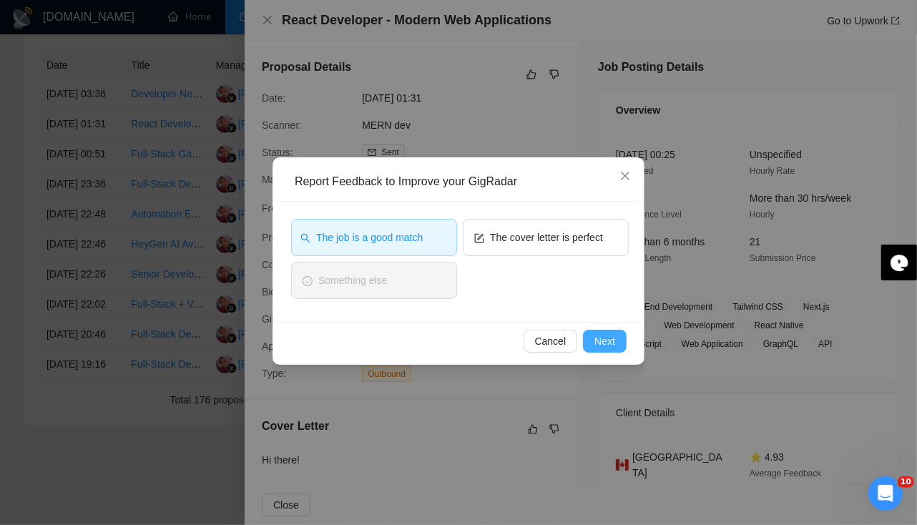
click at [604, 338] on span "Next" at bounding box center [604, 341] width 21 height 16
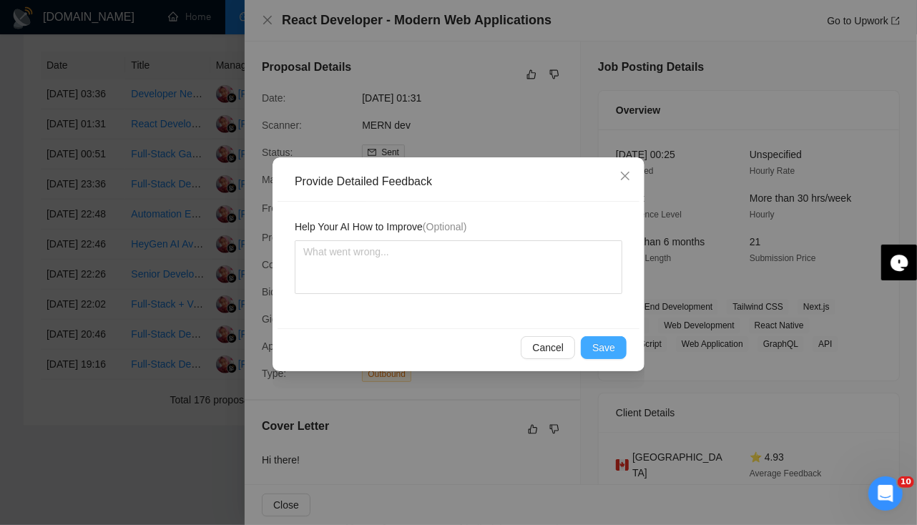
click at [604, 338] on button "Save" at bounding box center [604, 347] width 46 height 23
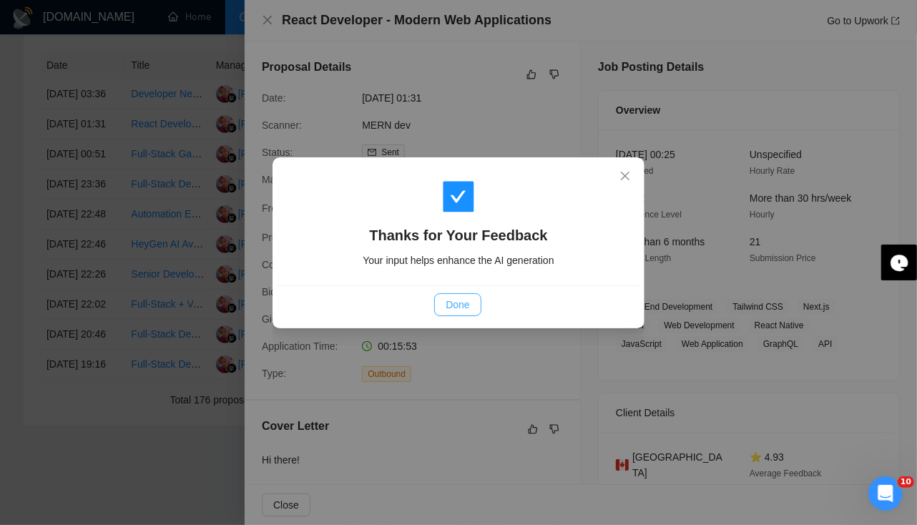
click at [455, 308] on span "Done" at bounding box center [458, 305] width 24 height 16
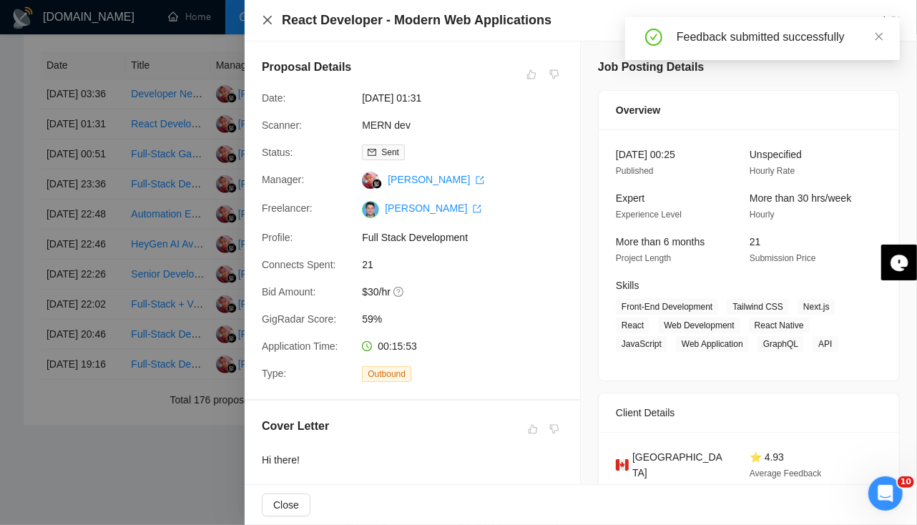
click at [265, 25] on icon "close" at bounding box center [267, 19] width 11 height 11
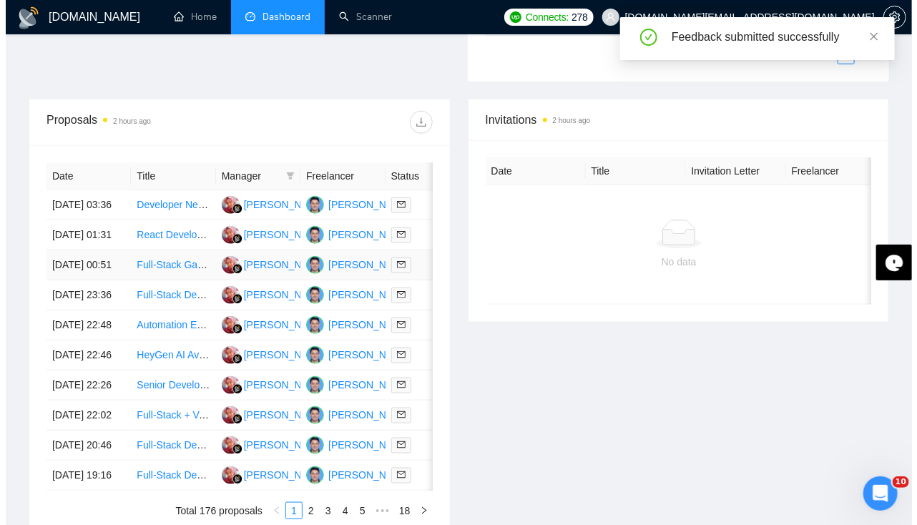
scroll to position [494, 0]
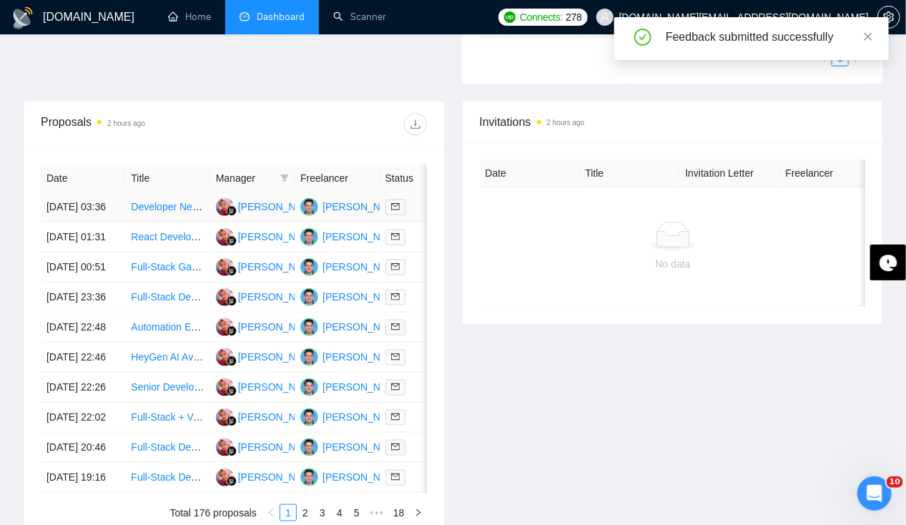
click at [67, 192] on td "[DATE] 03:36" at bounding box center [83, 207] width 84 height 30
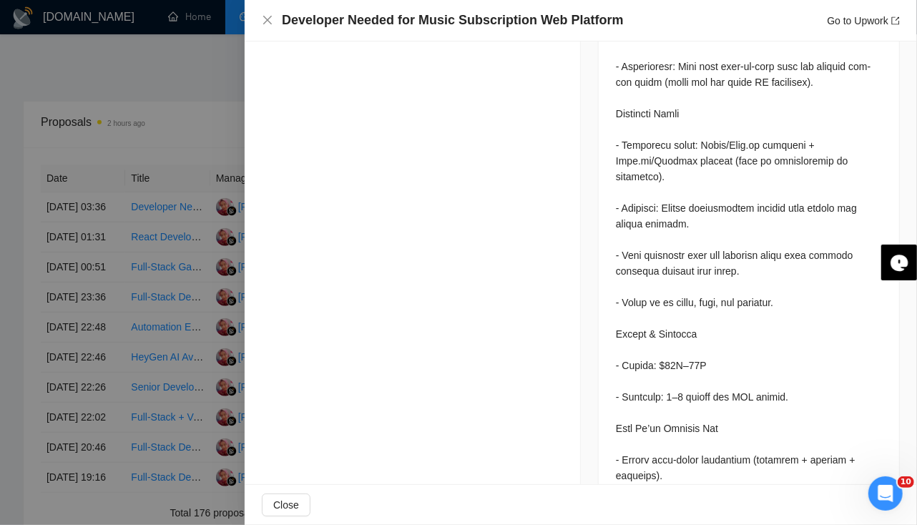
scroll to position [1210, 0]
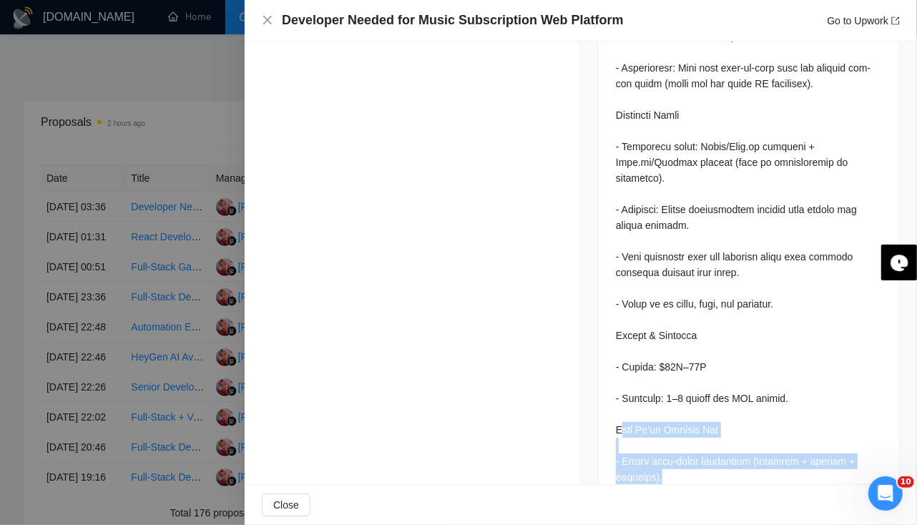
drag, startPoint x: 615, startPoint y: 377, endPoint x: 678, endPoint y: 429, distance: 81.8
click at [678, 429] on div at bounding box center [749, 202] width 266 height 1322
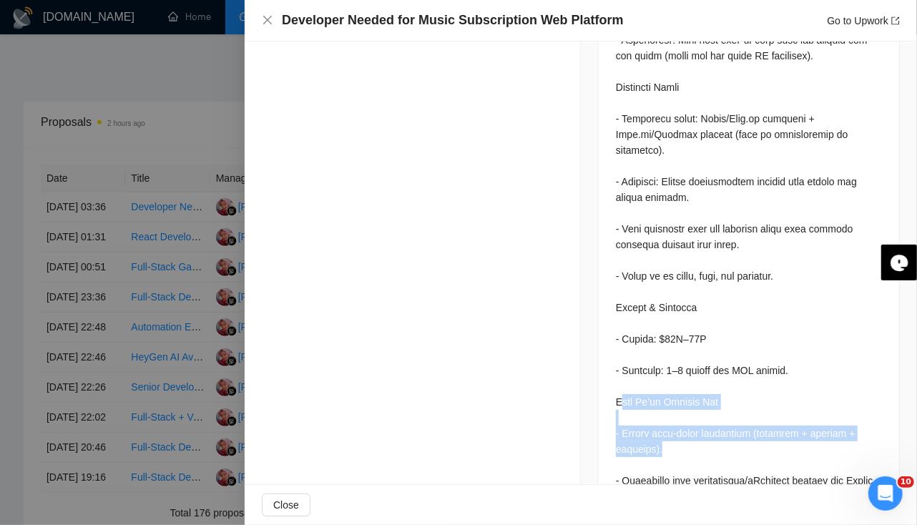
scroll to position [1261, 0]
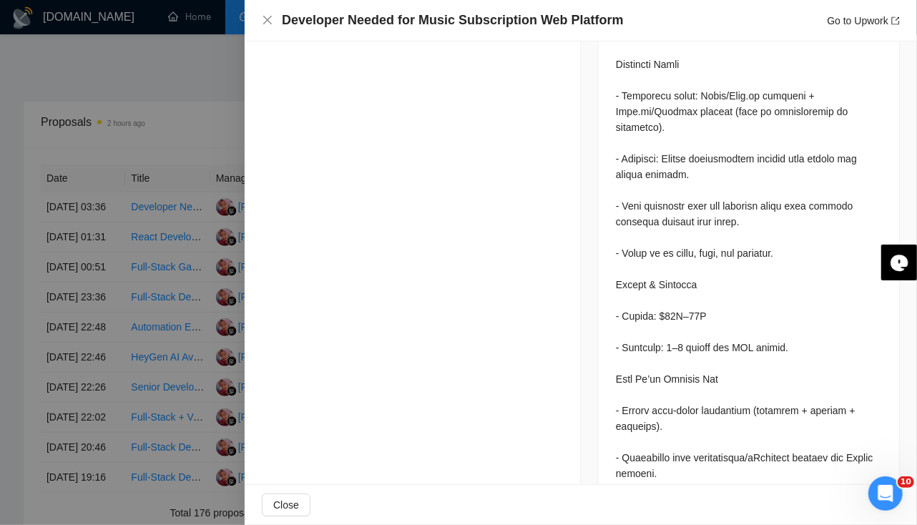
drag, startPoint x: 662, startPoint y: 470, endPoint x: 593, endPoint y: 433, distance: 78.7
click at [599, 433] on div at bounding box center [749, 154] width 300 height 1362
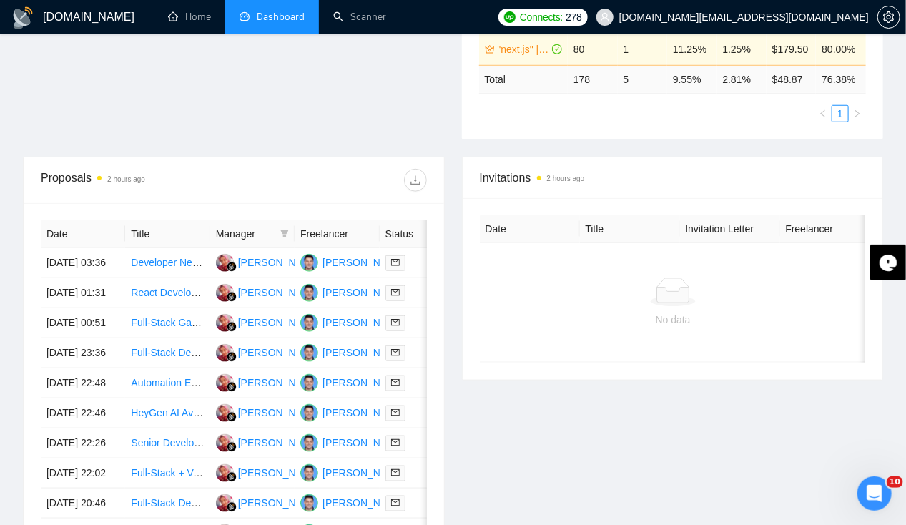
scroll to position [0, 0]
